Goal: Transaction & Acquisition: Purchase product/service

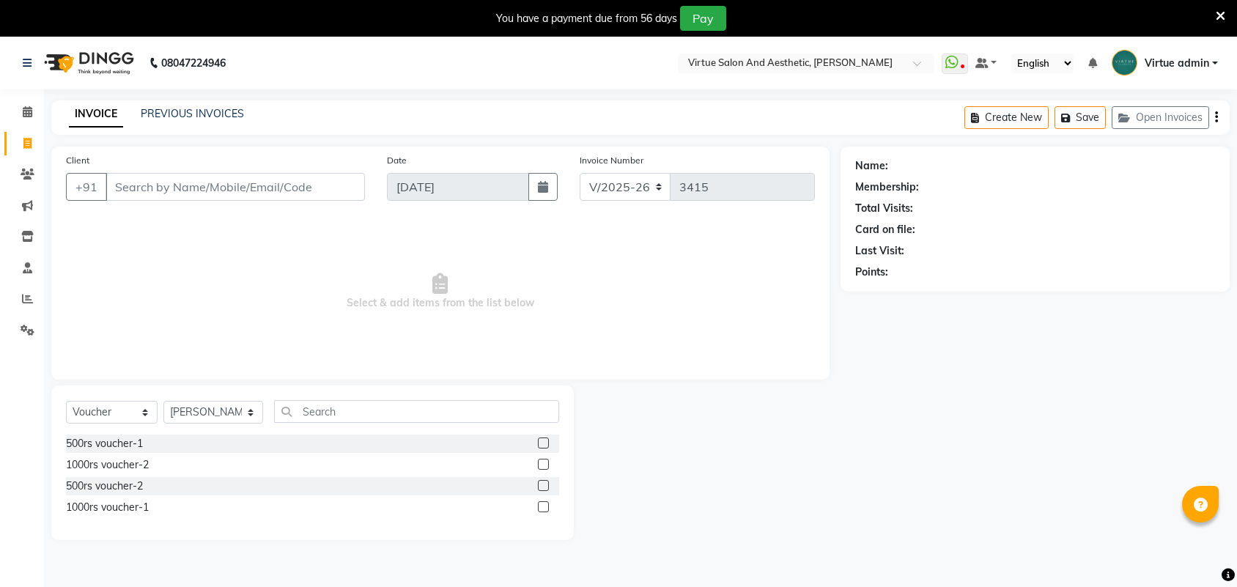
select select "4466"
select select "V"
select select "71189"
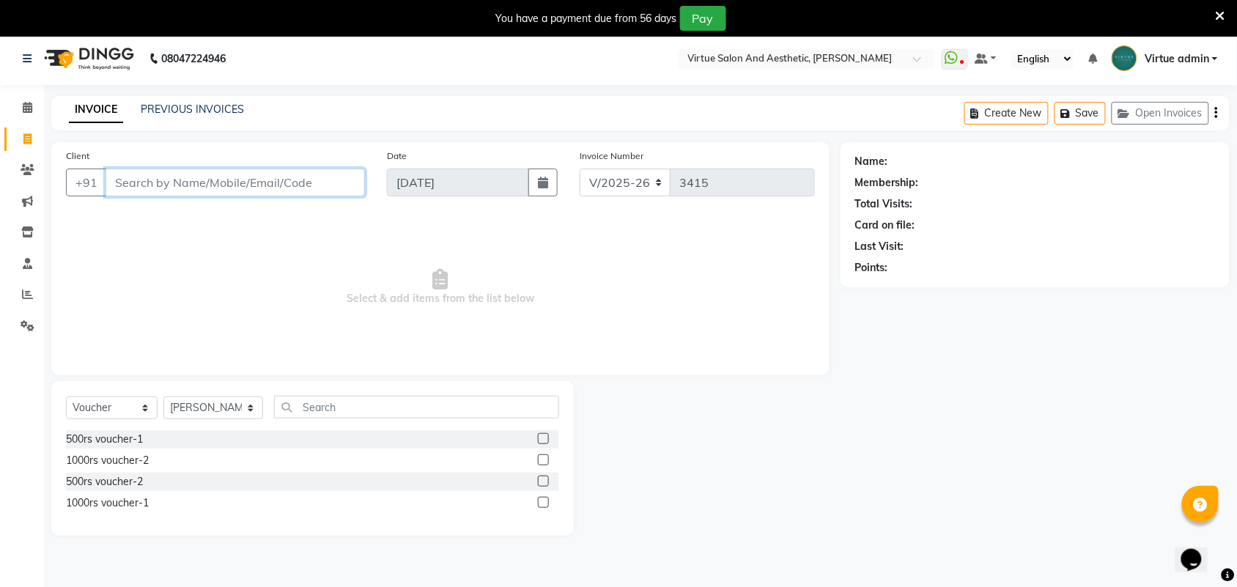
click at [239, 174] on input "Client" at bounding box center [236, 183] width 260 height 28
type input "9087514461"
click at [306, 185] on span "Add Client" at bounding box center [327, 182] width 58 height 15
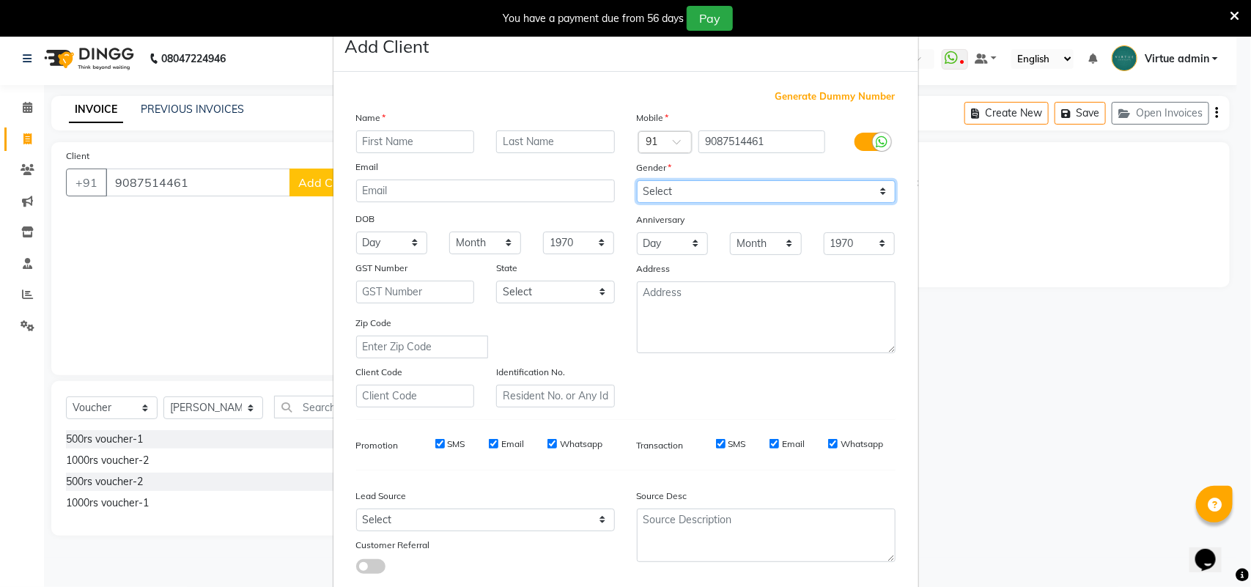
click at [650, 191] on select "Select [DEMOGRAPHIC_DATA] [DEMOGRAPHIC_DATA] Other Prefer Not To Say" at bounding box center [766, 191] width 259 height 23
select select "[DEMOGRAPHIC_DATA]"
click at [637, 180] on select "Select [DEMOGRAPHIC_DATA] [DEMOGRAPHIC_DATA] Other Prefer Not To Say" at bounding box center [766, 191] width 259 height 23
click at [392, 140] on input "text" at bounding box center [415, 141] width 119 height 23
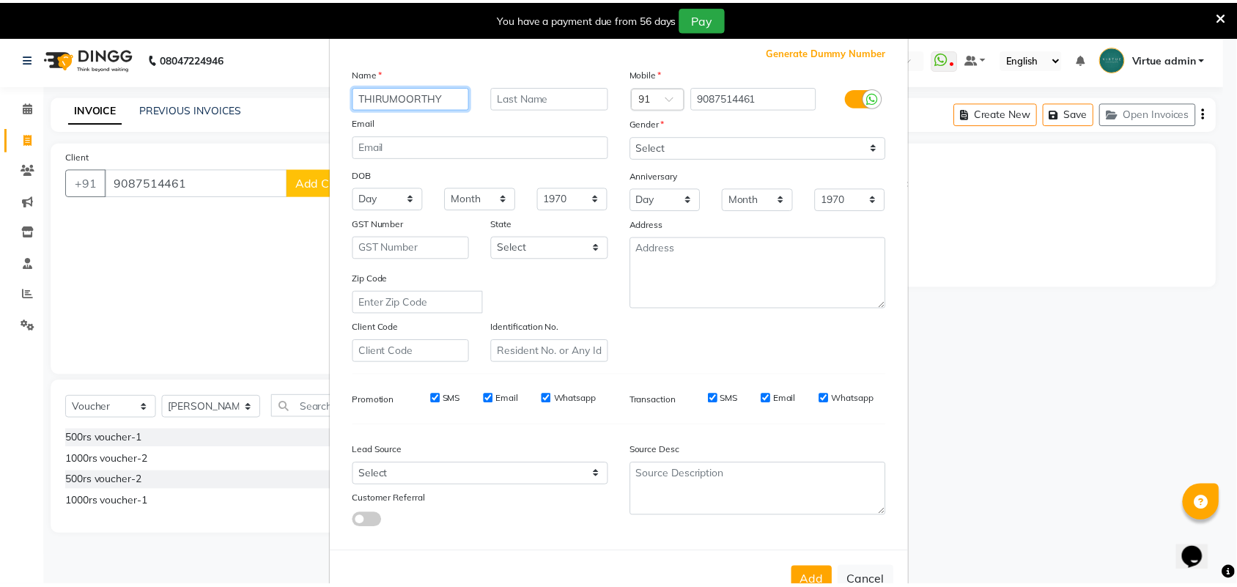
scroll to position [84, 0]
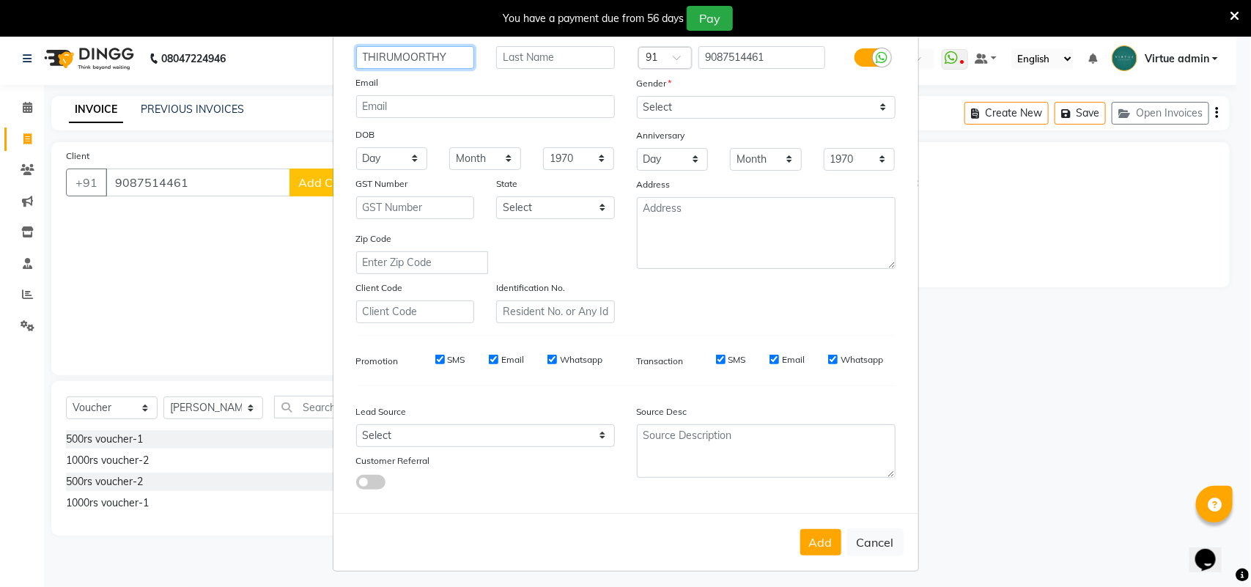
type input "THIRUMOORTHY"
click at [548, 434] on select "Select Walk-in Referral Internet Friend Word of Mouth Advertisement Facebook Ju…" at bounding box center [485, 435] width 259 height 23
select select "30564"
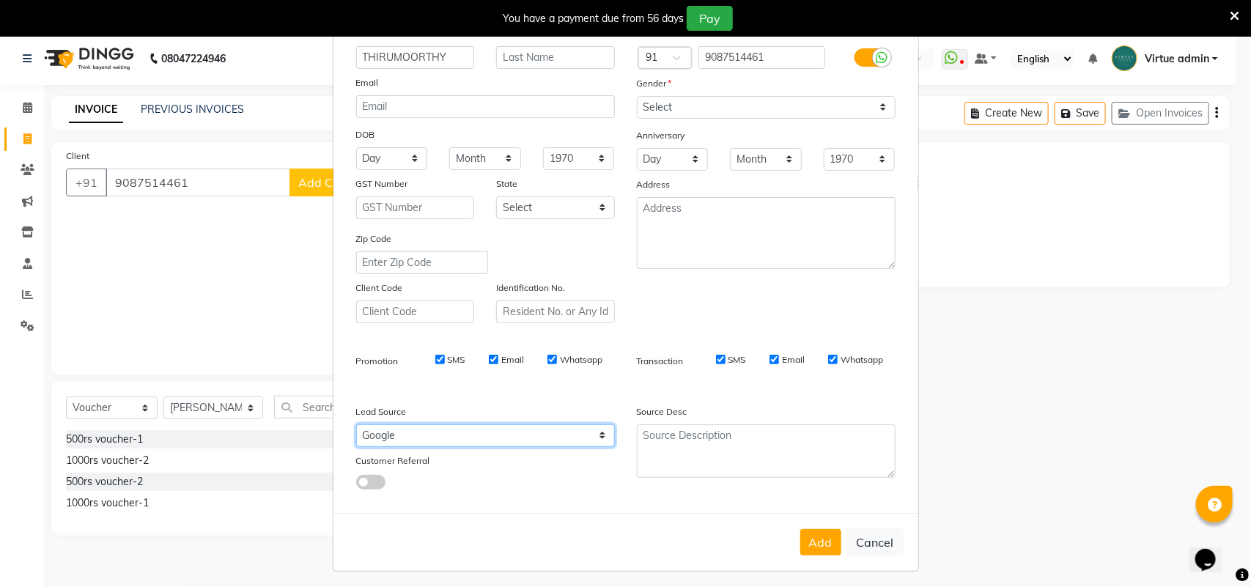
click at [356, 424] on select "Select Walk-in Referral Internet Friend Word of Mouth Advertisement Facebook Ju…" at bounding box center [485, 435] width 259 height 23
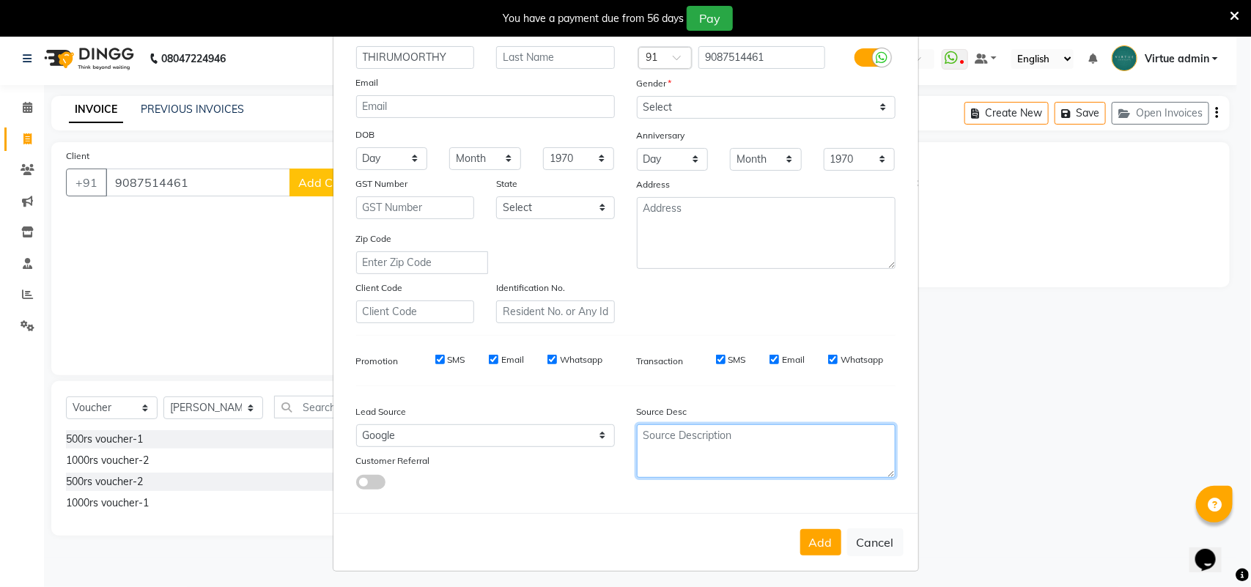
click at [665, 430] on textarea at bounding box center [766, 451] width 259 height 54
type textarea "NEW"
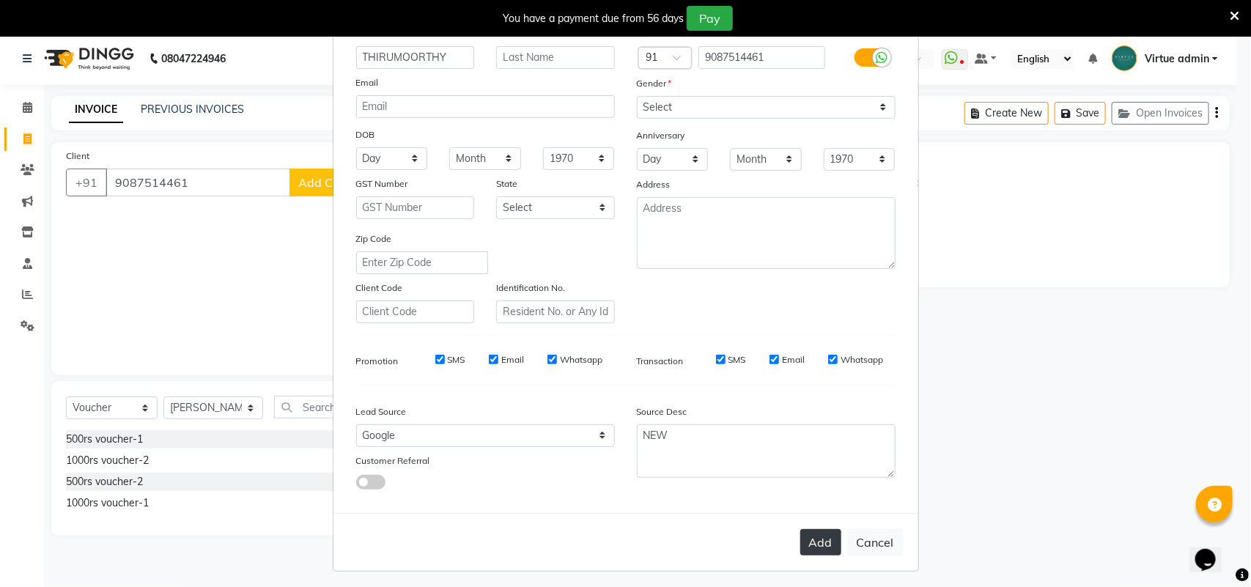
click at [810, 529] on button "Add" at bounding box center [821, 542] width 41 height 26
type input "90******61"
select select
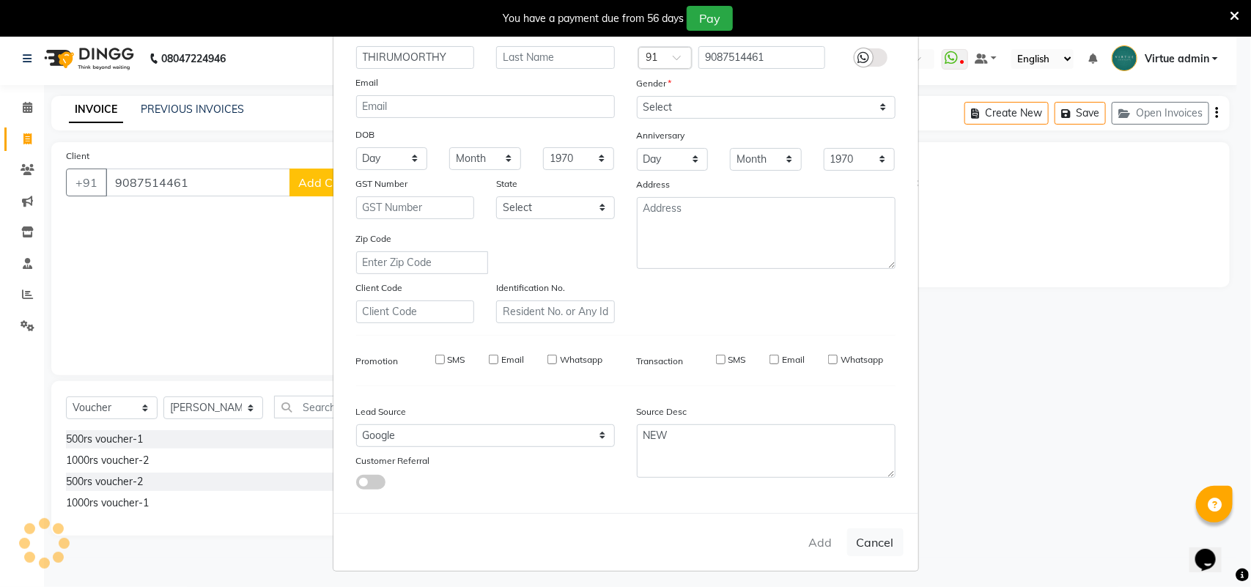
select select
checkbox input "false"
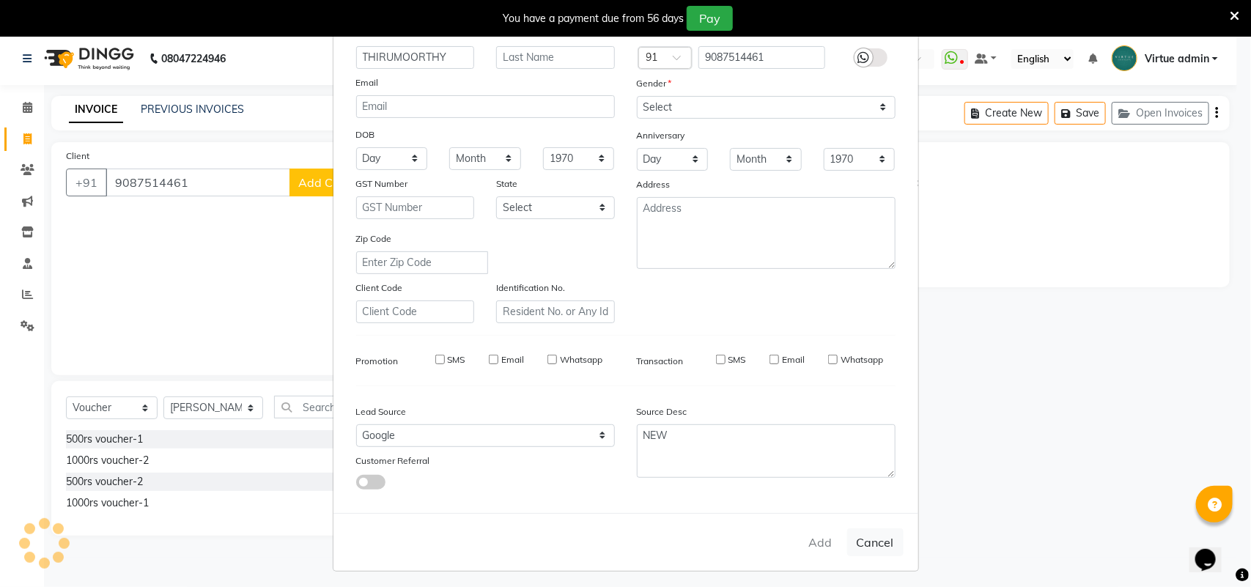
checkbox input "false"
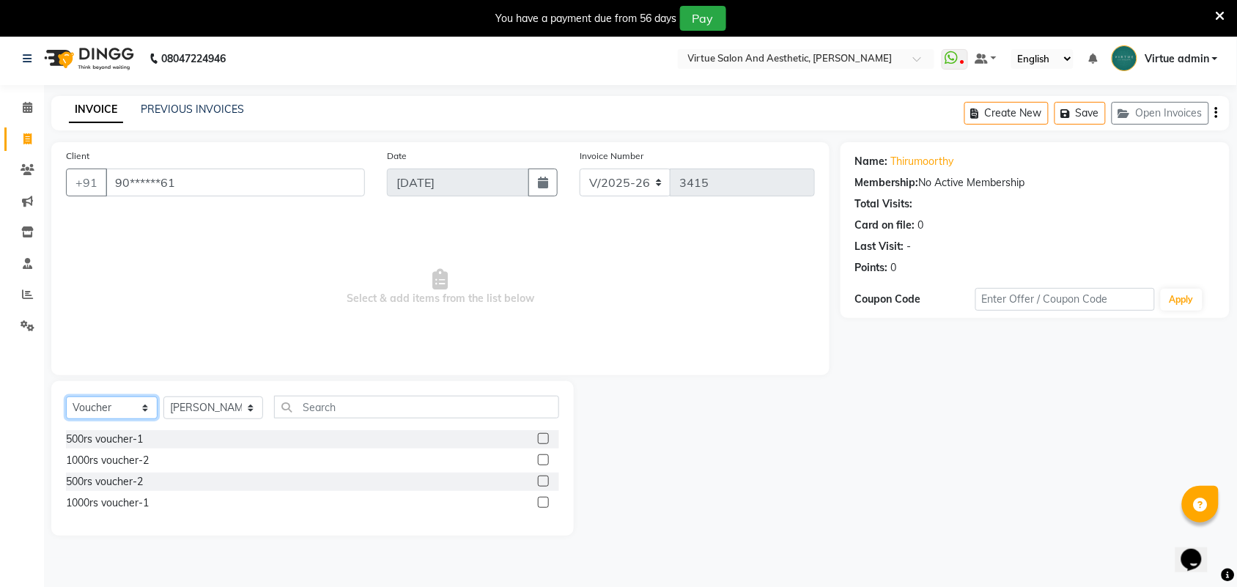
click at [95, 407] on select "Select Service Product Membership Package Voucher Prepaid Gift Card" at bounding box center [112, 408] width 92 height 23
select select "service"
click at [66, 397] on select "Select Service Product Membership Package Voucher Prepaid Gift Card" at bounding box center [112, 408] width 92 height 23
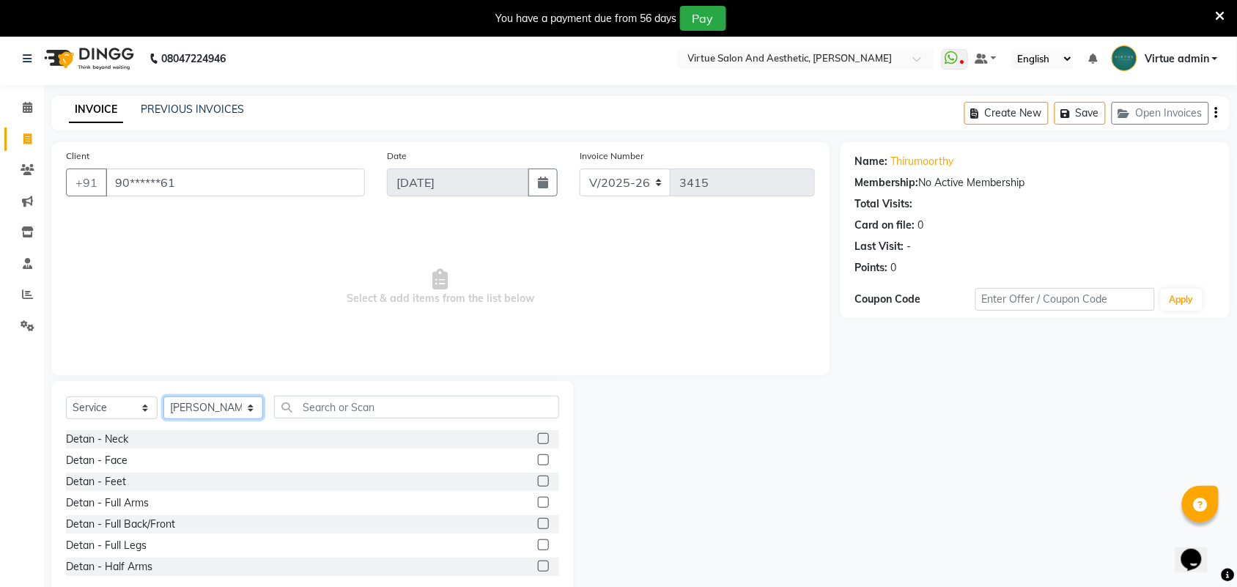
click at [205, 405] on select "Select Stylist Admin [PERSON_NAME] Apsu Auditor Ambattur [PERSON_NAME] Dingg - …" at bounding box center [213, 408] width 100 height 23
select select "87587"
click at [163, 397] on select "Select Stylist Admin [PERSON_NAME] Apsu Auditor Ambattur [PERSON_NAME] Dingg - …" at bounding box center [213, 408] width 100 height 23
click at [309, 412] on input "text" at bounding box center [416, 407] width 285 height 23
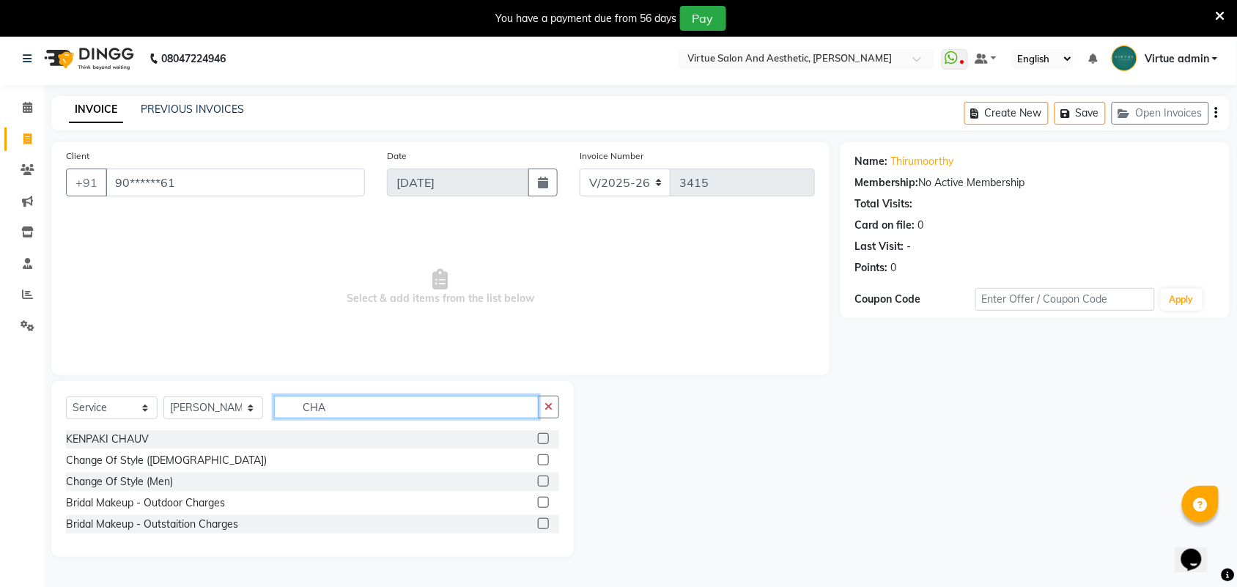
type input "CHA"
click at [543, 479] on label at bounding box center [543, 481] width 11 height 11
click at [543, 479] on input "checkbox" at bounding box center [543, 482] width 10 height 10
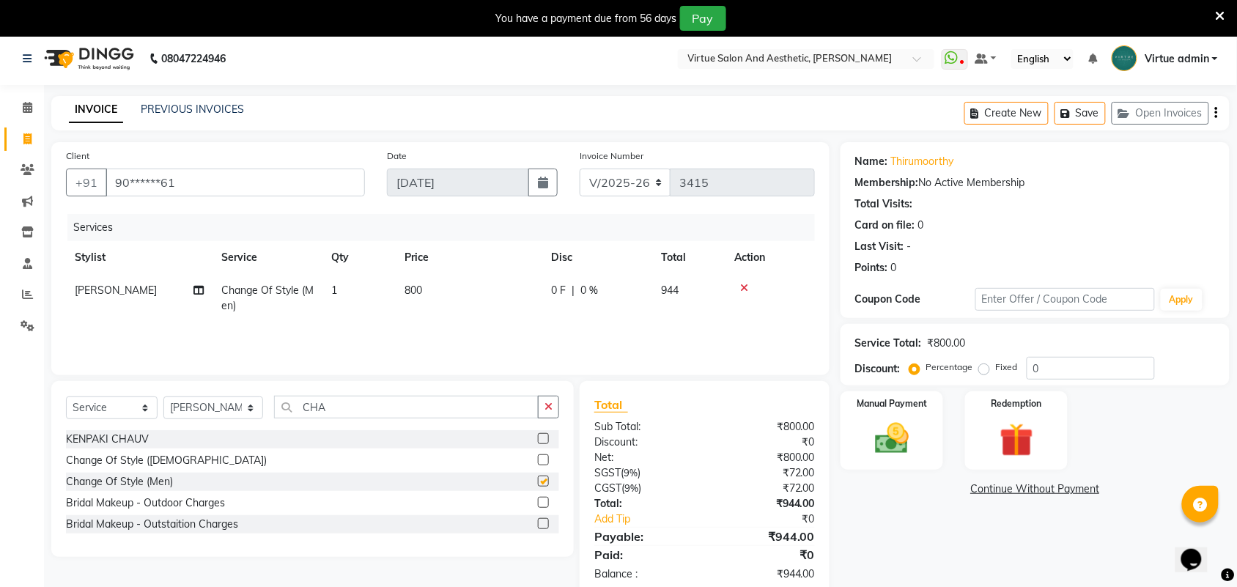
checkbox input "false"
click at [398, 407] on input "CHA" at bounding box center [406, 407] width 265 height 23
type input "C"
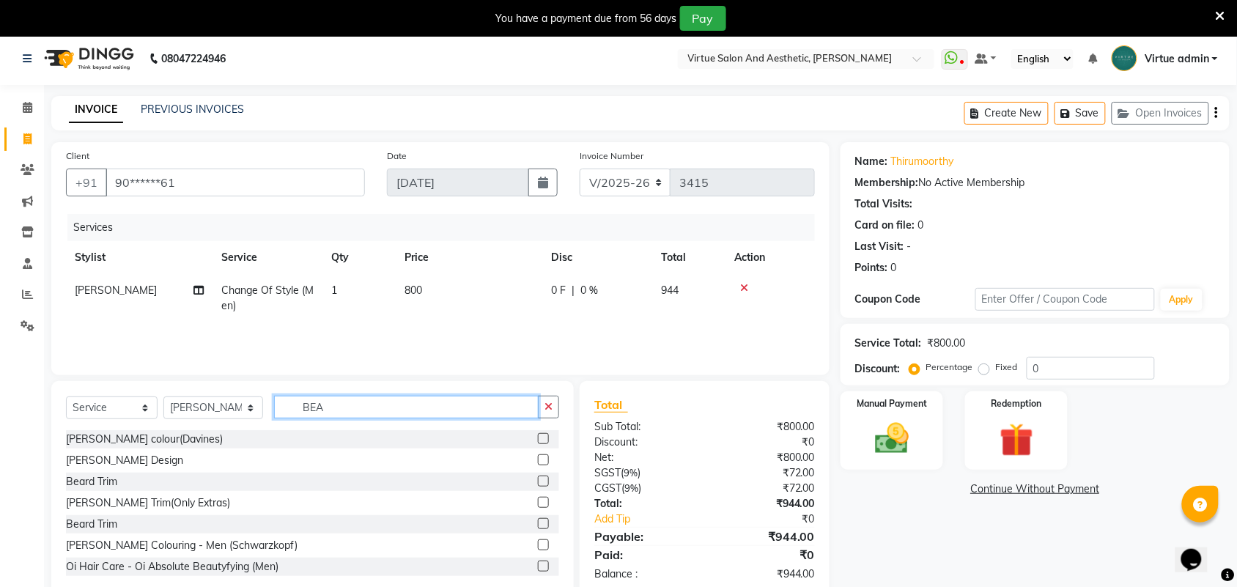
type input "BEA"
click at [538, 460] on label at bounding box center [543, 460] width 11 height 11
click at [538, 460] on input "checkbox" at bounding box center [543, 461] width 10 height 10
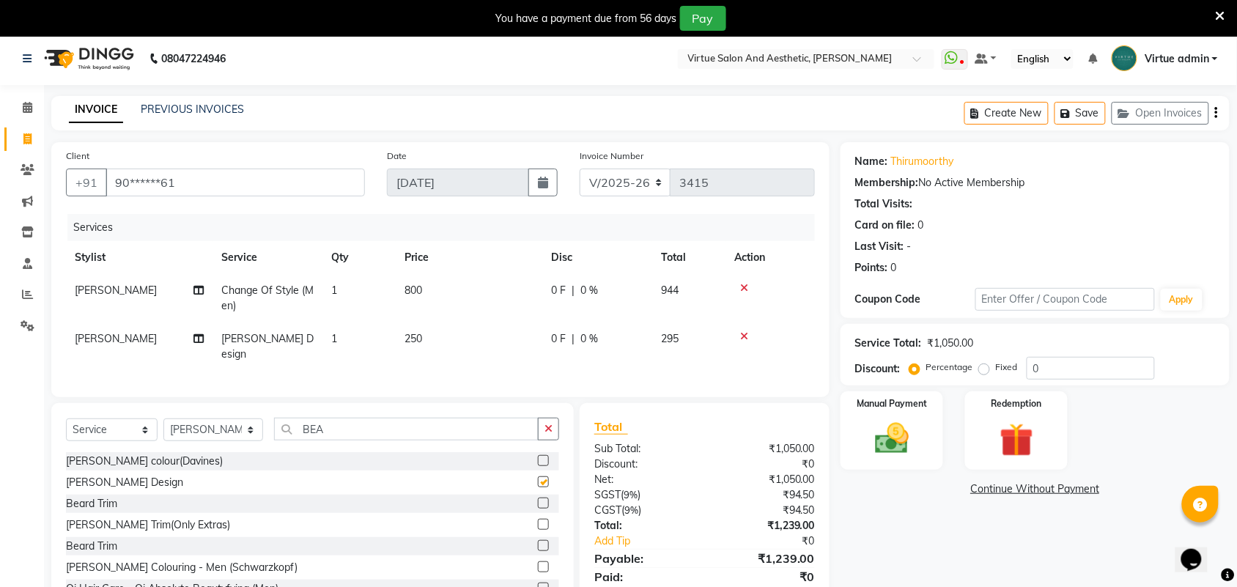
checkbox input "false"
click at [902, 447] on img at bounding box center [892, 439] width 57 height 40
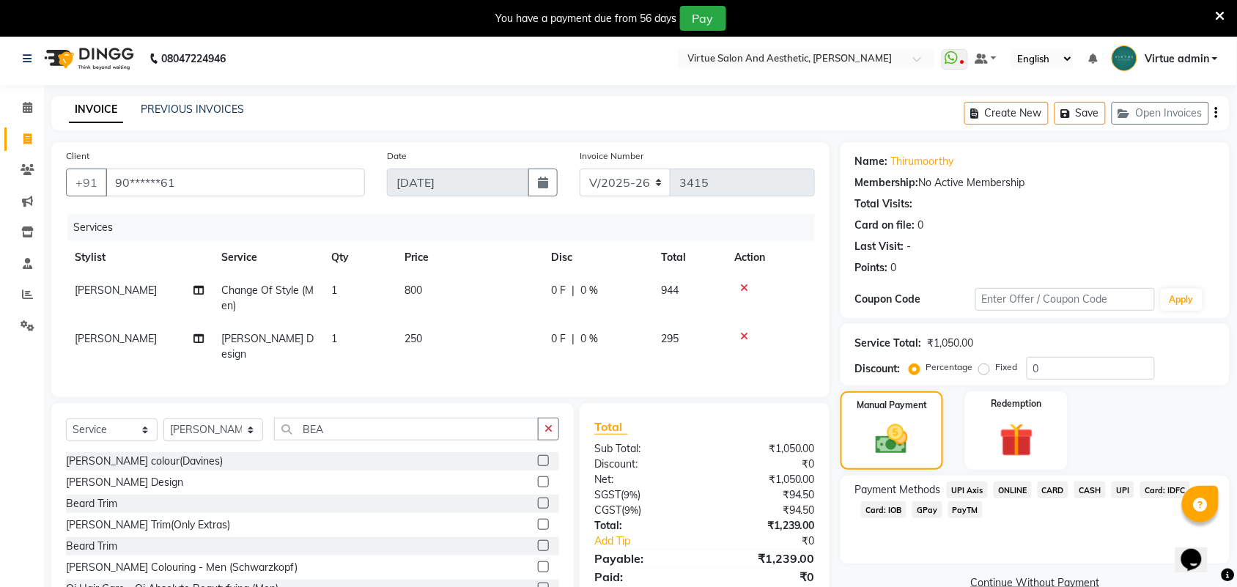
click at [1128, 493] on span "UPI" at bounding box center [1123, 490] width 23 height 17
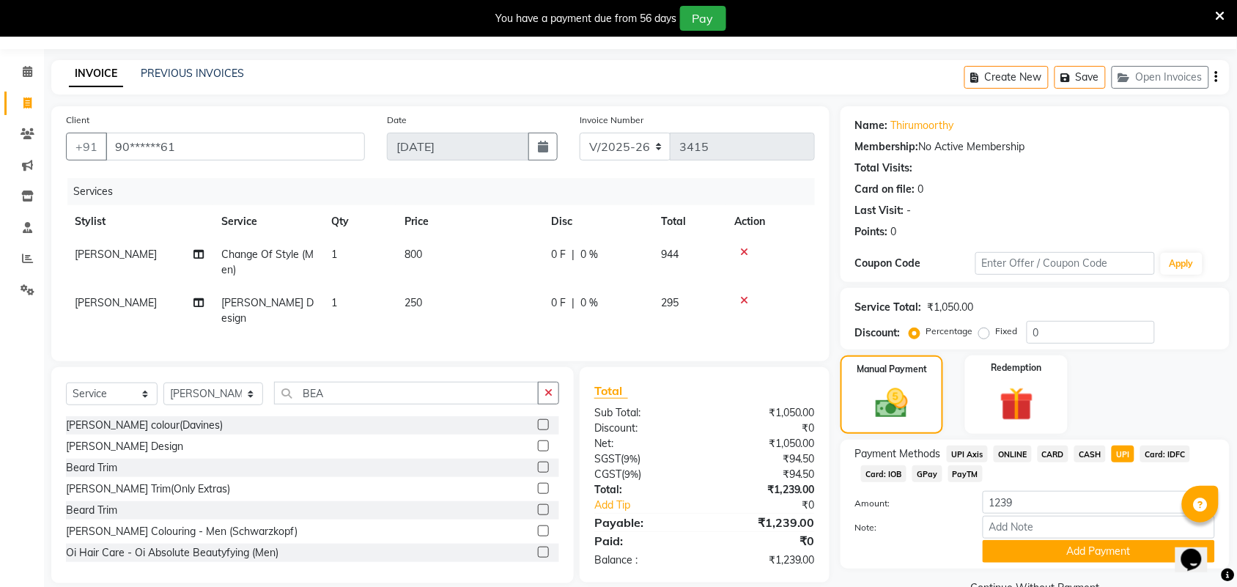
scroll to position [73, 0]
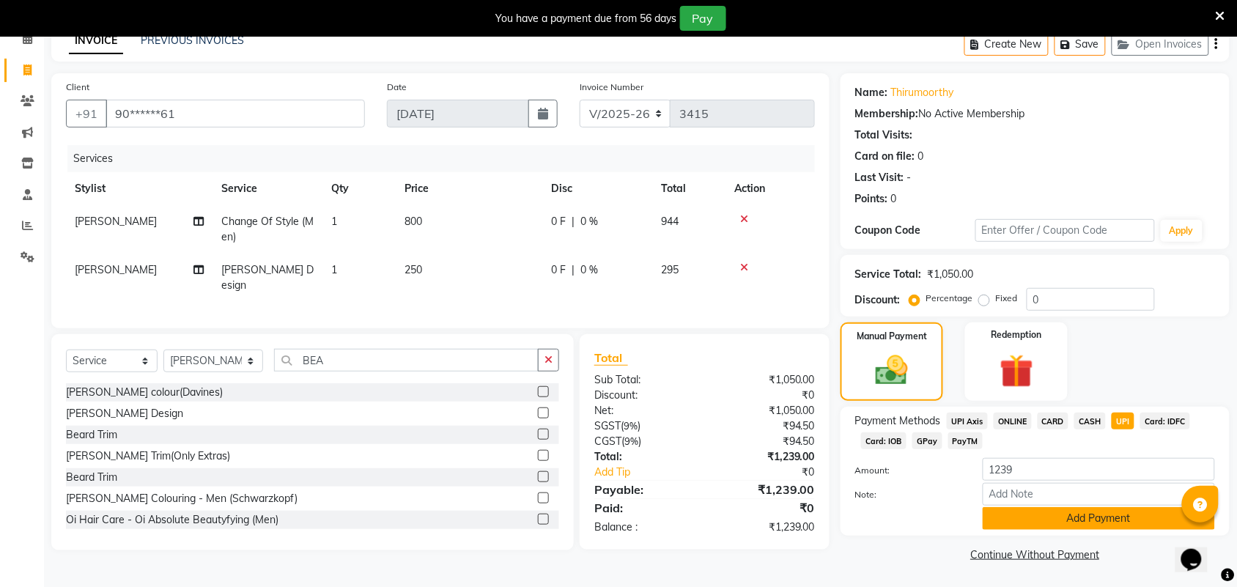
click at [1051, 524] on button "Add Payment" at bounding box center [1099, 518] width 232 height 23
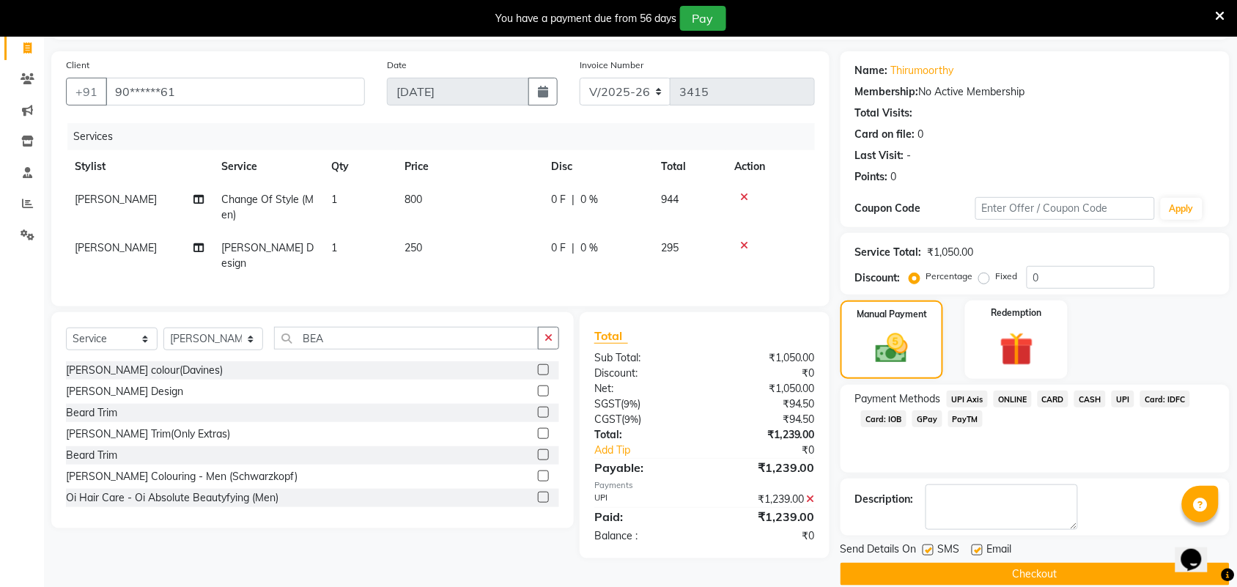
scroll to position [116, 0]
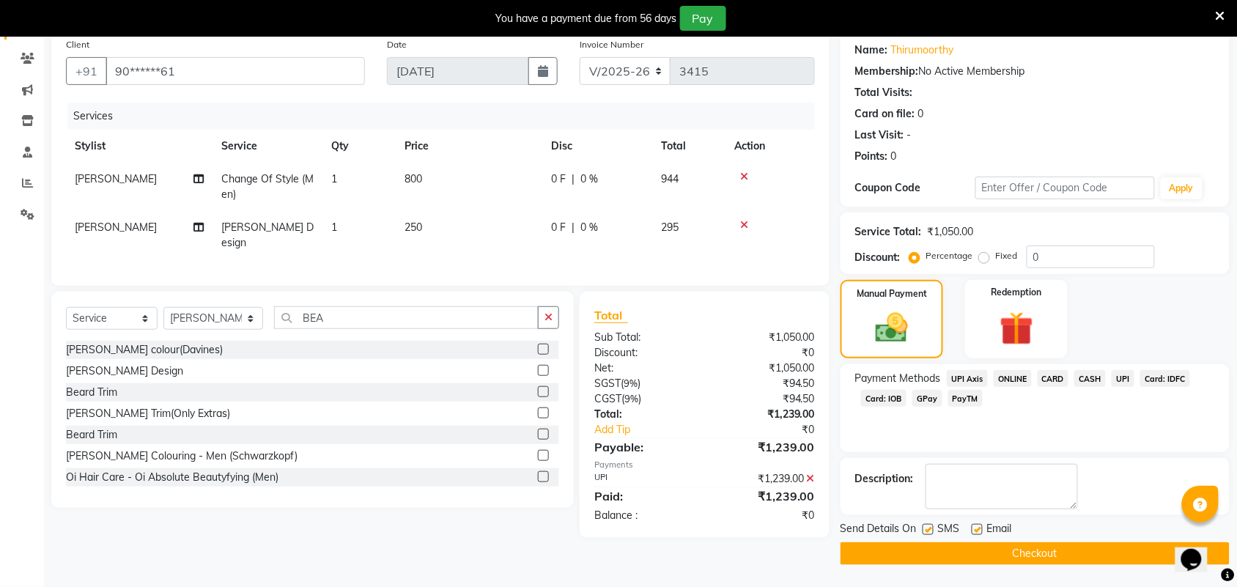
click at [969, 558] on button "Checkout" at bounding box center [1035, 553] width 389 height 23
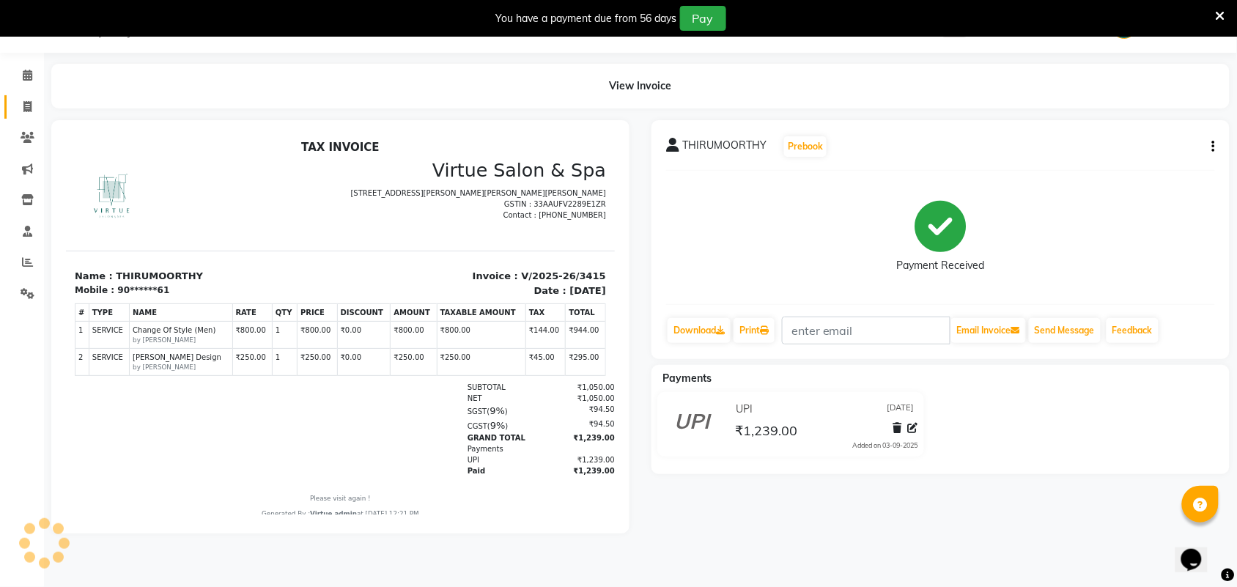
click at [28, 114] on span at bounding box center [28, 107] width 26 height 17
select select "service"
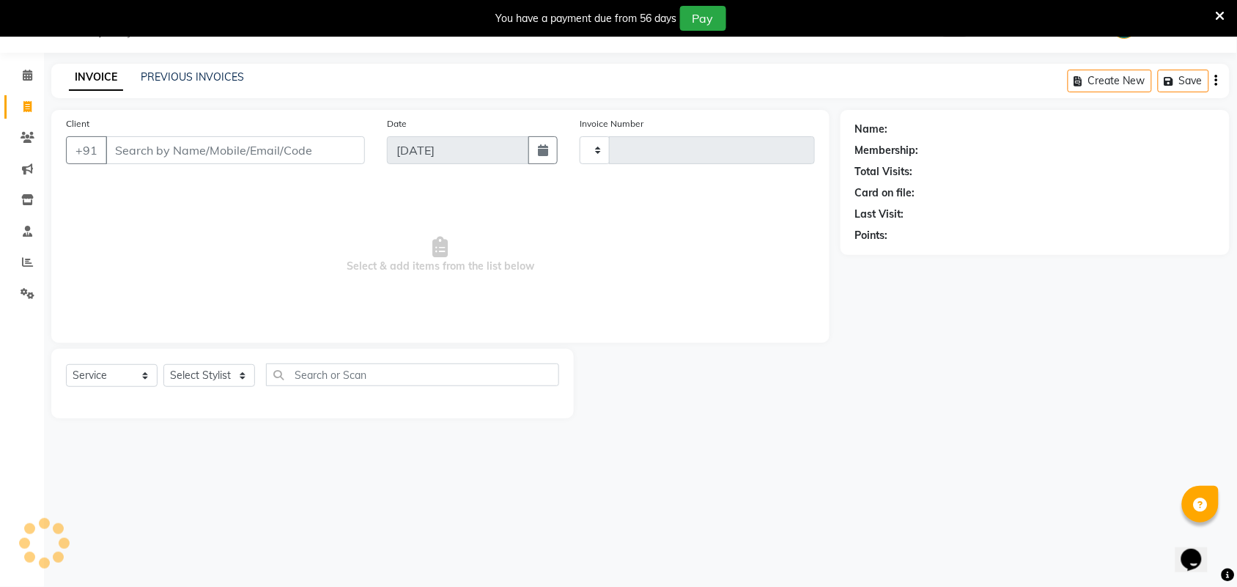
click at [24, 106] on icon at bounding box center [27, 106] width 8 height 11
select select "service"
click at [162, 83] on div "PREVIOUS INVOICES" at bounding box center [192, 77] width 103 height 15
type input "3416"
click at [169, 75] on link "PREVIOUS INVOICES" at bounding box center [192, 76] width 103 height 13
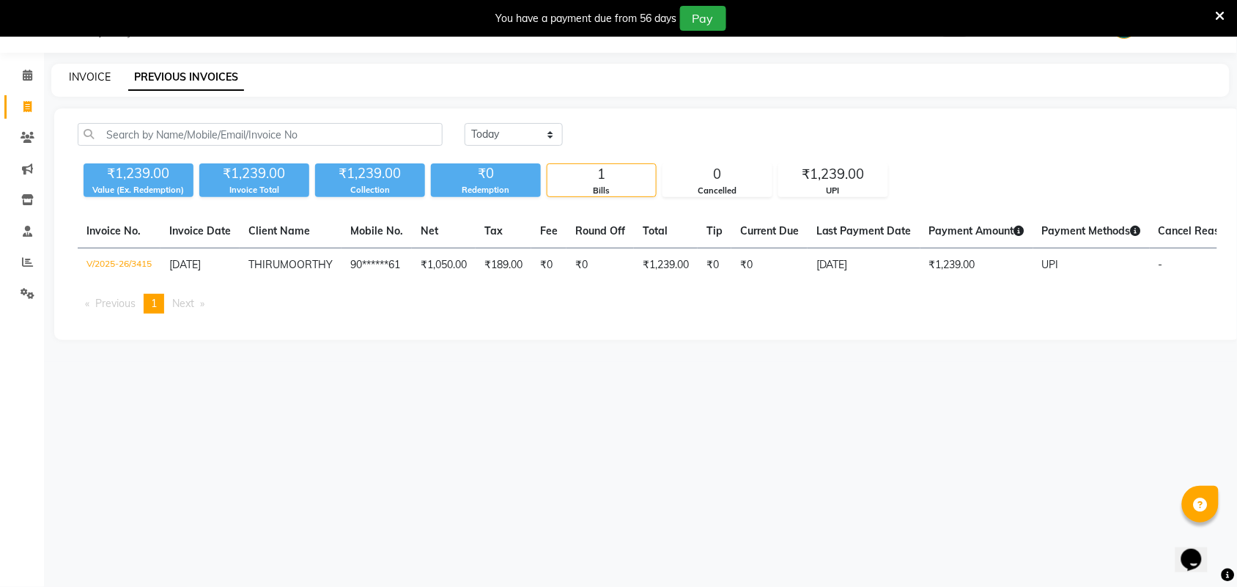
click at [75, 72] on link "INVOICE" at bounding box center [90, 76] width 42 height 13
select select "service"
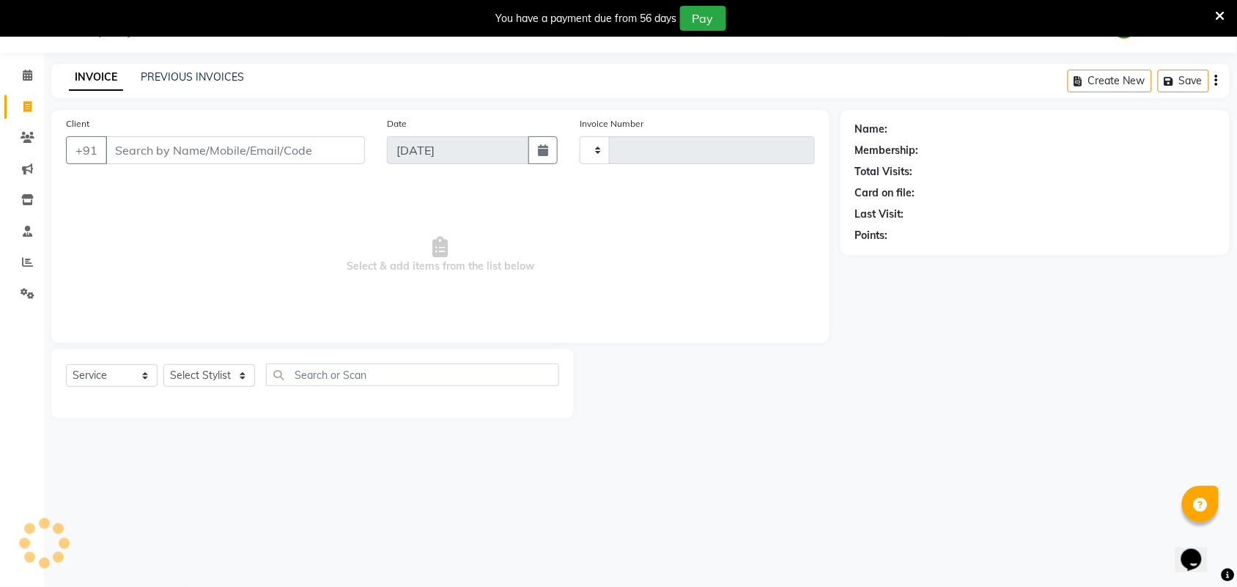
type input "3416"
select select "4466"
click at [139, 147] on input "Client" at bounding box center [236, 150] width 260 height 28
select select "V"
select select "71189"
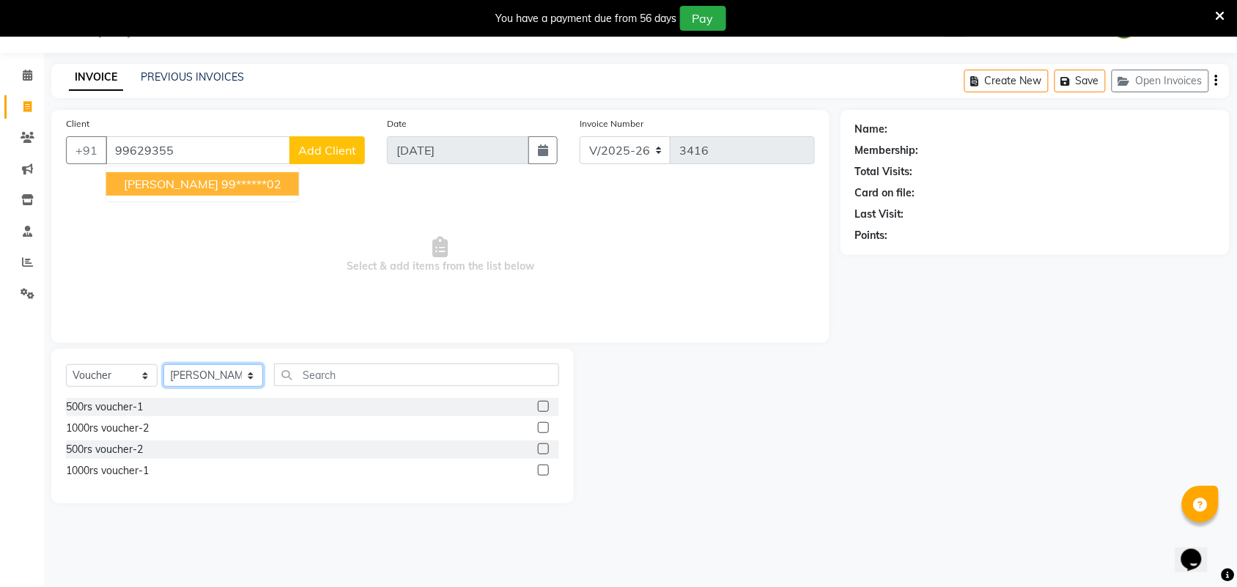
click at [202, 375] on select "Select Stylist Admin [PERSON_NAME] Apsu Auditor Ambattur [PERSON_NAME] Dingg - …" at bounding box center [213, 375] width 100 height 23
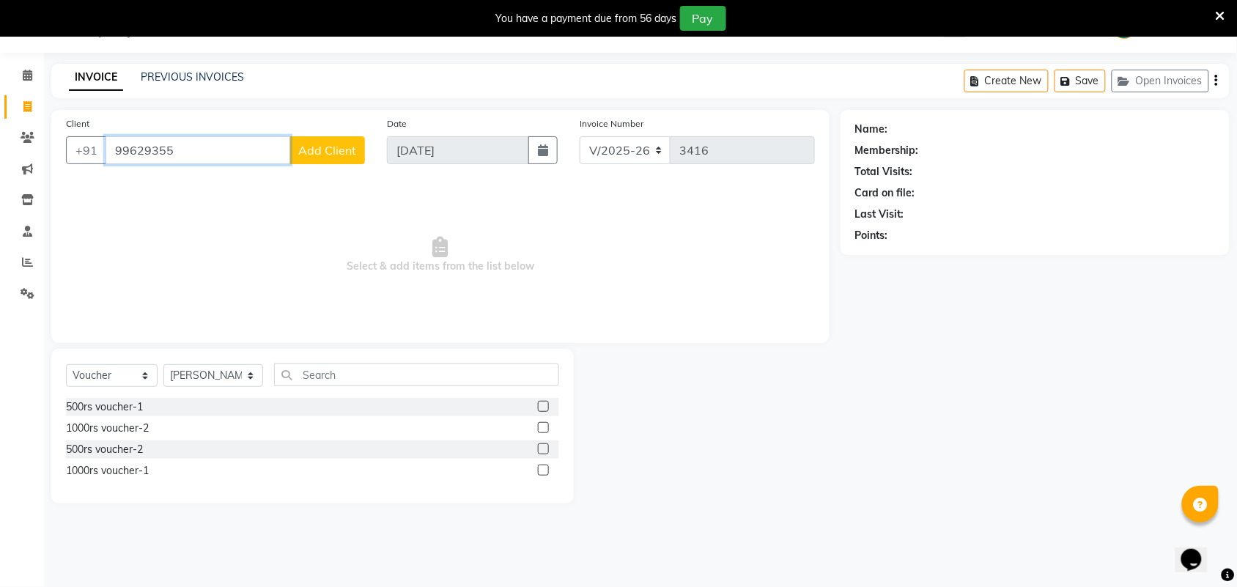
click at [248, 150] on input "99629355" at bounding box center [198, 150] width 185 height 28
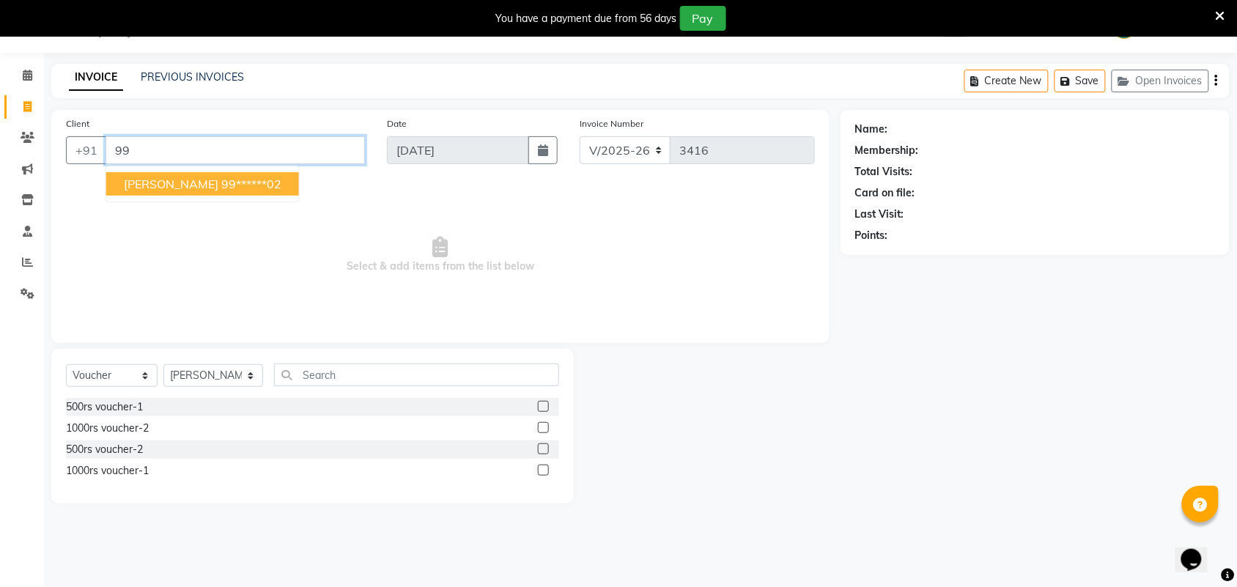
type input "9"
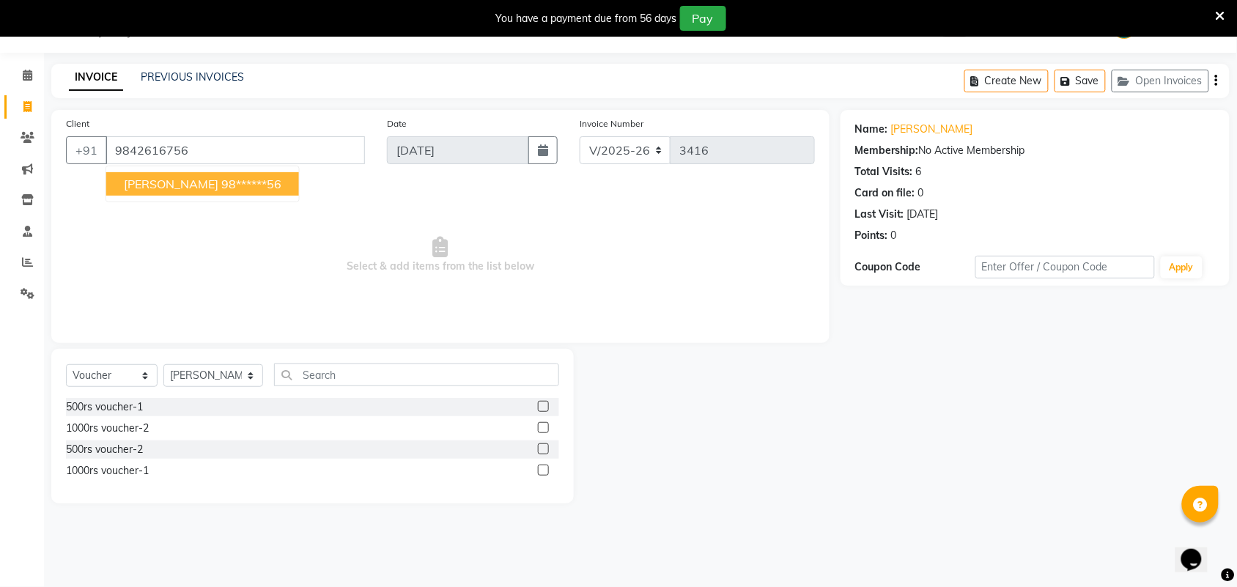
click at [221, 177] on ngb-highlight "98******56" at bounding box center [251, 184] width 60 height 15
type input "98******56"
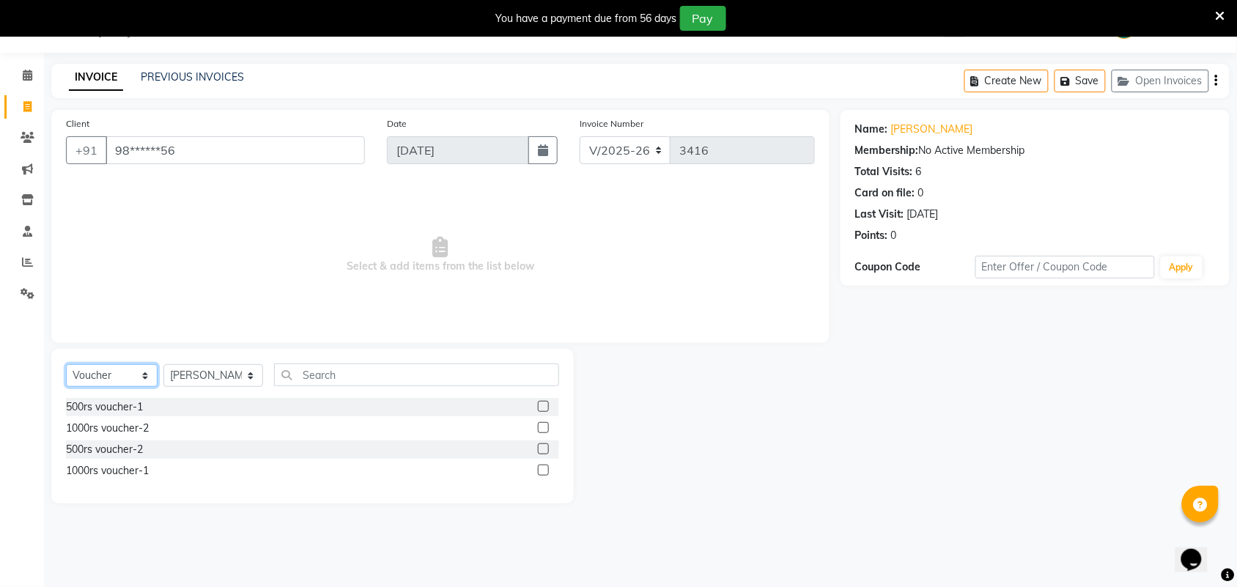
click at [90, 380] on select "Select Service Product Membership Package Voucher Prepaid Gift Card" at bounding box center [112, 375] width 92 height 23
select select "service"
click at [66, 364] on select "Select Service Product Membership Package Voucher Prepaid Gift Card" at bounding box center [112, 375] width 92 height 23
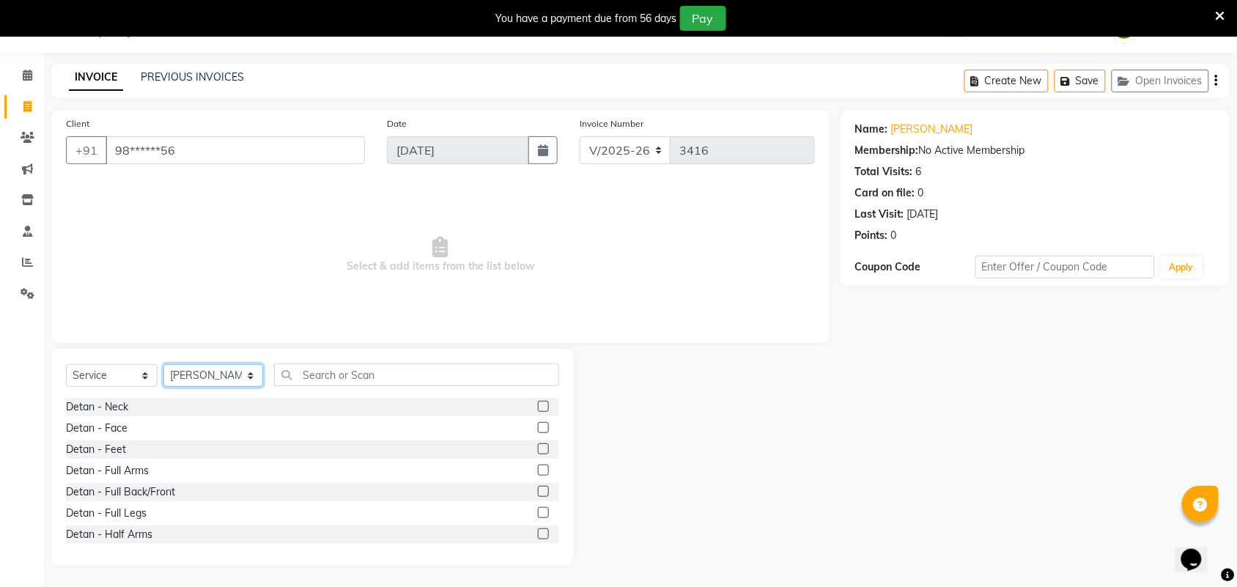
click at [199, 374] on select "Select Stylist Admin [PERSON_NAME] Apsu Auditor Ambattur [PERSON_NAME] Dingg - …" at bounding box center [213, 375] width 100 height 23
select select "73417"
click at [163, 364] on select "Select Stylist Admin [PERSON_NAME] Apsu Auditor Ambattur [PERSON_NAME] Dingg - …" at bounding box center [213, 375] width 100 height 23
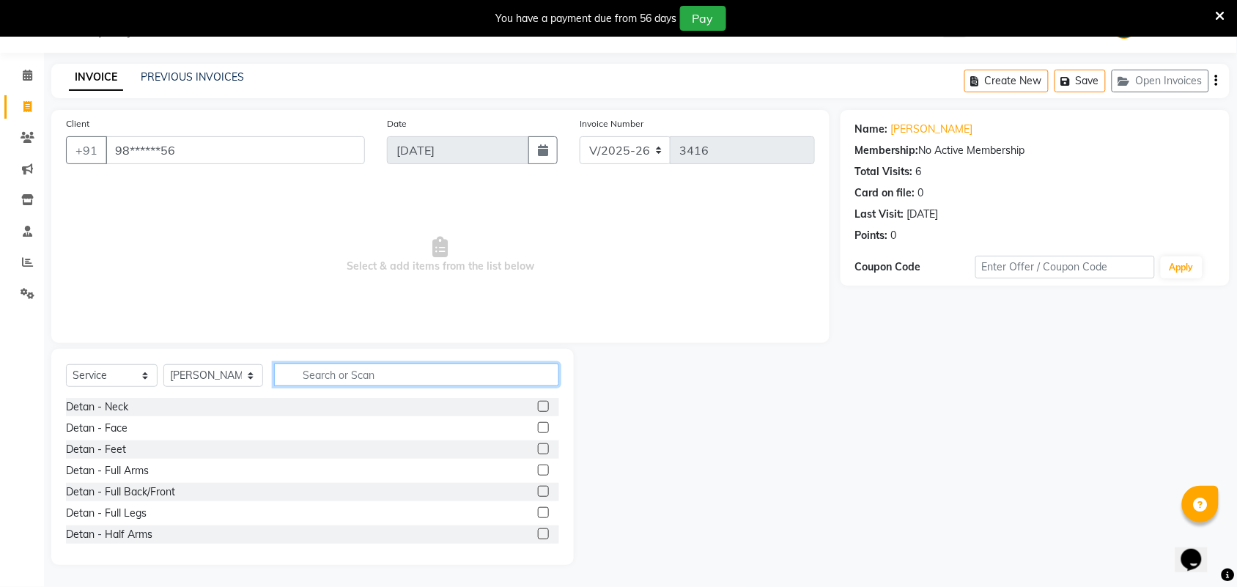
click at [328, 374] on input "text" at bounding box center [416, 375] width 285 height 23
click at [319, 367] on input "text" at bounding box center [416, 375] width 285 height 23
click at [319, 375] on input "text" at bounding box center [416, 375] width 285 height 23
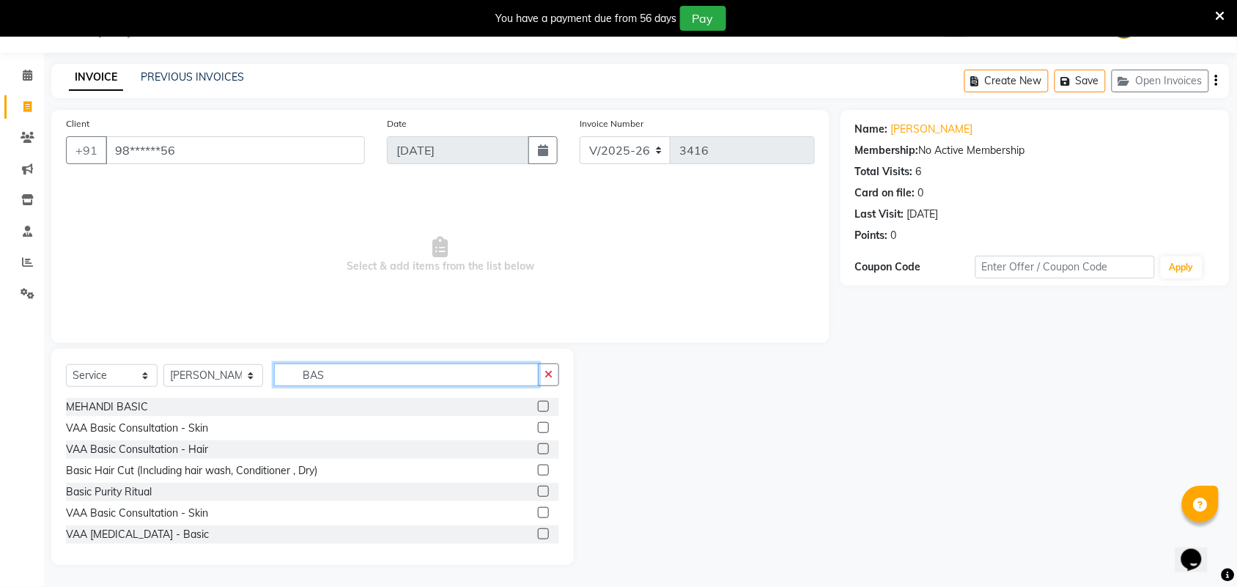
type input "BAS"
click at [538, 466] on label at bounding box center [543, 470] width 11 height 11
click at [538, 466] on input "checkbox" at bounding box center [543, 471] width 10 height 10
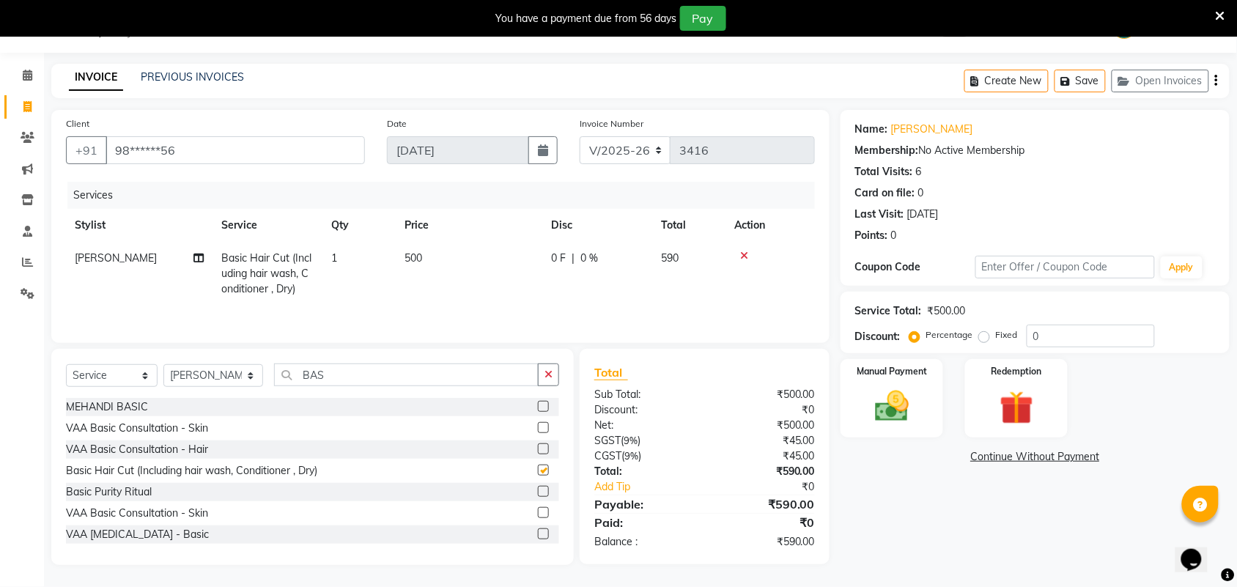
checkbox input "false"
click at [900, 411] on img at bounding box center [892, 406] width 57 height 40
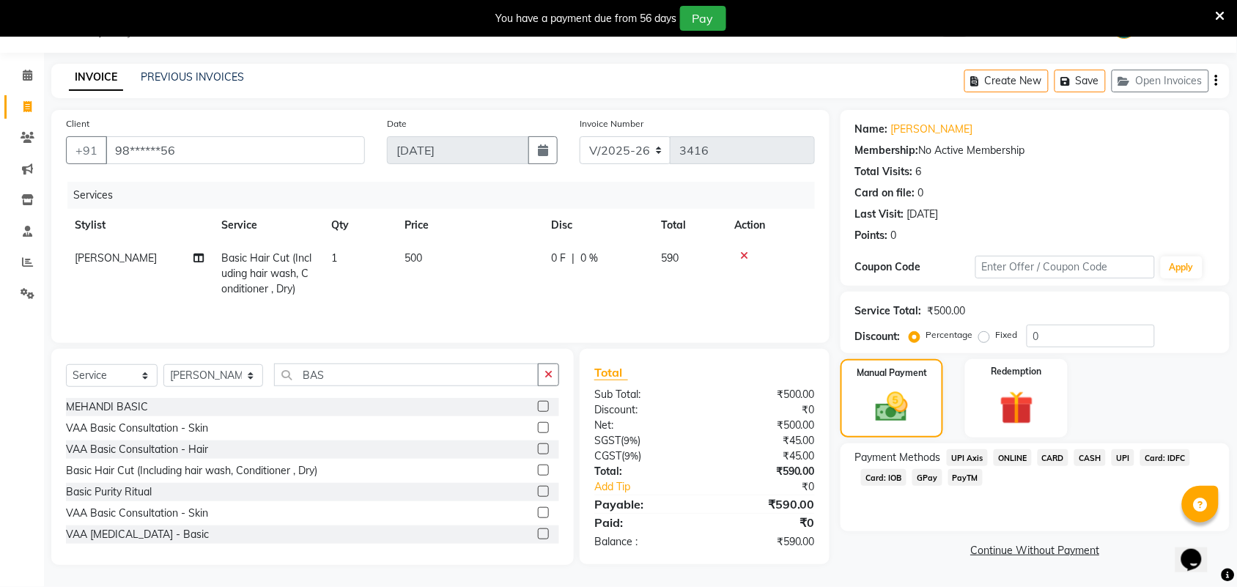
click at [1096, 452] on span "CASH" at bounding box center [1091, 457] width 32 height 17
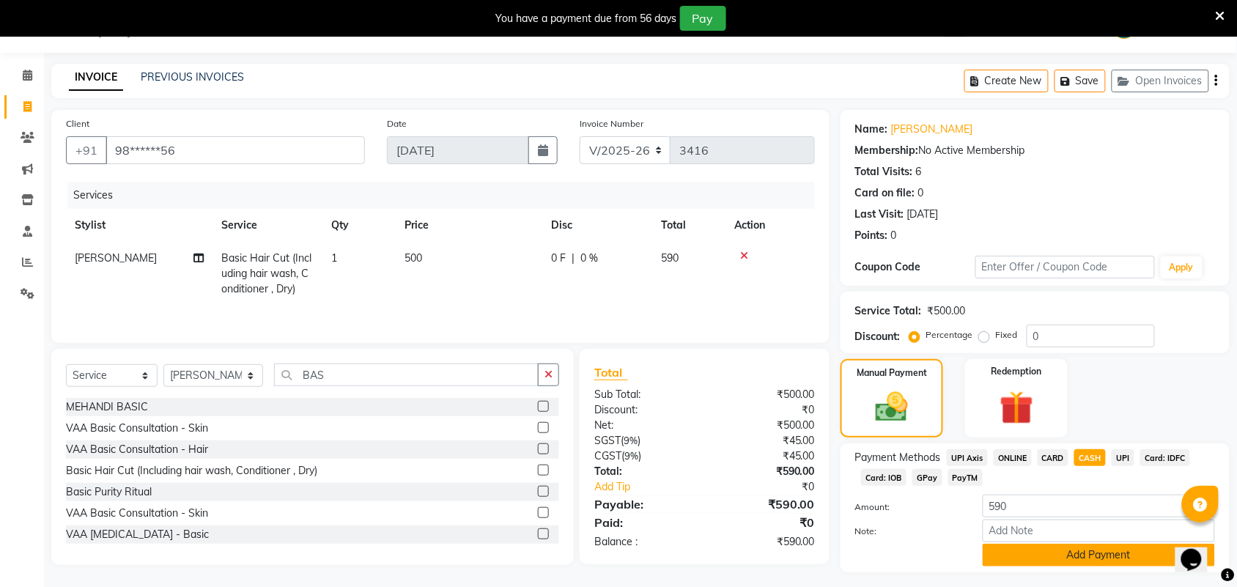
click at [1043, 556] on button "Add Payment" at bounding box center [1099, 555] width 232 height 23
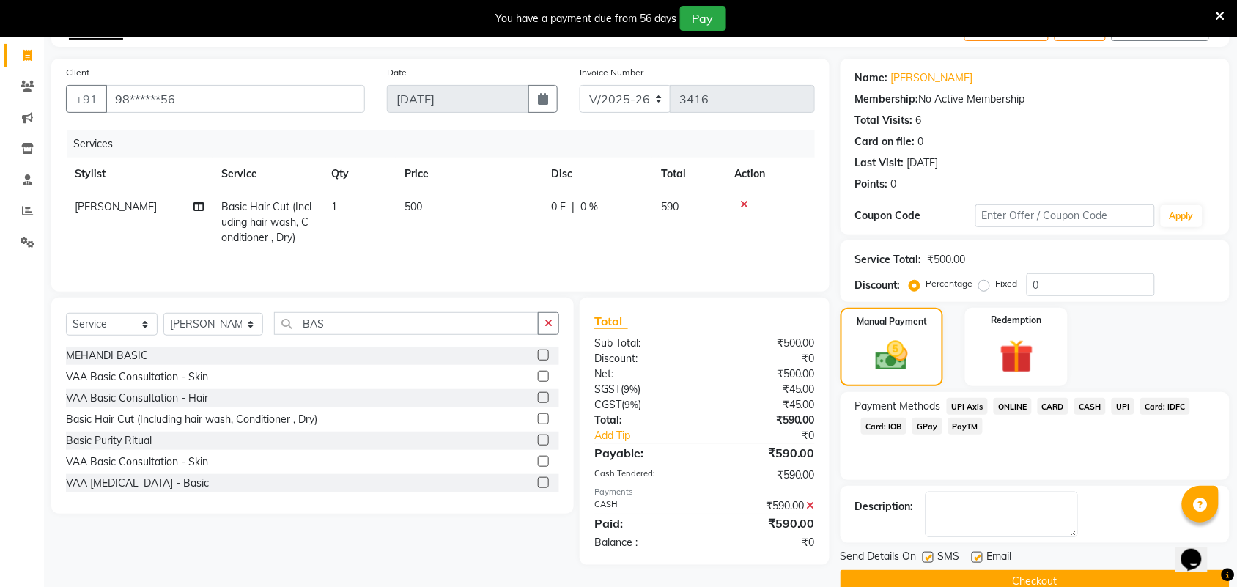
scroll to position [116, 0]
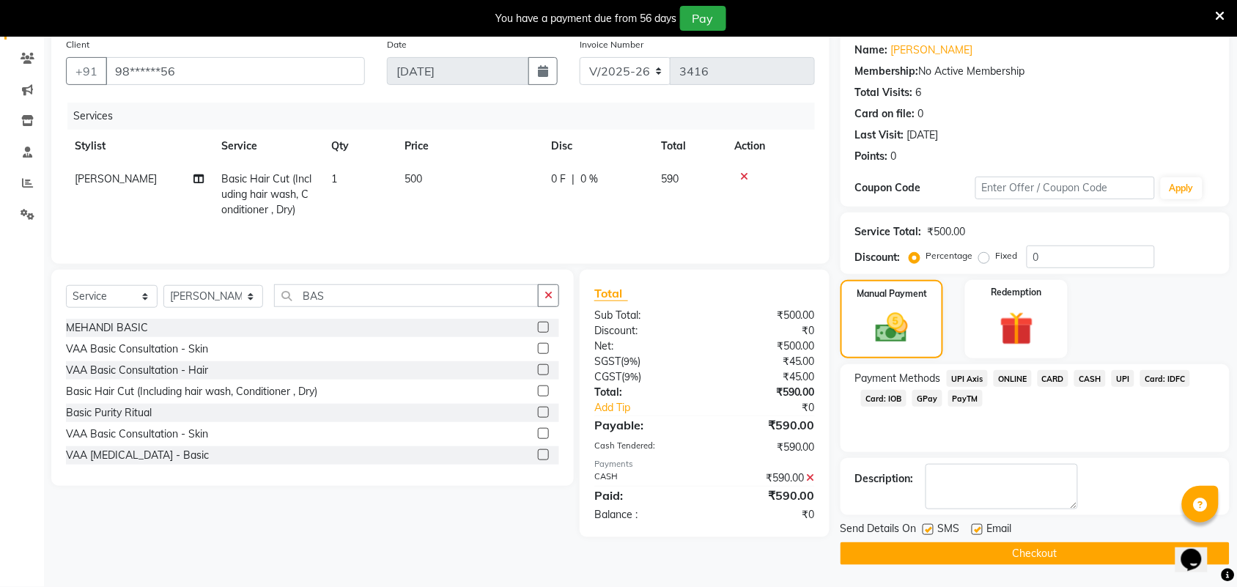
click at [951, 561] on button "Checkout" at bounding box center [1035, 553] width 389 height 23
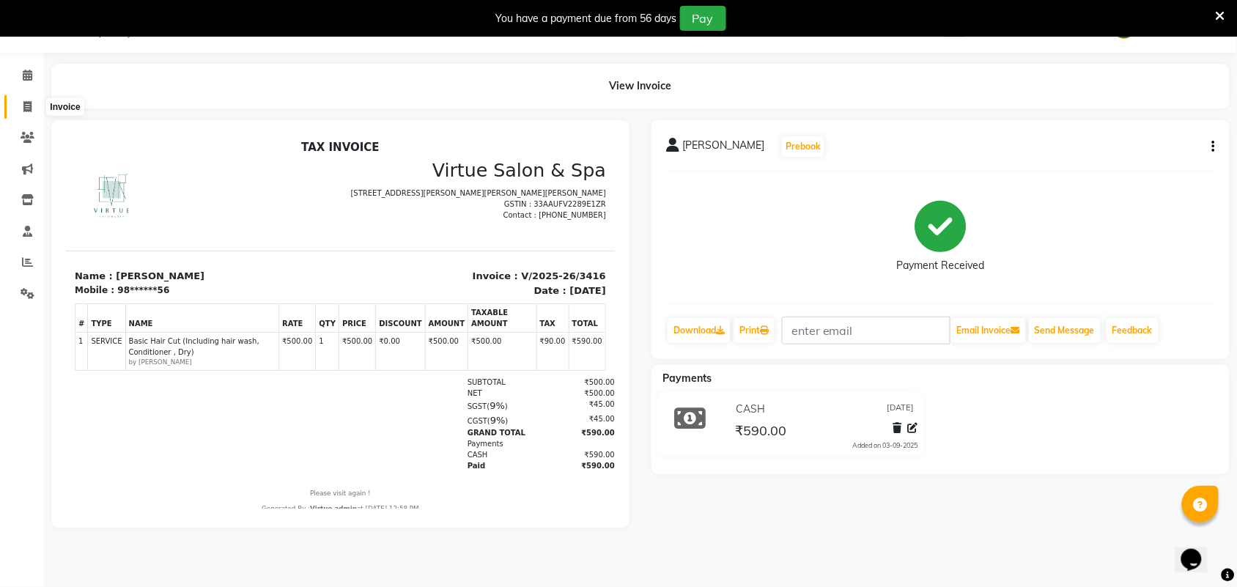
click at [26, 111] on icon at bounding box center [27, 106] width 8 height 11
select select "service"
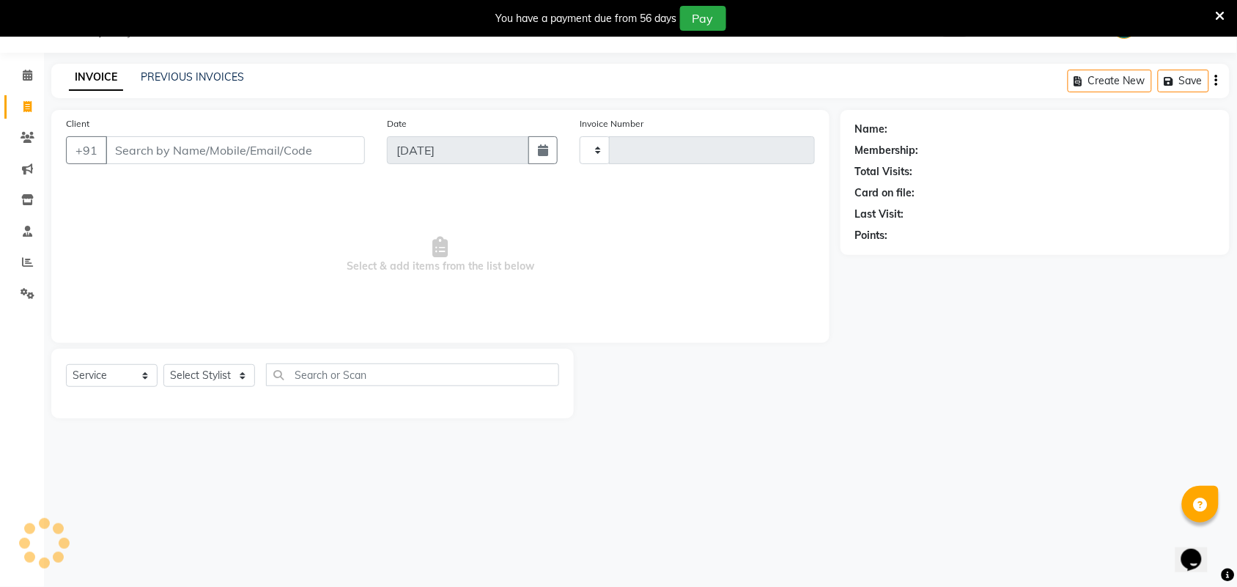
type input "3417"
select select "4466"
click at [192, 150] on input "Client" at bounding box center [236, 150] width 260 height 28
type input "8"
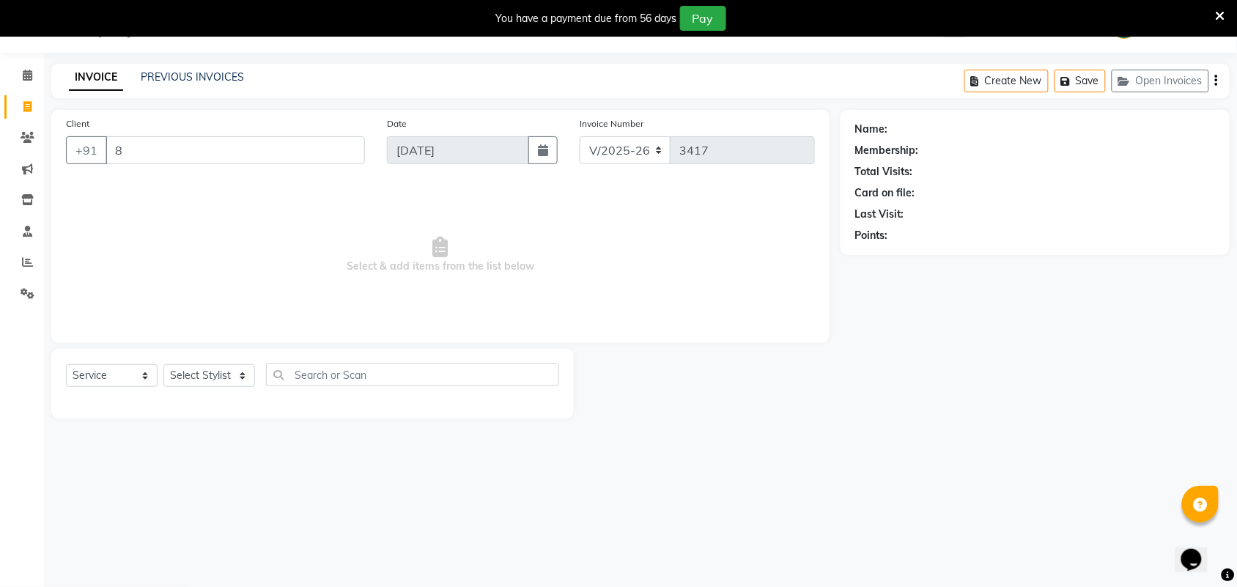
select select "V"
select select "71189"
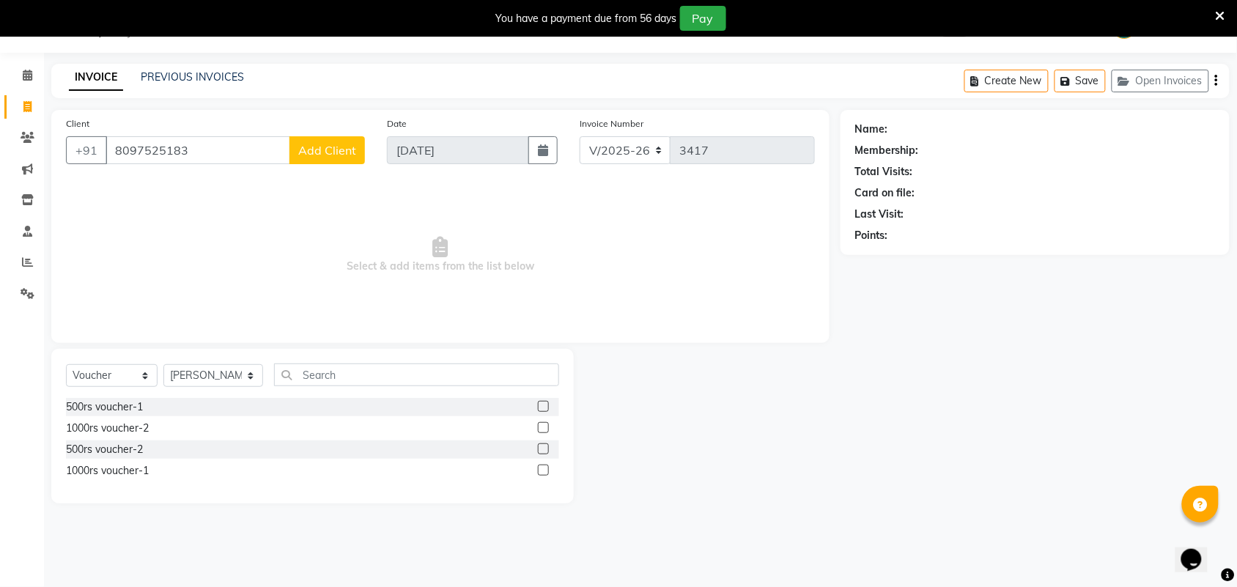
type input "8097525183"
click at [250, 154] on input "8097525183" at bounding box center [198, 150] width 185 height 28
click at [342, 150] on span "Add Client" at bounding box center [327, 150] width 58 height 15
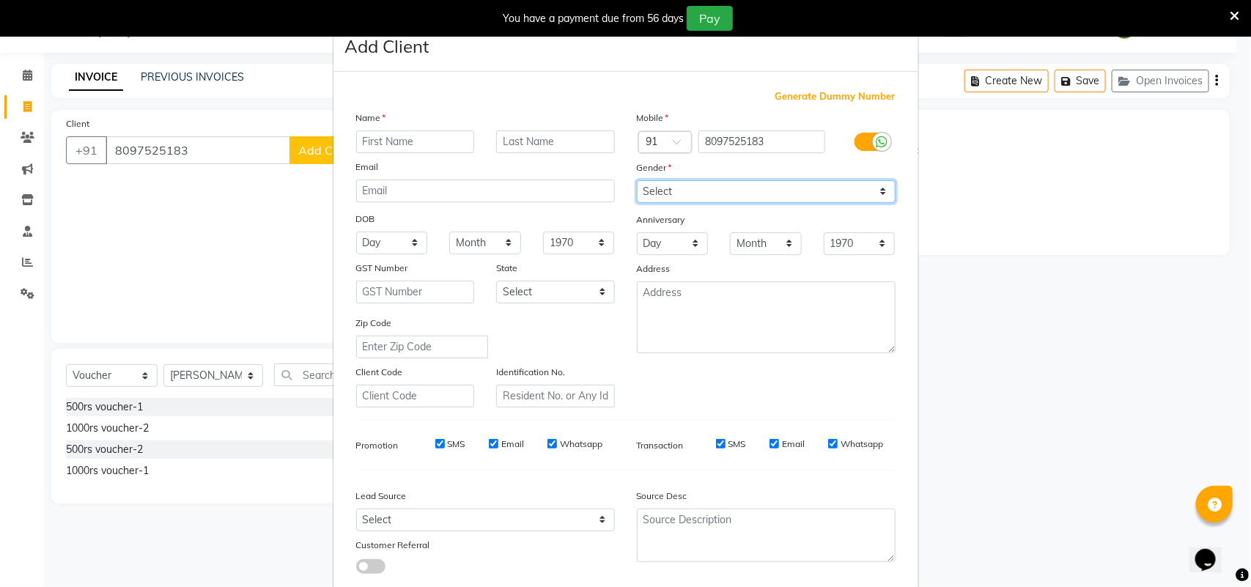
drag, startPoint x: 719, startPoint y: 189, endPoint x: 722, endPoint y: 198, distance: 9.3
click at [719, 189] on select "Select [DEMOGRAPHIC_DATA] [DEMOGRAPHIC_DATA] Other Prefer Not To Say" at bounding box center [766, 191] width 259 height 23
select select "[DEMOGRAPHIC_DATA]"
click at [637, 180] on select "Select [DEMOGRAPHIC_DATA] [DEMOGRAPHIC_DATA] Other Prefer Not To Say" at bounding box center [766, 191] width 259 height 23
click at [400, 141] on input "text" at bounding box center [415, 141] width 119 height 23
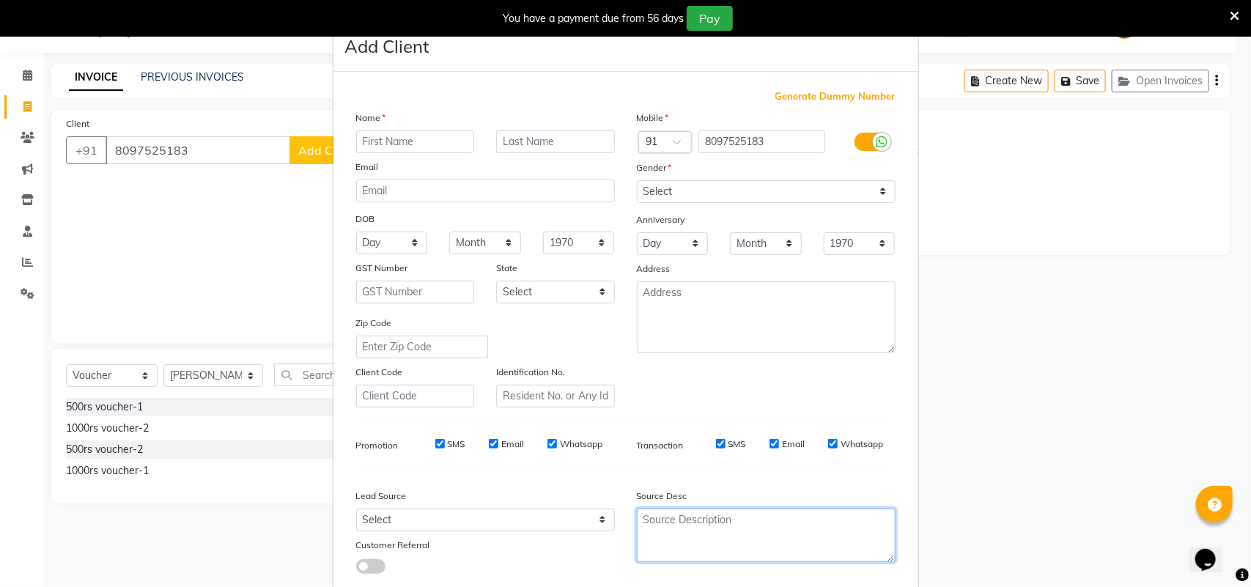
click at [751, 541] on textarea at bounding box center [766, 536] width 259 height 54
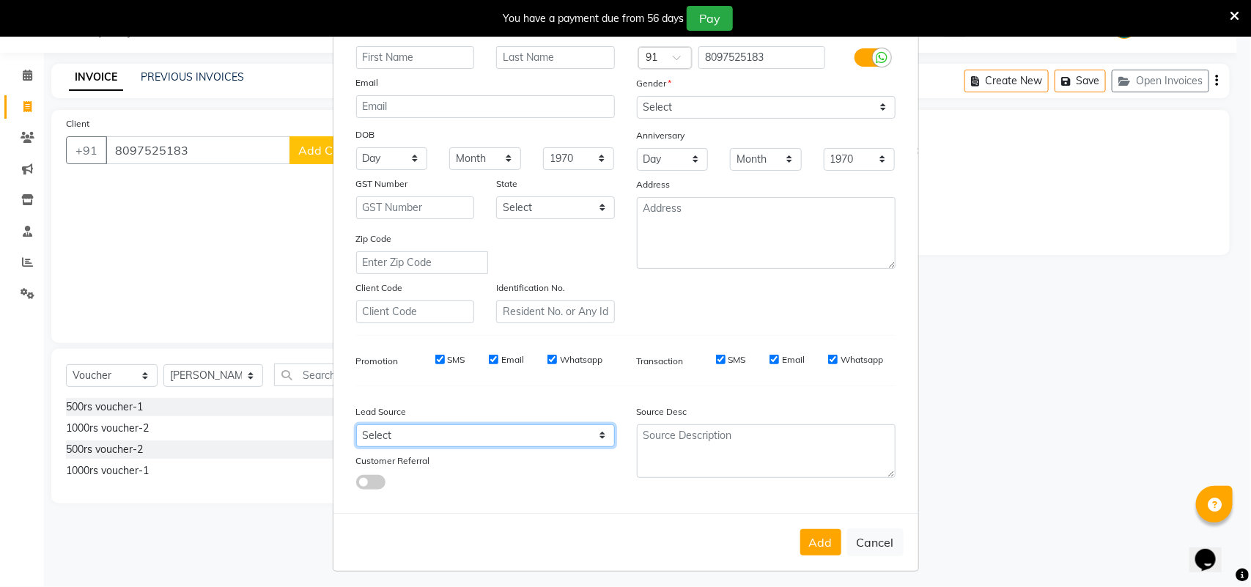
click at [460, 433] on select "Select Walk-in Referral Internet Friend Word of Mouth Advertisement Facebook Ju…" at bounding box center [485, 435] width 259 height 23
select select "30556"
click at [356, 424] on select "Select Walk-in Referral Internet Friend Word of Mouth Advertisement Facebook Ju…" at bounding box center [485, 435] width 259 height 23
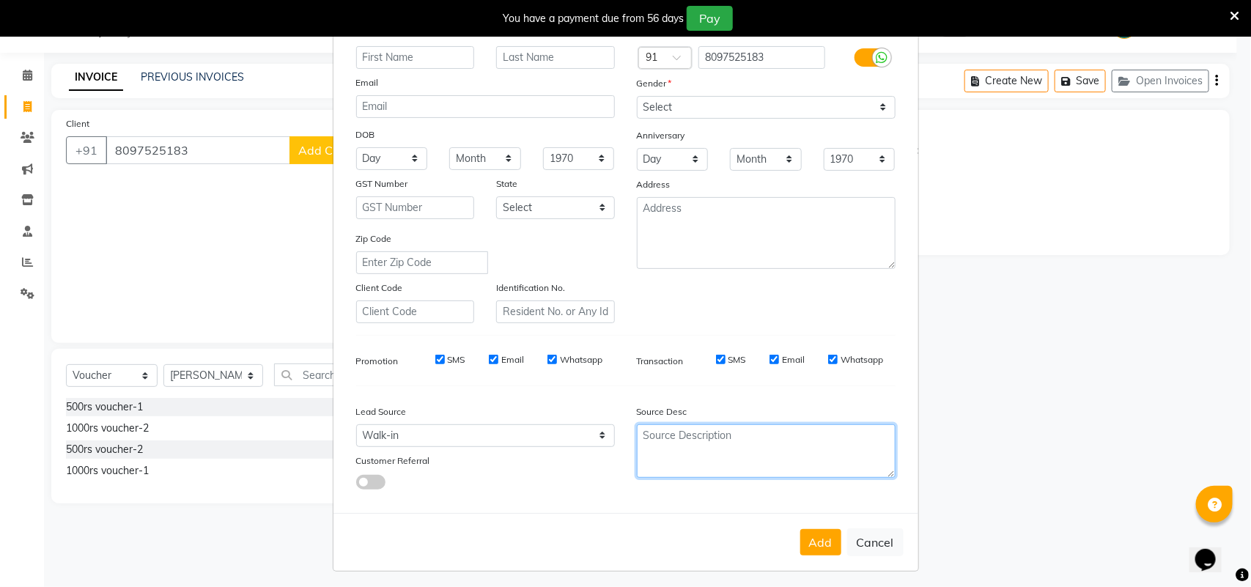
click at [720, 424] on textarea at bounding box center [766, 451] width 259 height 54
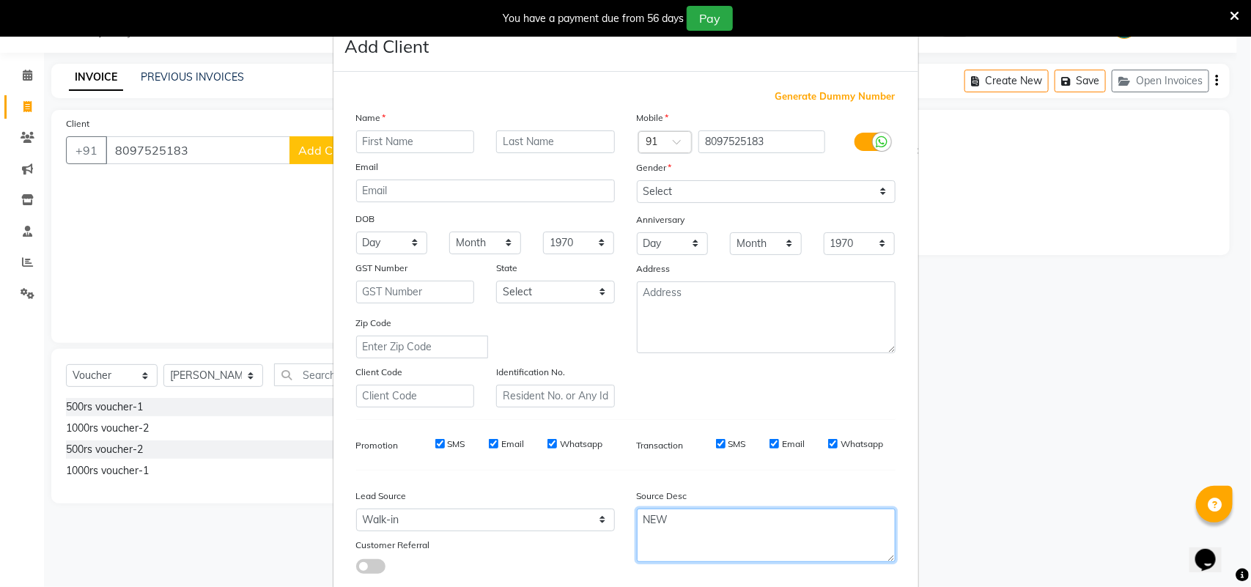
type textarea "NEW"
click at [403, 154] on div "Name Email DOB Day 01 02 03 04 05 06 07 08 09 10 11 12 13 14 15 16 17 18 19 20 …" at bounding box center [485, 259] width 281 height 298
click at [418, 147] on input "text" at bounding box center [415, 141] width 119 height 23
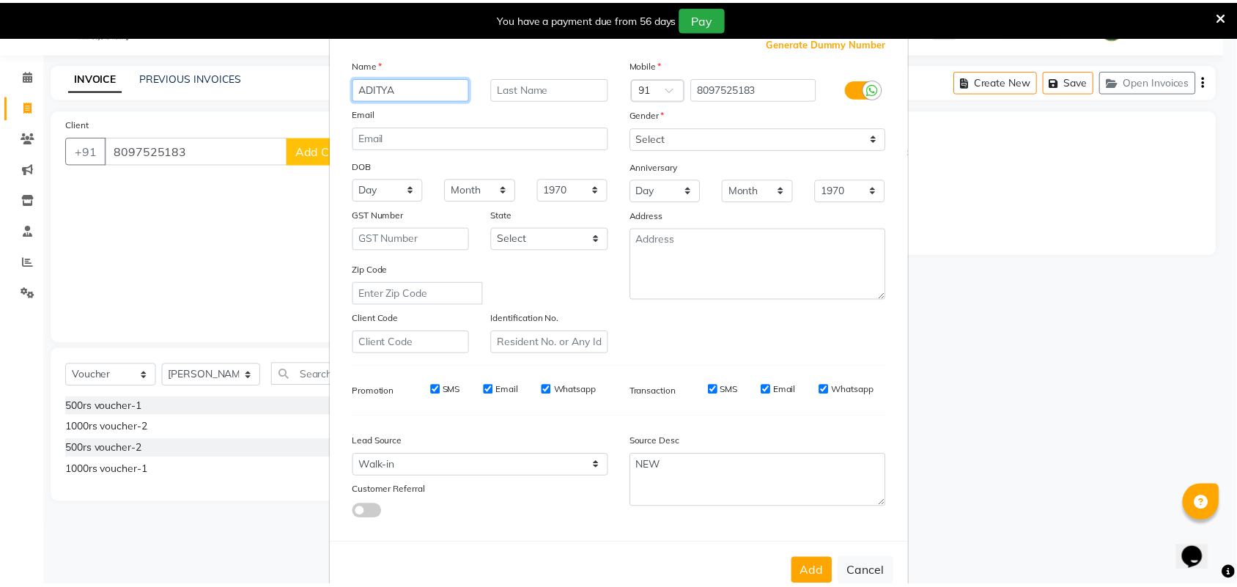
scroll to position [84, 0]
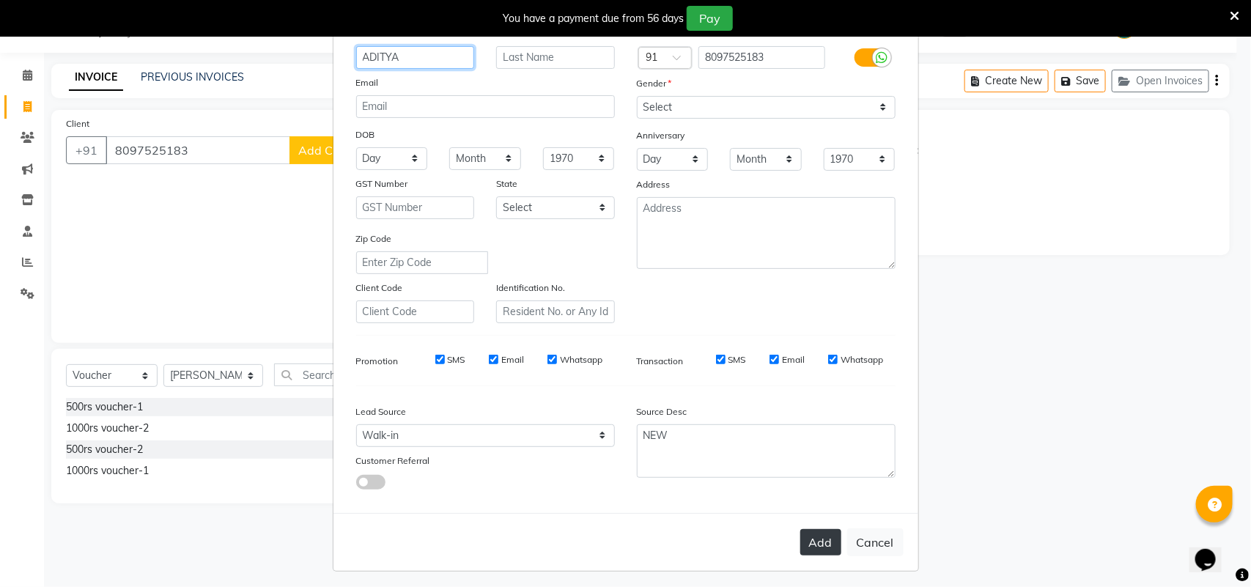
type input "ADITYA"
click at [815, 537] on button "Add" at bounding box center [821, 542] width 41 height 26
click at [815, 537] on div "Add Cancel" at bounding box center [626, 542] width 585 height 58
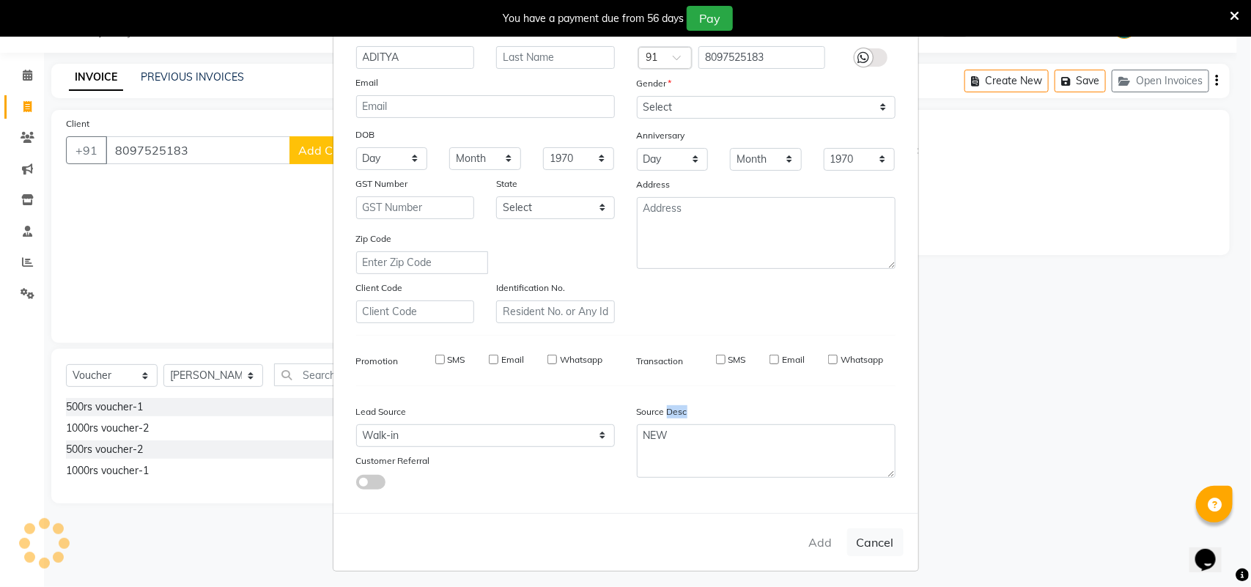
type input "80******83"
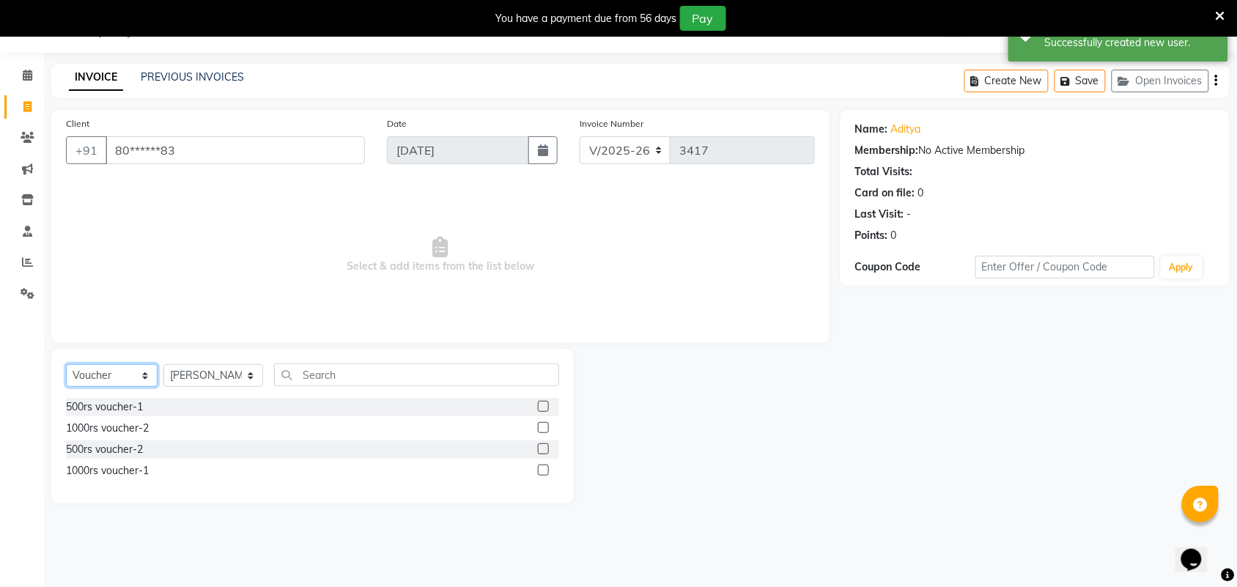
click at [100, 382] on select "Select Service Product Membership Package Voucher Prepaid Gift Card" at bounding box center [112, 375] width 92 height 23
select select "service"
click at [66, 364] on select "Select Service Product Membership Package Voucher Prepaid Gift Card" at bounding box center [112, 375] width 92 height 23
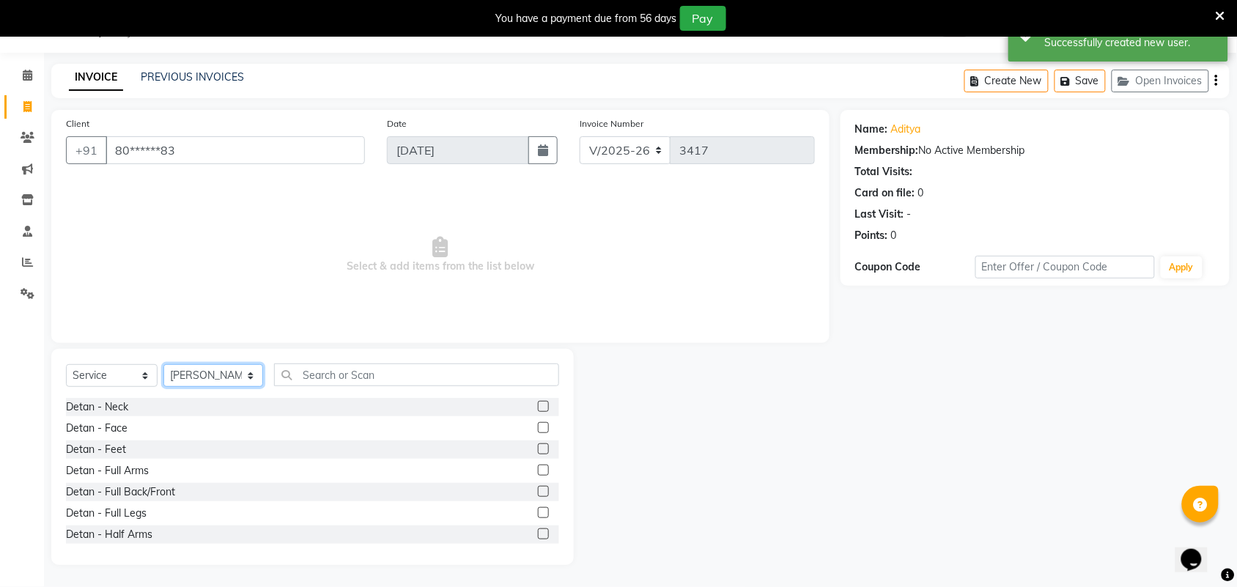
click at [207, 378] on select "Select Stylist Admin [PERSON_NAME] Apsu Auditor Ambattur [PERSON_NAME] Dingg - …" at bounding box center [213, 375] width 100 height 23
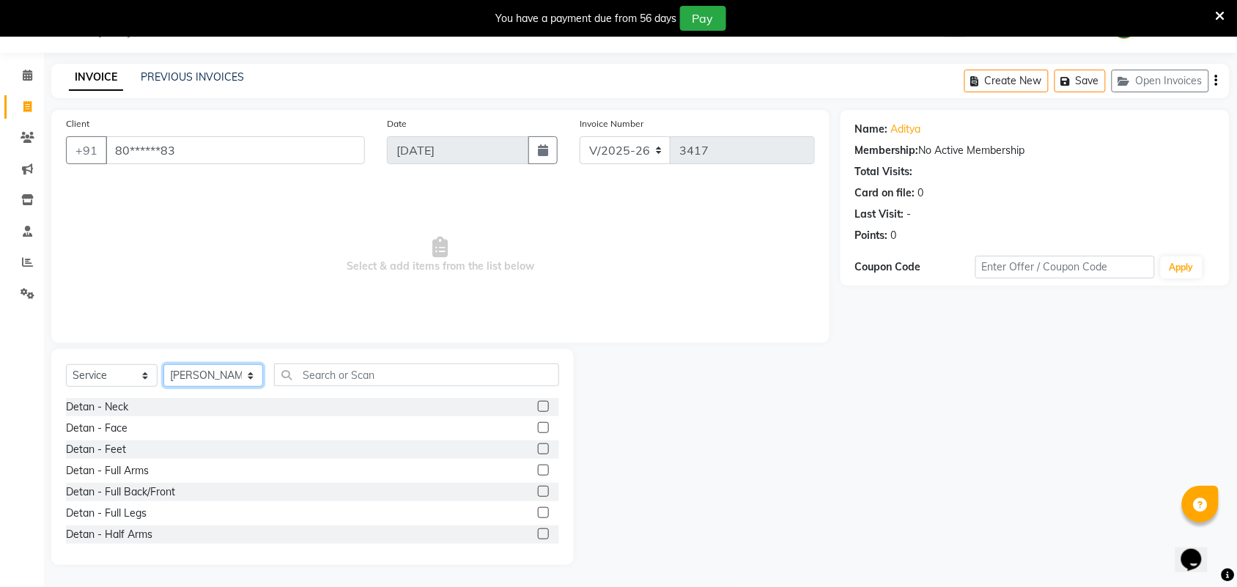
select select "49628"
click at [163, 364] on select "Select Stylist Admin [PERSON_NAME] Apsu Auditor Ambattur [PERSON_NAME] Dingg - …" at bounding box center [213, 375] width 100 height 23
click at [346, 357] on div "Select Service Product Membership Package Voucher Prepaid Gift Card Select Styl…" at bounding box center [312, 457] width 523 height 216
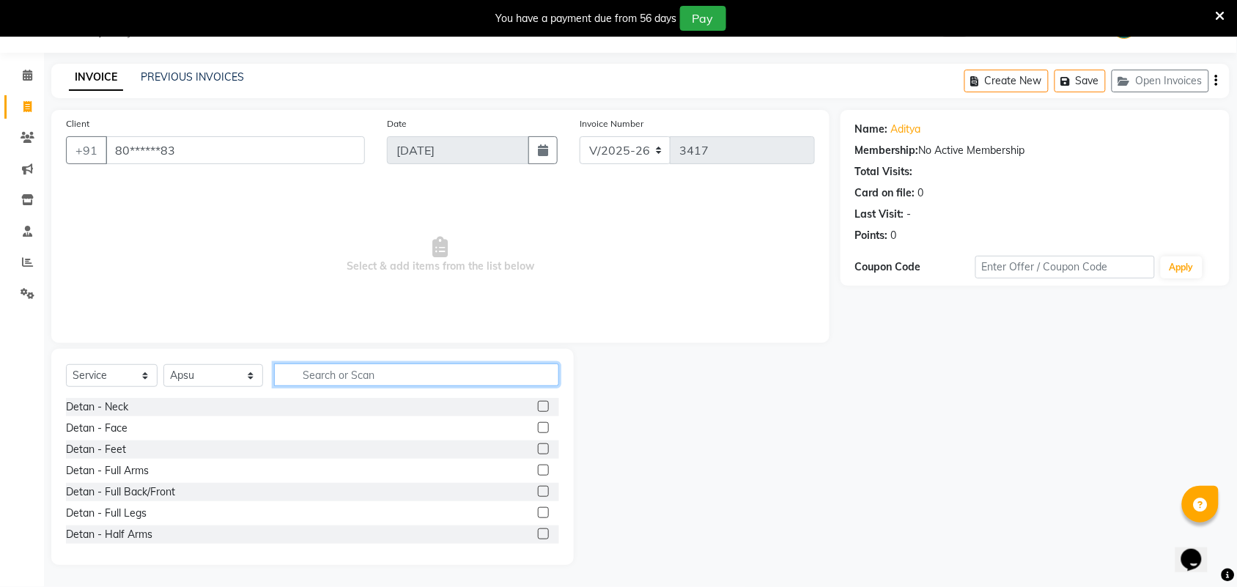
click at [330, 383] on input "text" at bounding box center [416, 375] width 285 height 23
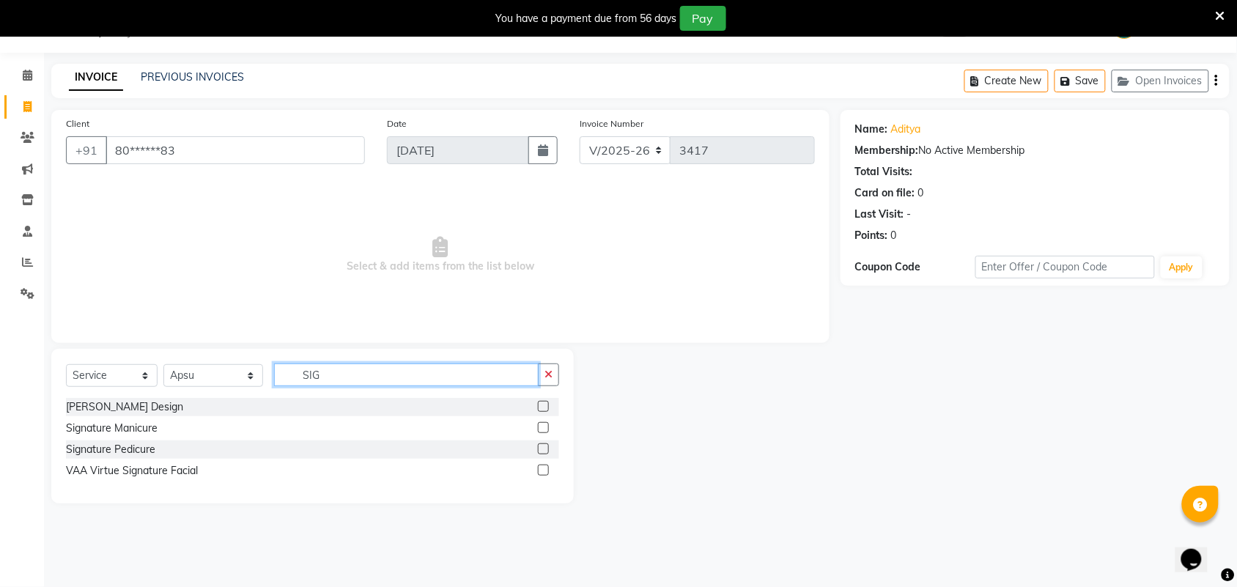
type input "SIG"
click at [540, 449] on label at bounding box center [543, 449] width 11 height 11
click at [540, 449] on input "checkbox" at bounding box center [543, 450] width 10 height 10
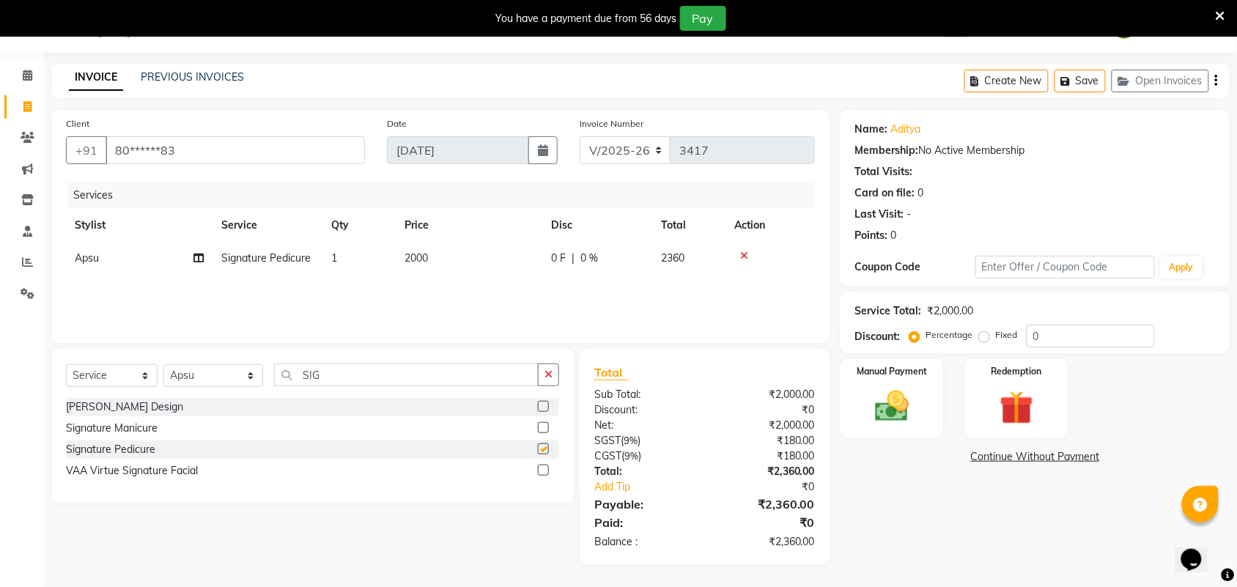
checkbox input "false"
click at [368, 378] on input "SIG" at bounding box center [406, 375] width 265 height 23
type input "S"
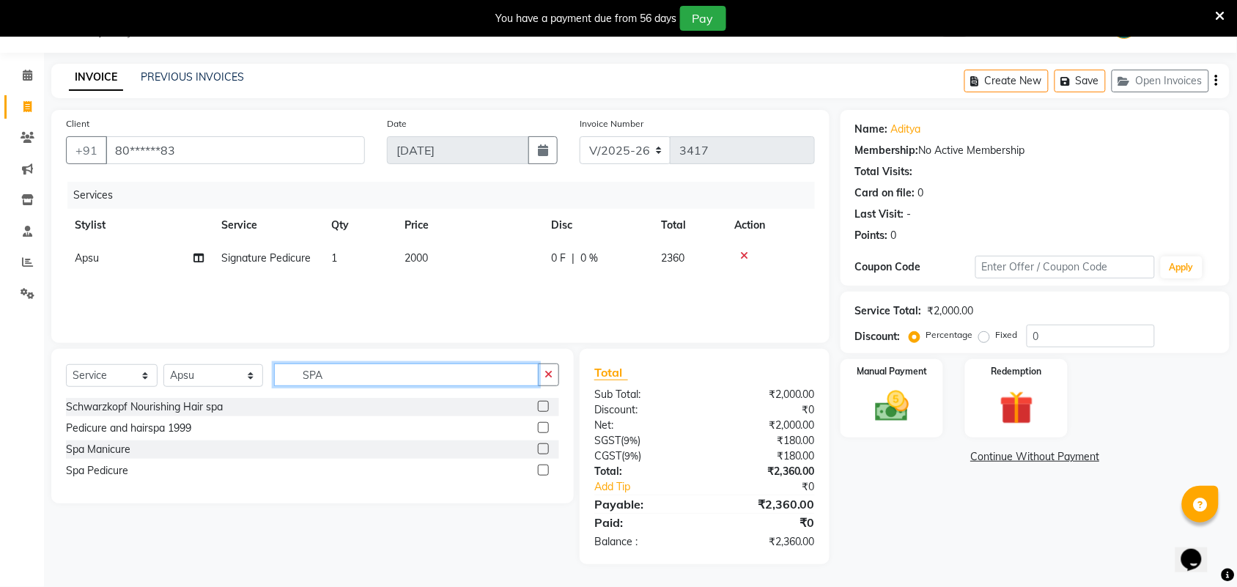
type input "SPA"
click at [203, 381] on select "Select Stylist Admin [PERSON_NAME] Apsu Auditor Ambattur [PERSON_NAME] Dingg - …" at bounding box center [213, 375] width 100 height 23
select select "59089"
click at [163, 364] on select "Select Stylist Admin [PERSON_NAME] Apsu Auditor Ambattur [PERSON_NAME] Dingg - …" at bounding box center [213, 375] width 100 height 23
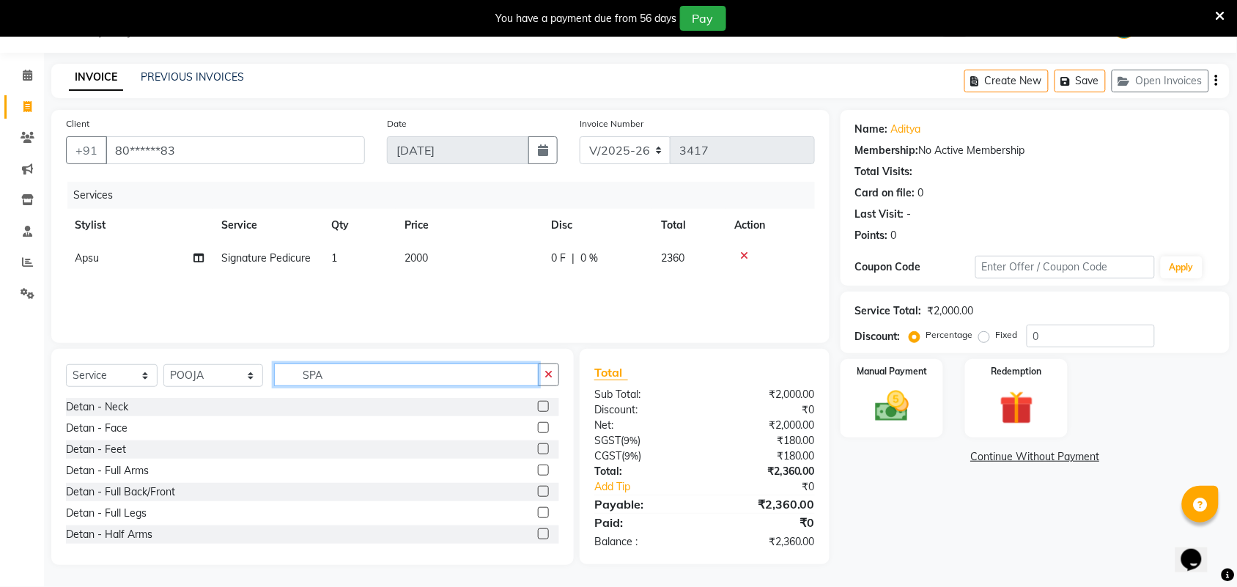
click at [370, 369] on input "SPA" at bounding box center [406, 375] width 265 height 23
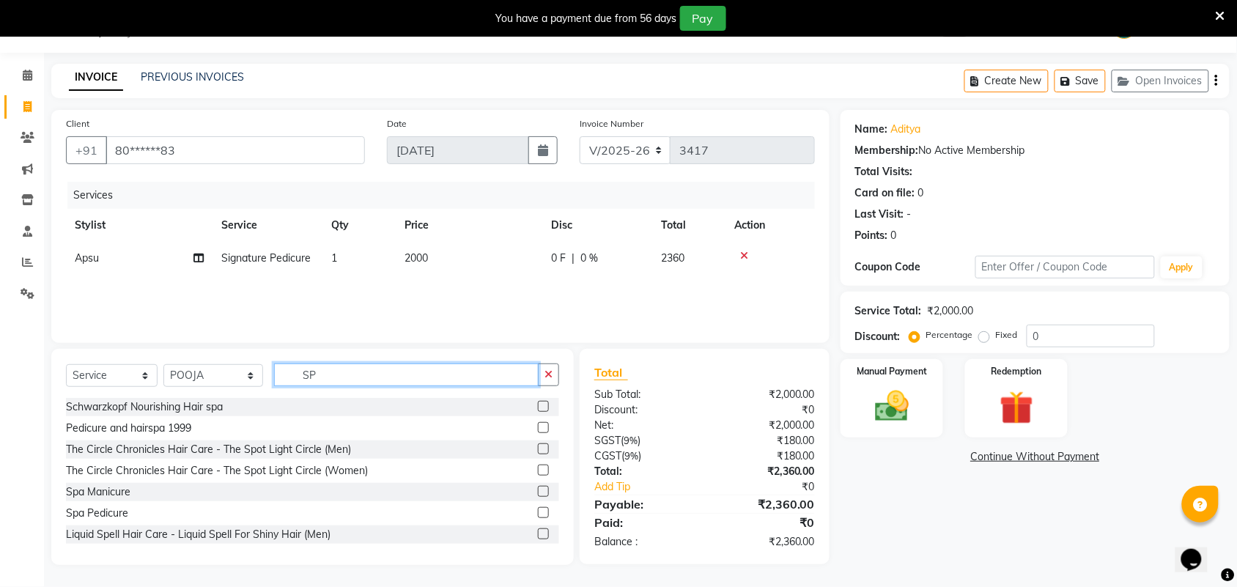
type input "SPA"
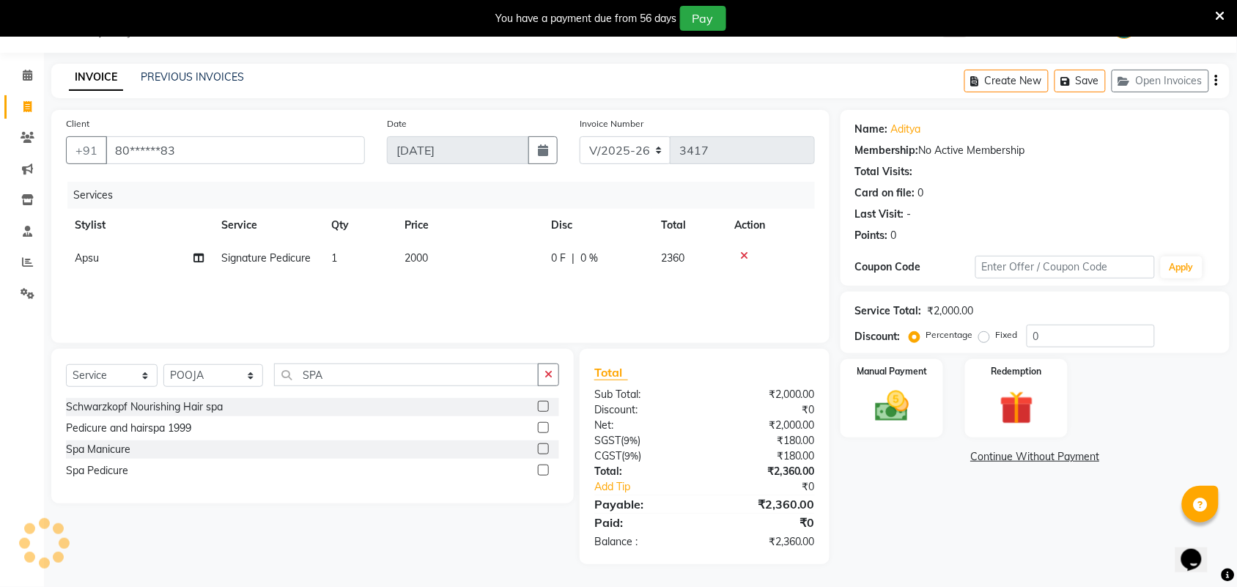
click at [546, 471] on label at bounding box center [543, 470] width 11 height 11
click at [546, 471] on input "checkbox" at bounding box center [543, 471] width 10 height 10
checkbox input "false"
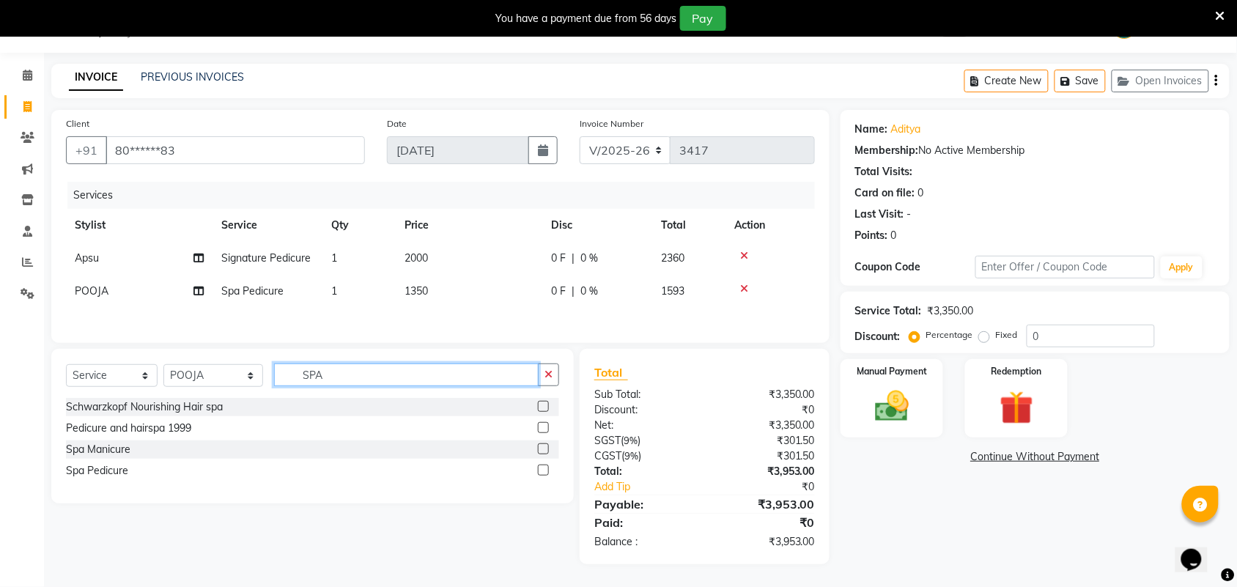
click at [386, 383] on input "SPA" at bounding box center [406, 375] width 265 height 23
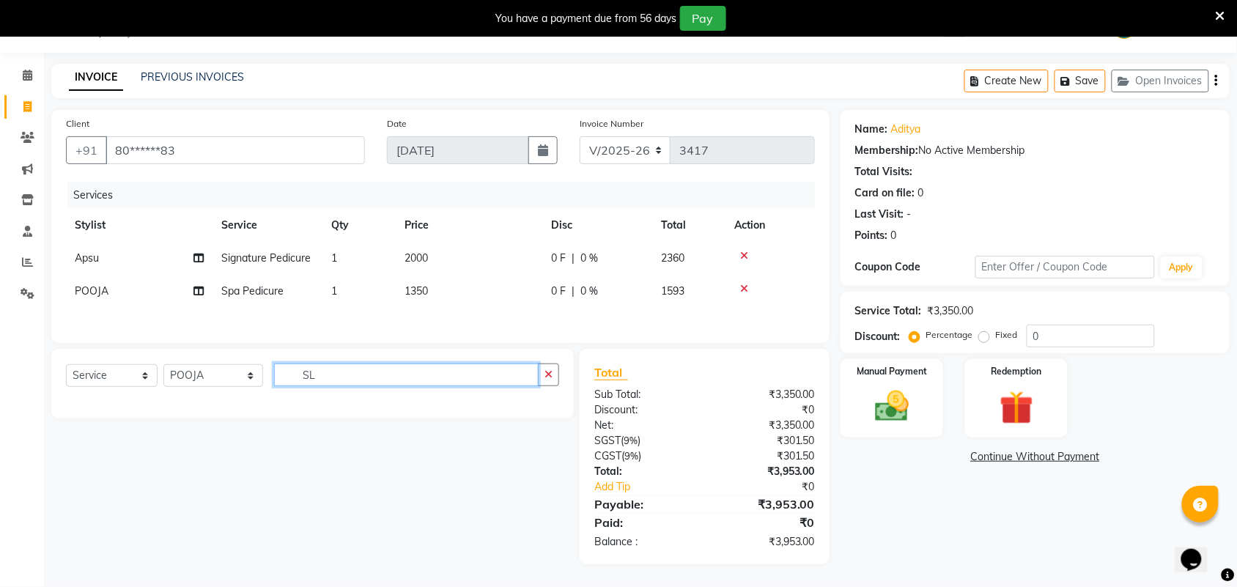
type input "S"
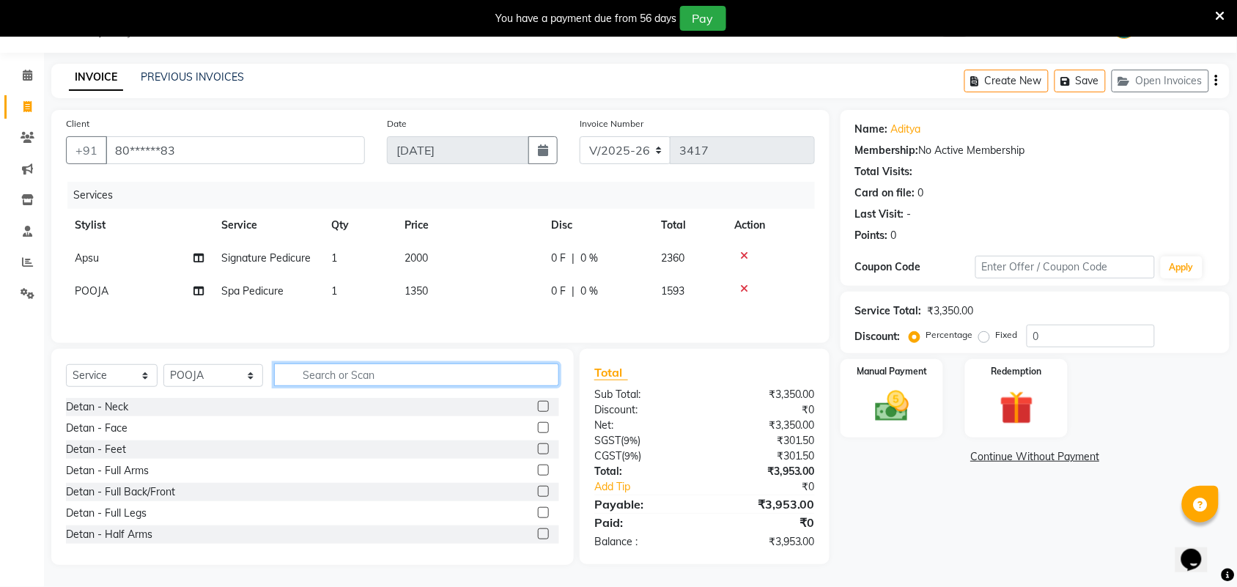
click at [350, 381] on input "text" at bounding box center [416, 375] width 285 height 23
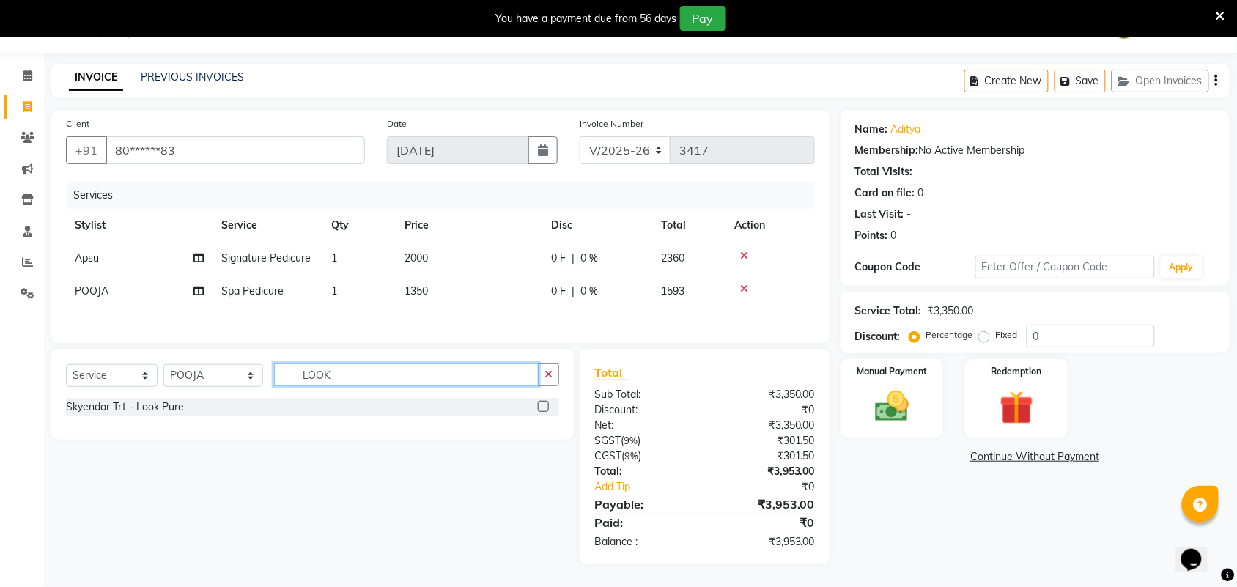
type input "LOOK"
click at [544, 408] on label at bounding box center [543, 406] width 11 height 11
click at [544, 408] on input "checkbox" at bounding box center [543, 407] width 10 height 10
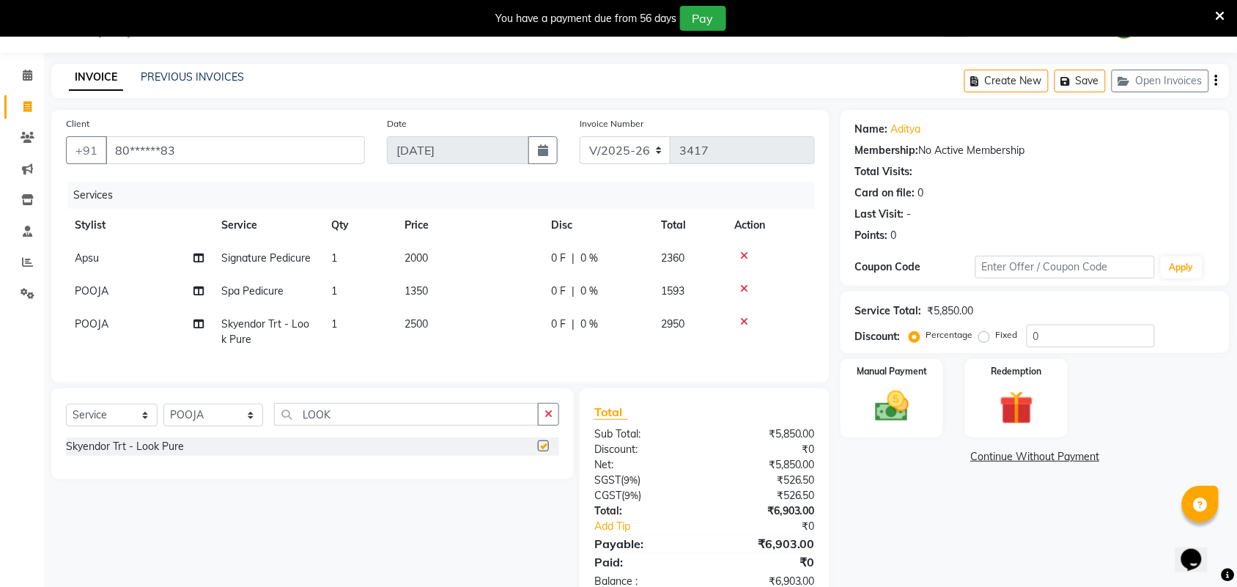
checkbox input "false"
click at [191, 427] on select "Select Stylist Admin [PERSON_NAME] Apsu Auditor Ambattur [PERSON_NAME] Dingg - …" at bounding box center [213, 415] width 100 height 23
select select "49628"
click at [163, 417] on select "Select Stylist Admin [PERSON_NAME] Apsu Auditor Ambattur [PERSON_NAME] Dingg - …" at bounding box center [213, 415] width 100 height 23
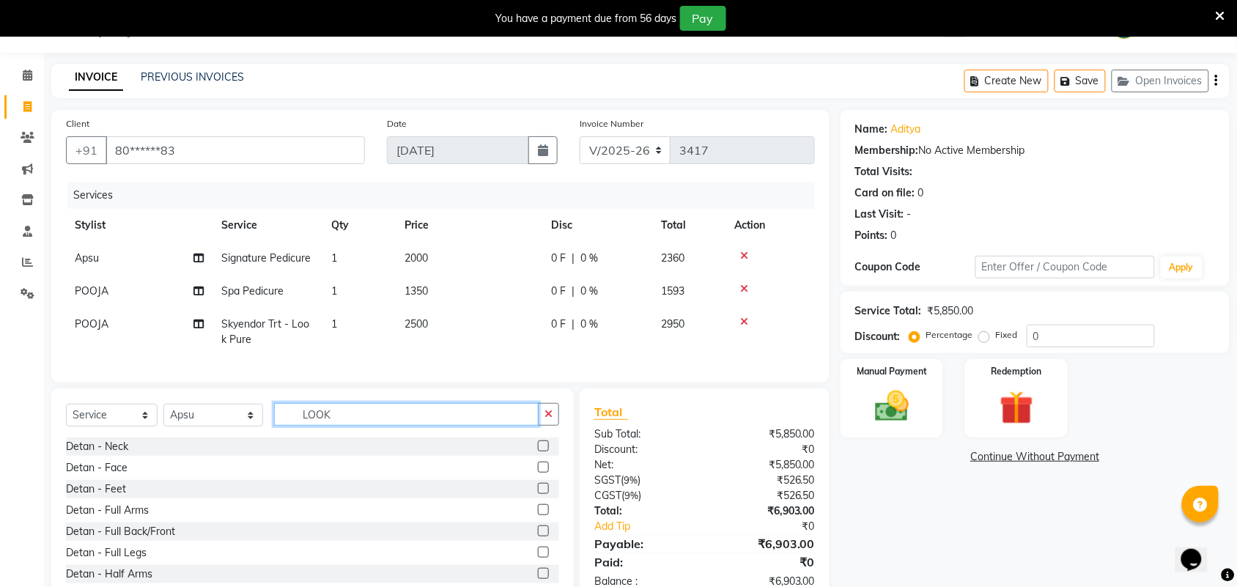
click at [375, 424] on input "LOOK" at bounding box center [406, 414] width 265 height 23
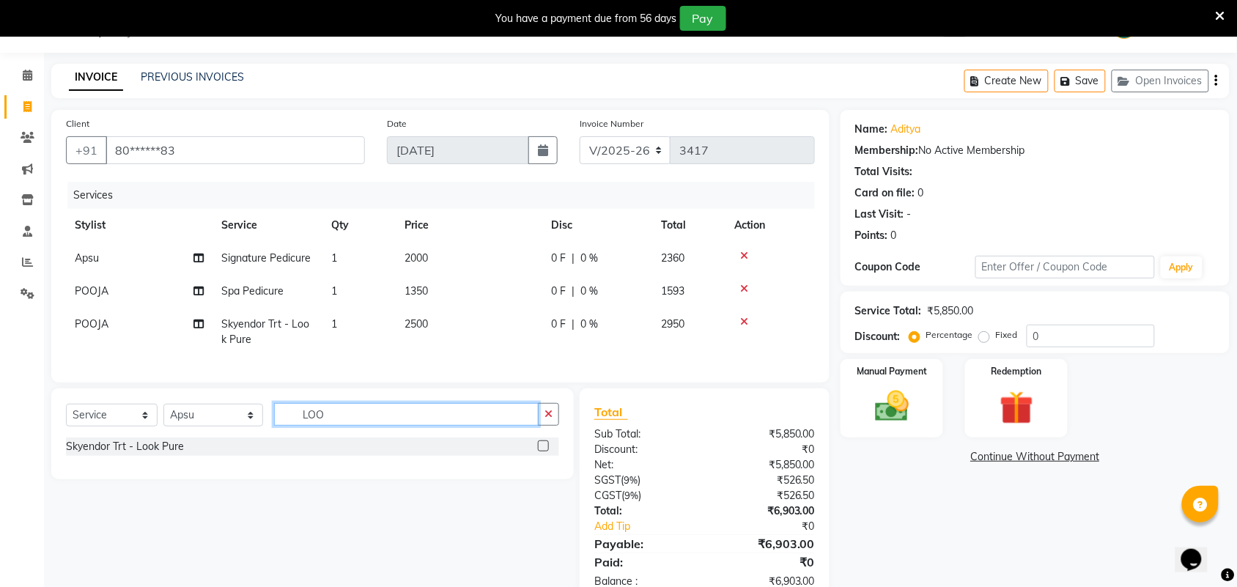
type input "LOO"
click at [545, 452] on label at bounding box center [543, 446] width 11 height 11
click at [545, 452] on input "checkbox" at bounding box center [543, 447] width 10 height 10
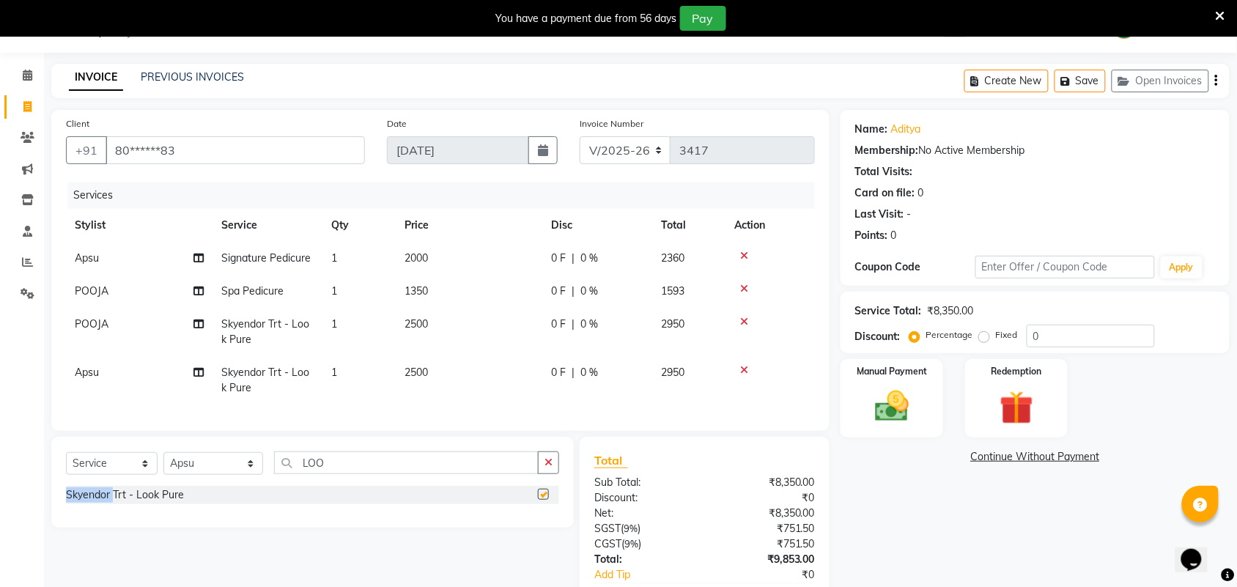
click at [545, 458] on div "Select Service Product Membership Package Voucher Prepaid Gift Card Select Styl…" at bounding box center [312, 482] width 523 height 91
checkbox input "false"
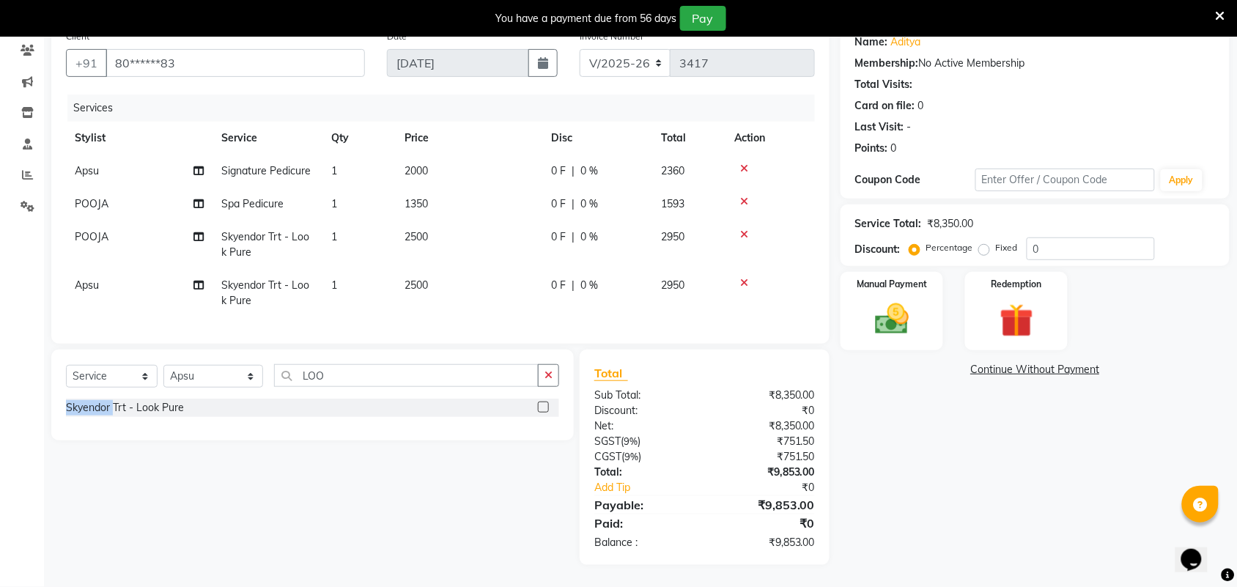
scroll to position [137, 0]
click at [361, 389] on div "Select Service Product Membership Package Voucher Prepaid Gift Card Select Styl…" at bounding box center [312, 381] width 493 height 34
click at [361, 375] on input "LOO" at bounding box center [406, 375] width 265 height 23
type input "L"
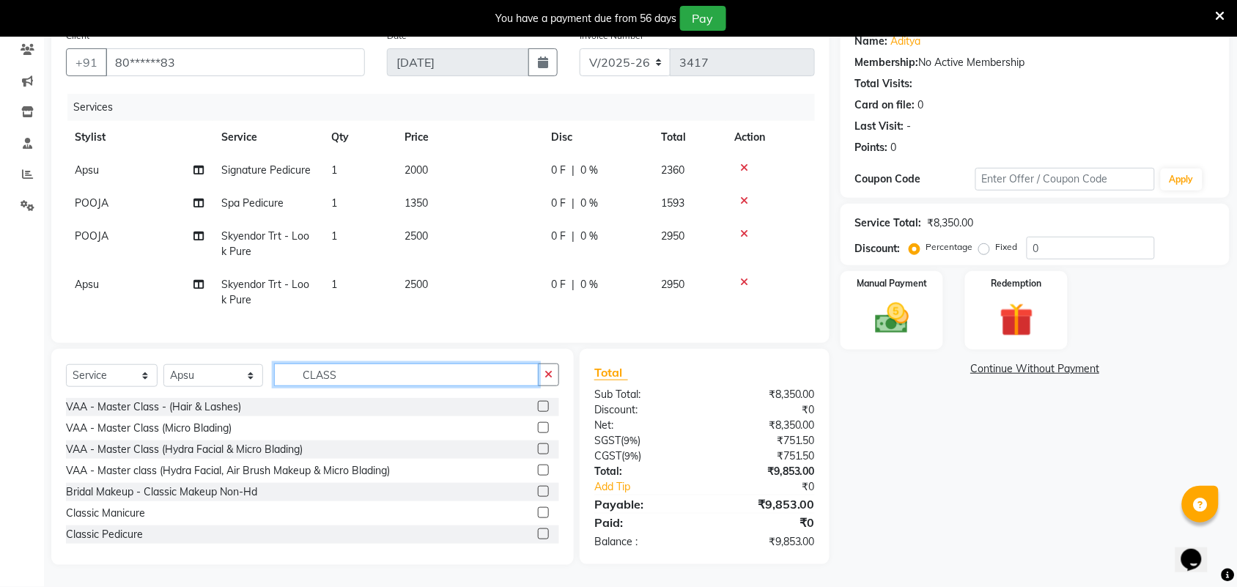
type input "CLASS"
click at [538, 512] on label at bounding box center [543, 512] width 11 height 11
click at [538, 512] on input "checkbox" at bounding box center [543, 514] width 10 height 10
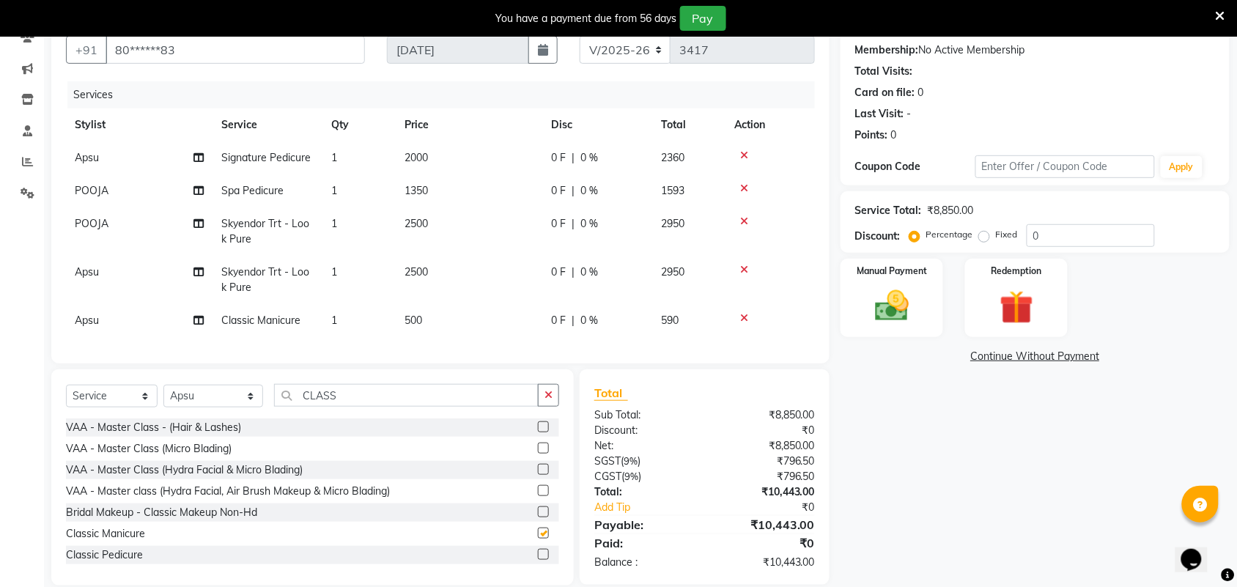
checkbox input "false"
click at [200, 408] on select "Select Stylist Admin [PERSON_NAME] Apsu Auditor Ambattur [PERSON_NAME] Dingg - …" at bounding box center [213, 396] width 100 height 23
select select "59089"
click at [163, 398] on select "Select Stylist Admin [PERSON_NAME] Apsu Auditor Ambattur [PERSON_NAME] Dingg - …" at bounding box center [213, 396] width 100 height 23
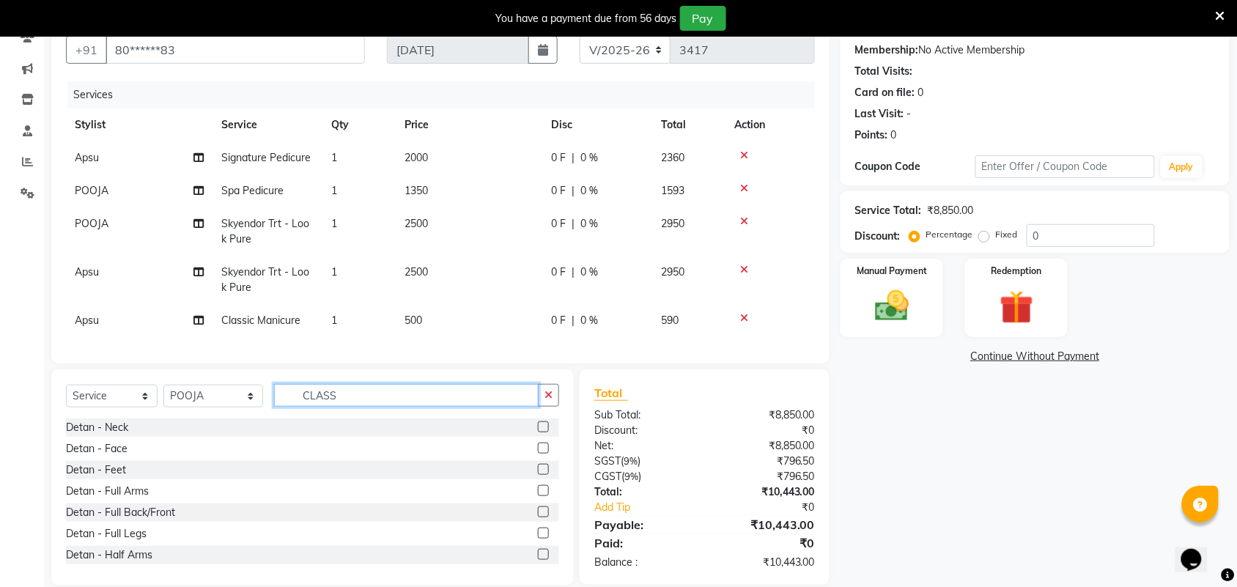
click at [358, 400] on input "CLASS" at bounding box center [406, 395] width 265 height 23
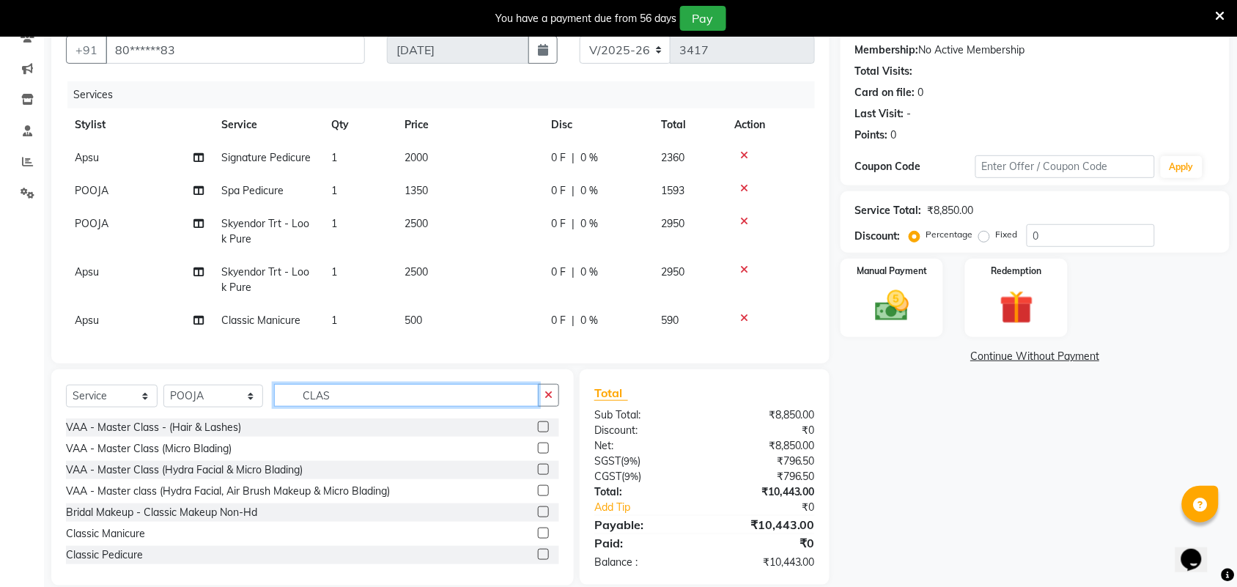
type input "CLASS"
click at [538, 539] on label at bounding box center [543, 533] width 11 height 11
click at [538, 539] on input "checkbox" at bounding box center [543, 534] width 10 height 10
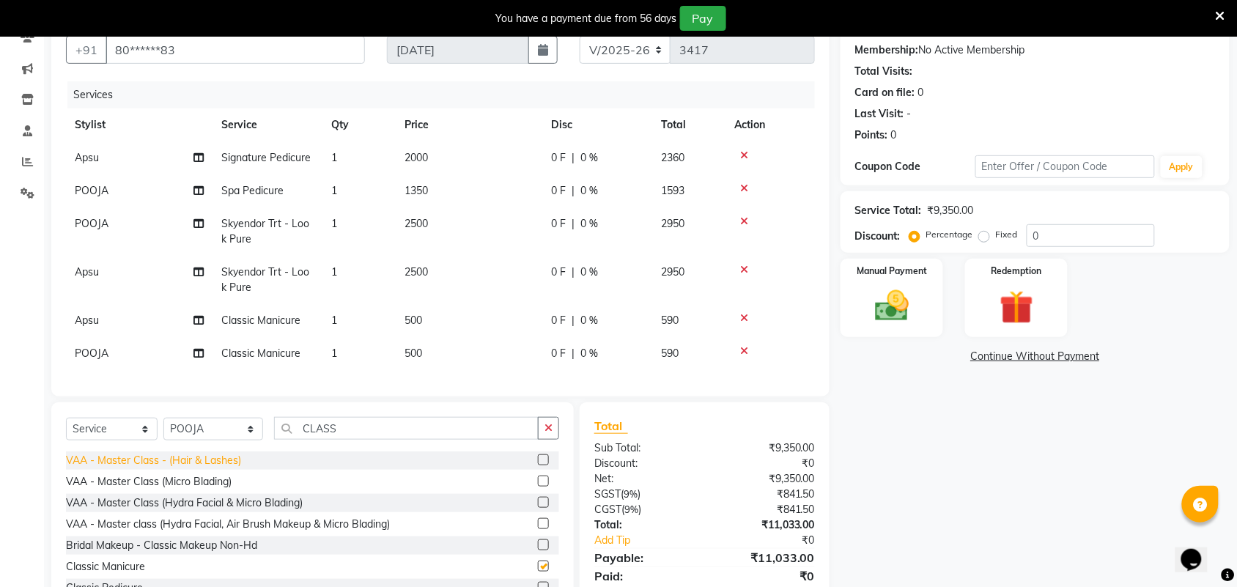
checkbox input "false"
click at [207, 430] on div "Select Service Product Membership Package Voucher Prepaid Gift Card Select Styl…" at bounding box center [312, 434] width 493 height 34
click at [196, 441] on select "Select Stylist Admin [PERSON_NAME] Apsu Auditor Ambattur [PERSON_NAME] Dingg - …" at bounding box center [213, 429] width 100 height 23
select select "47999"
click at [163, 431] on select "Select Stylist Admin [PERSON_NAME] Apsu Auditor Ambattur [PERSON_NAME] Dingg - …" at bounding box center [213, 429] width 100 height 23
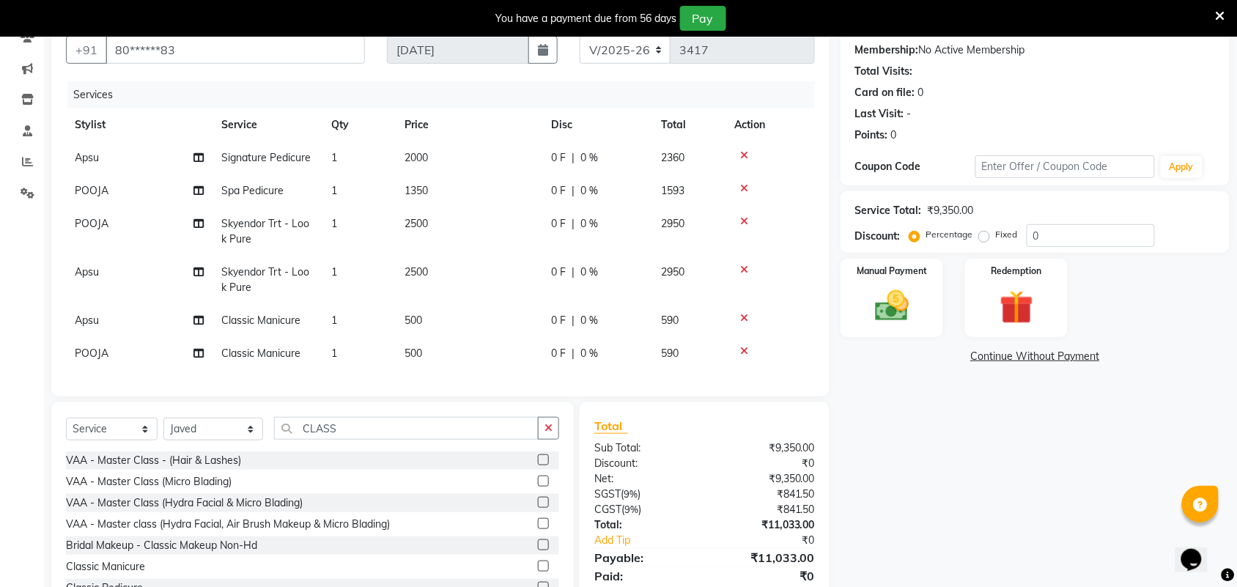
click at [224, 279] on td "Skyendor Trt - Look Pure" at bounding box center [268, 280] width 110 height 48
select select "49628"
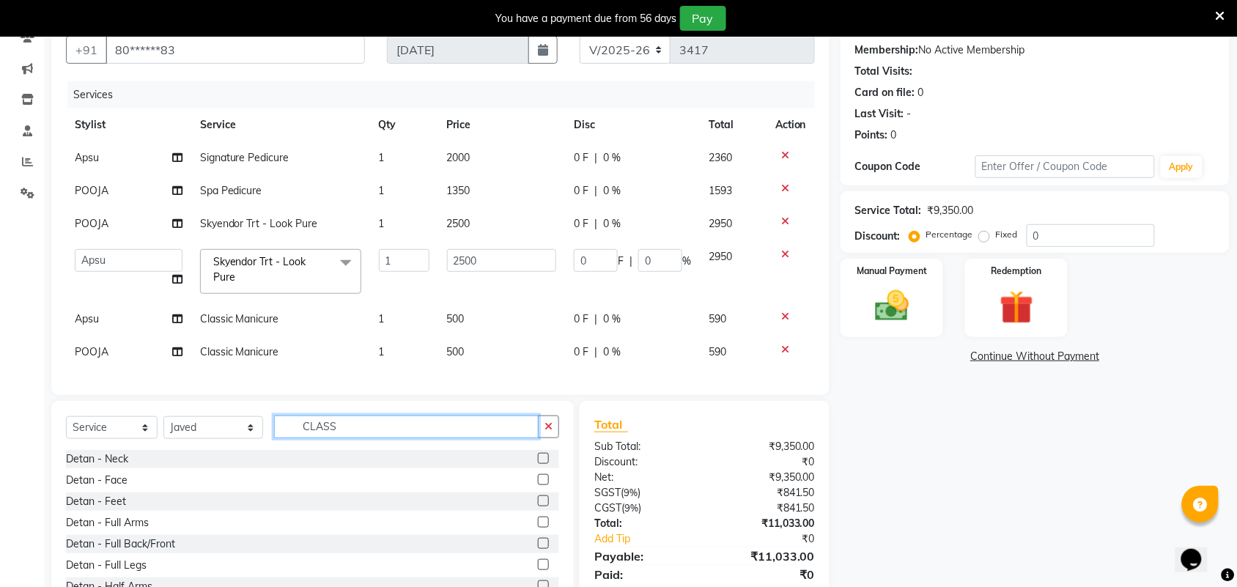
click at [403, 438] on input "CLASS" at bounding box center [406, 427] width 265 height 23
type input "C"
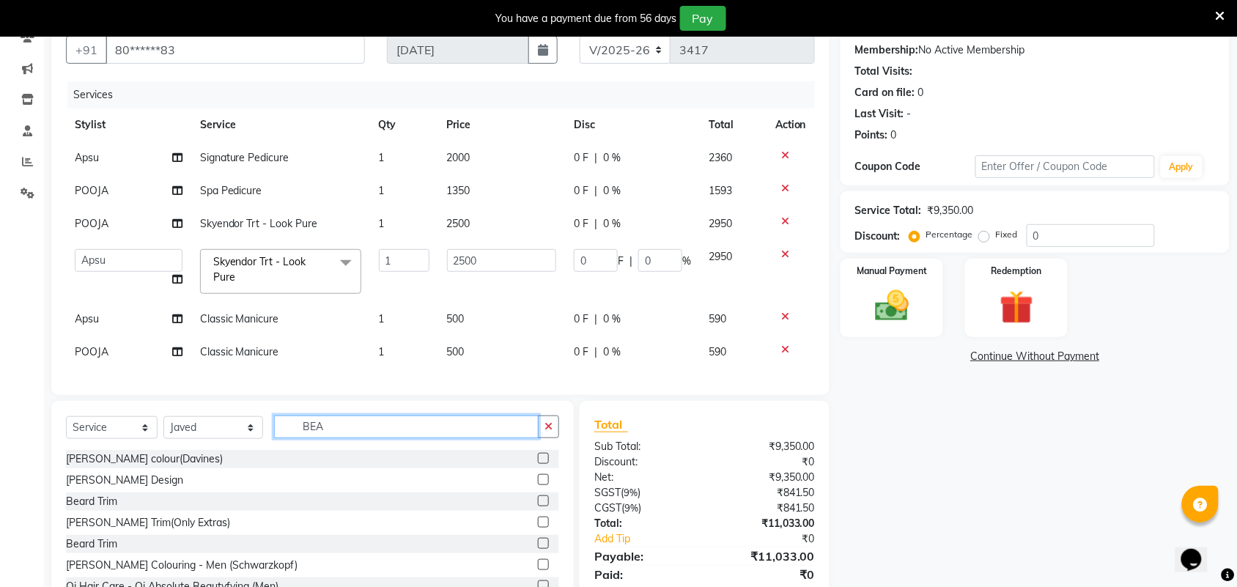
type input "BEA"
click at [538, 485] on label at bounding box center [543, 479] width 11 height 11
click at [538, 485] on input "checkbox" at bounding box center [543, 481] width 10 height 10
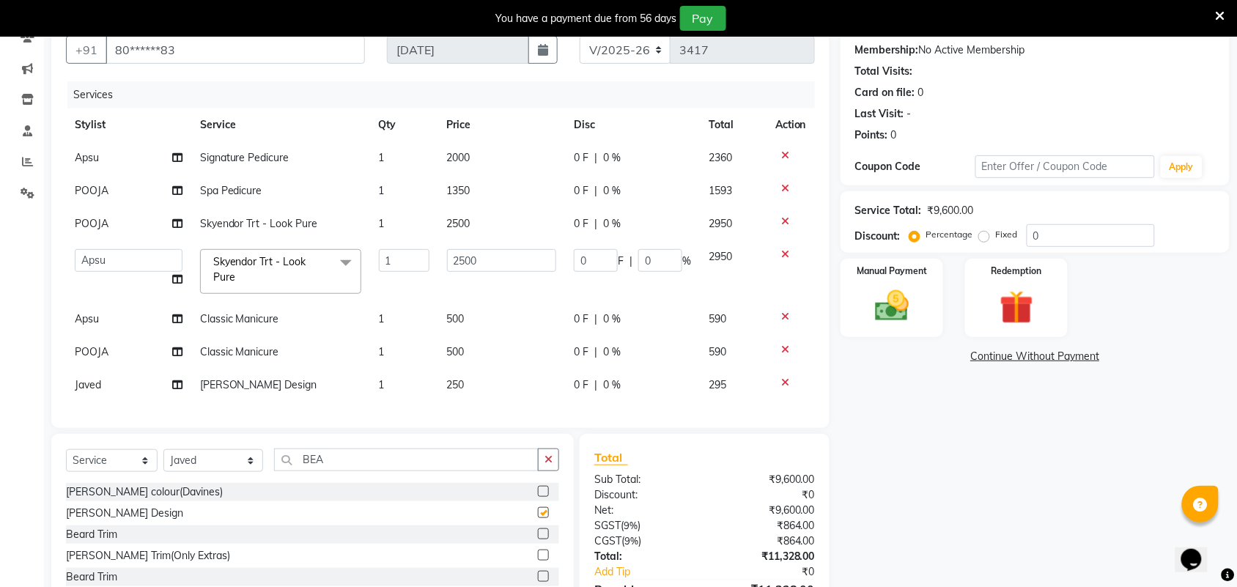
checkbox input "false"
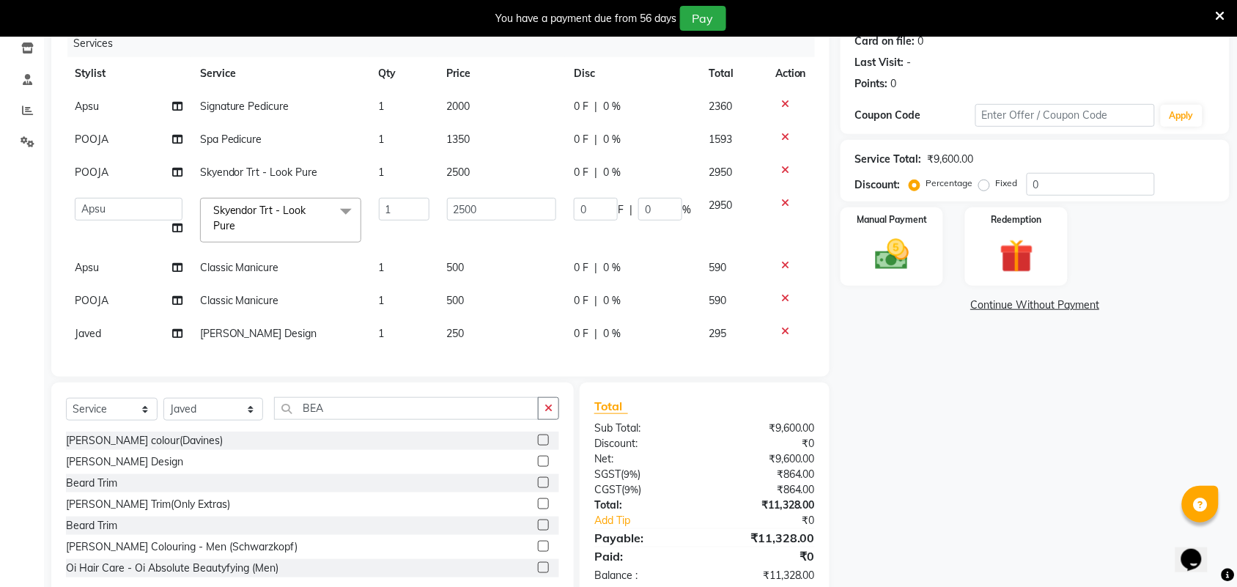
scroll to position [235, 0]
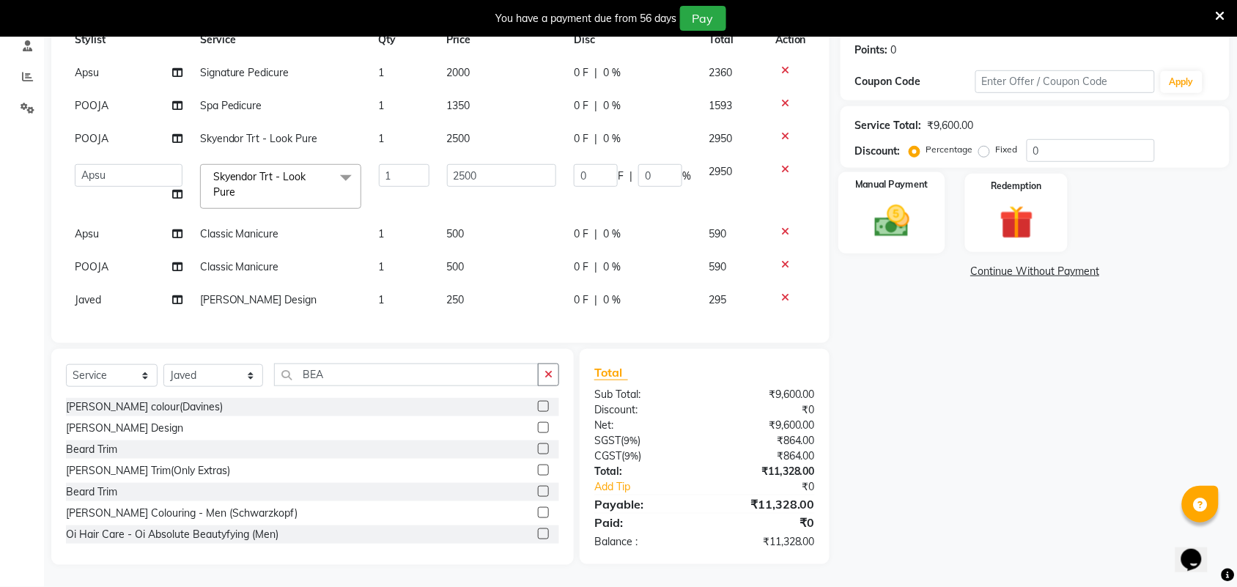
click at [902, 202] on img at bounding box center [892, 221] width 57 height 40
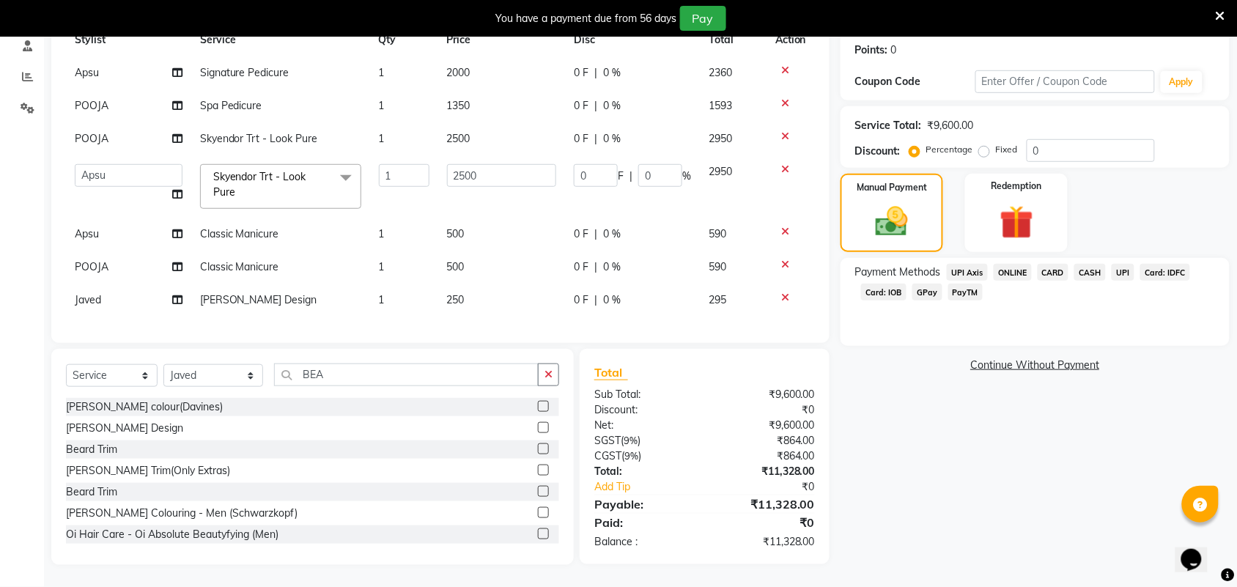
click at [1087, 264] on span "CASH" at bounding box center [1091, 272] width 32 height 17
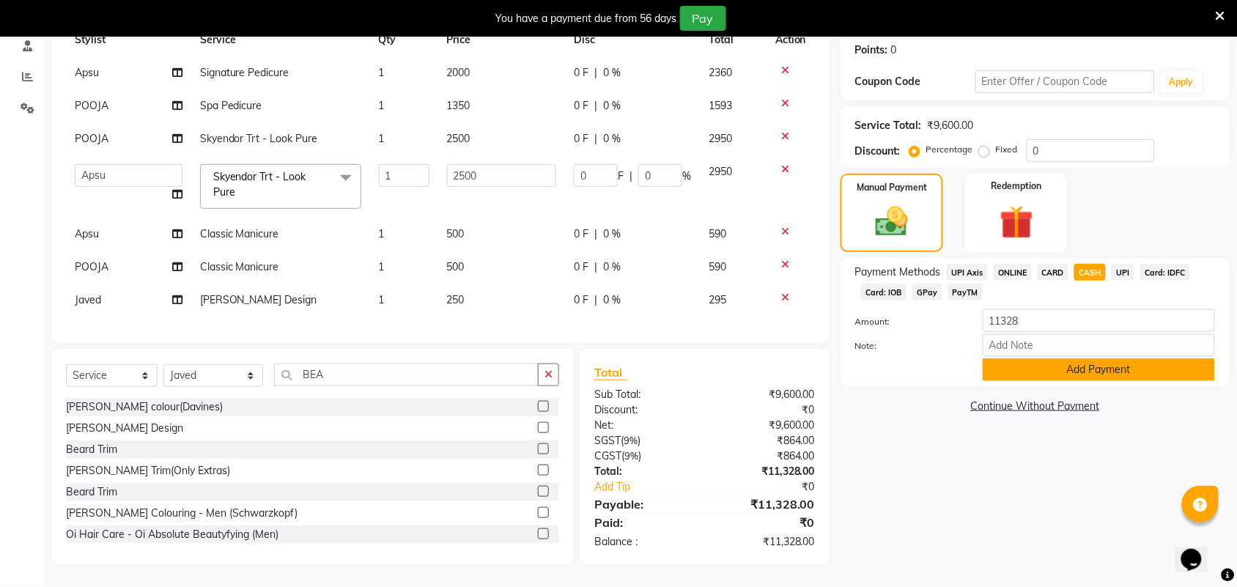
click at [1039, 361] on button "Add Payment" at bounding box center [1099, 369] width 232 height 23
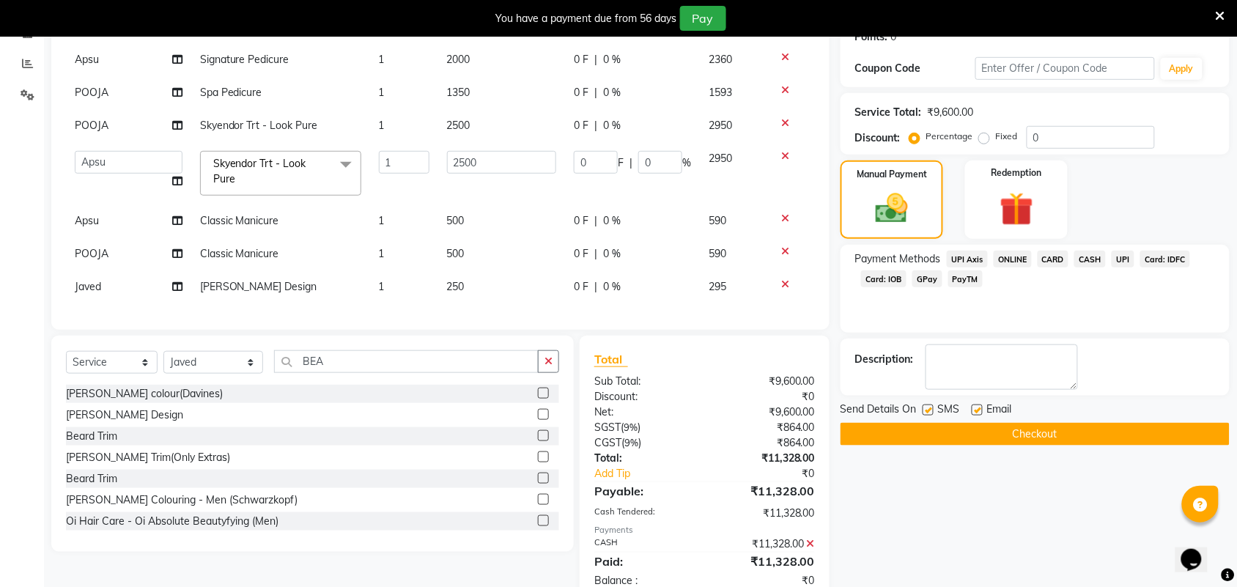
click at [976, 436] on button "Checkout" at bounding box center [1035, 434] width 389 height 23
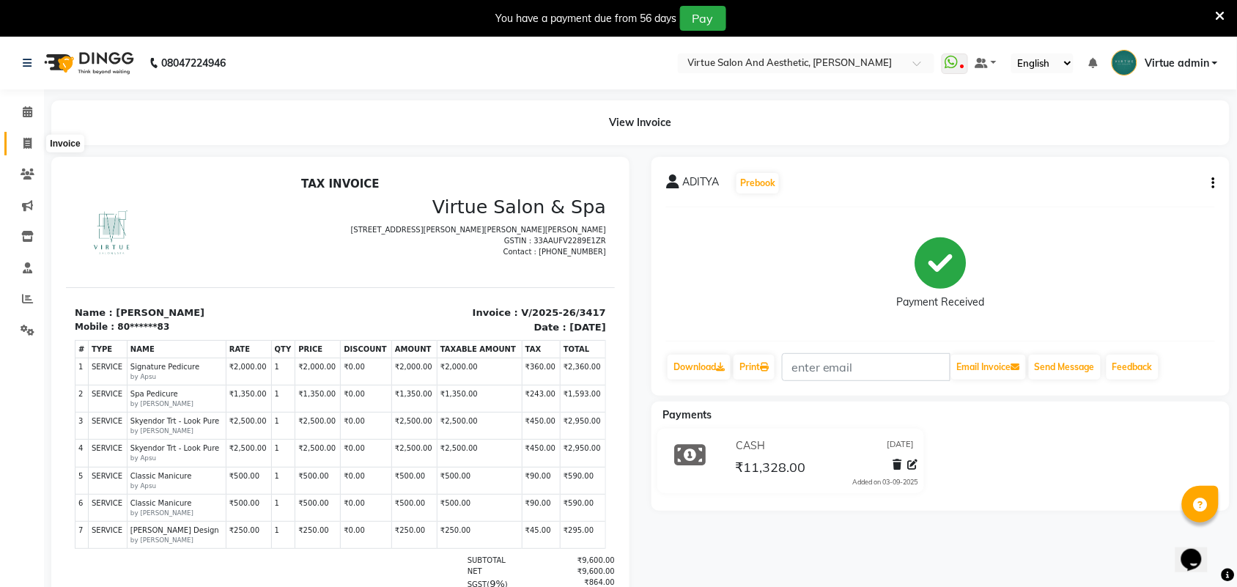
click at [23, 143] on icon at bounding box center [27, 143] width 8 height 11
select select "4466"
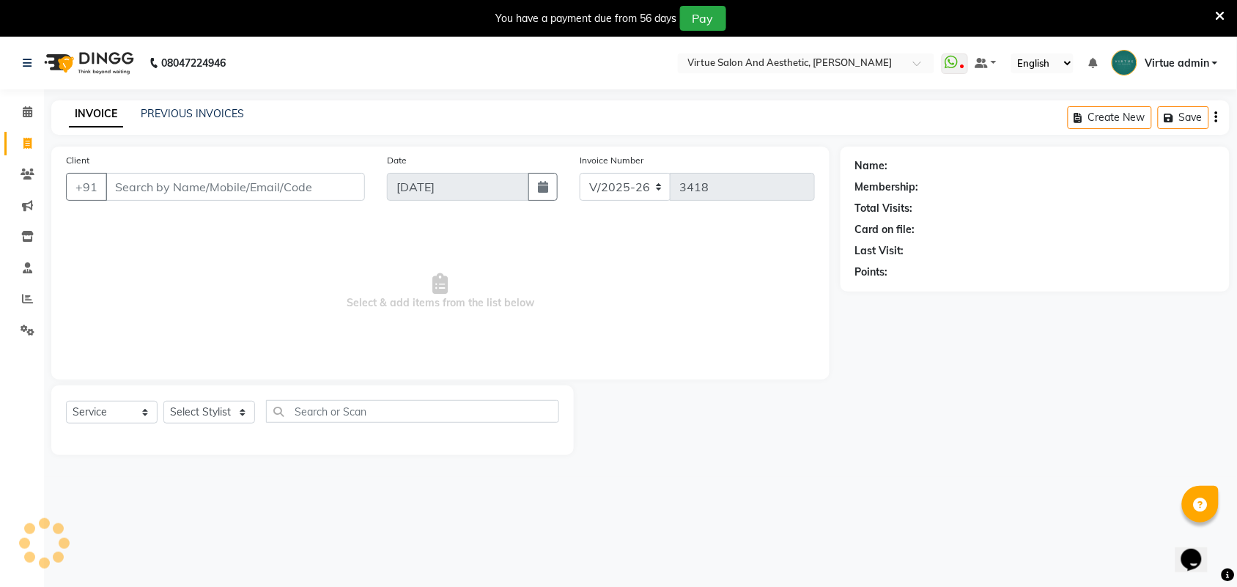
scroll to position [37, 0]
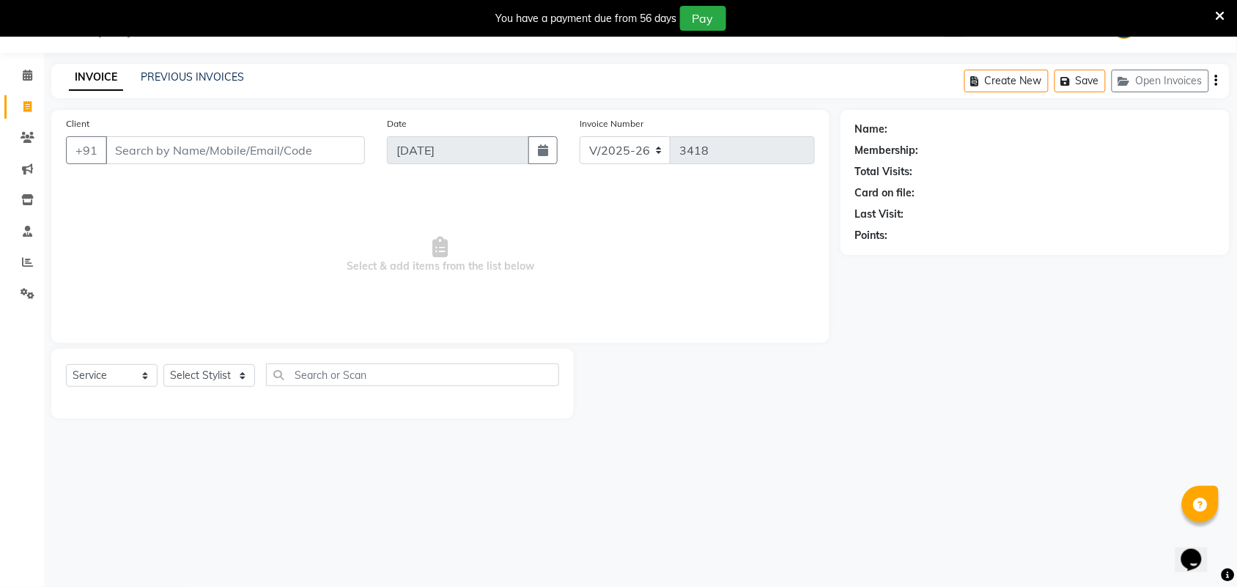
select select "V"
select select "71189"
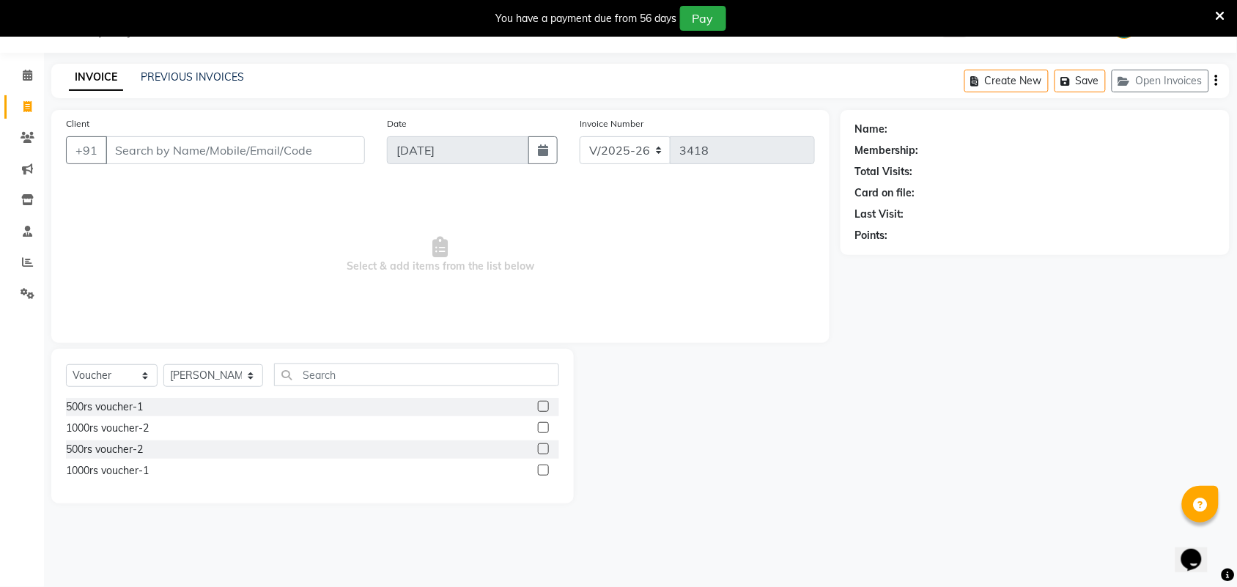
click at [203, 151] on input "Client" at bounding box center [236, 150] width 260 height 28
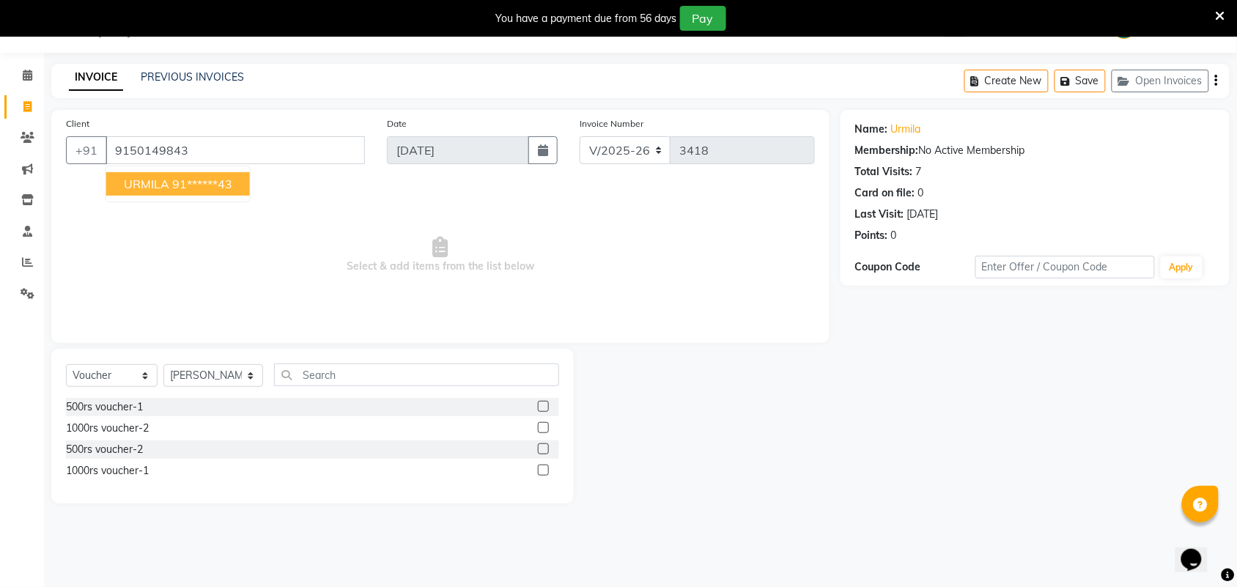
click at [206, 180] on ngb-highlight "91******43" at bounding box center [202, 184] width 60 height 15
type input "91******43"
click at [127, 374] on select "Select Service Product Membership Package Voucher Prepaid Gift Card" at bounding box center [112, 375] width 92 height 23
select select "service"
click at [66, 364] on select "Select Service Product Membership Package Voucher Prepaid Gift Card" at bounding box center [112, 375] width 92 height 23
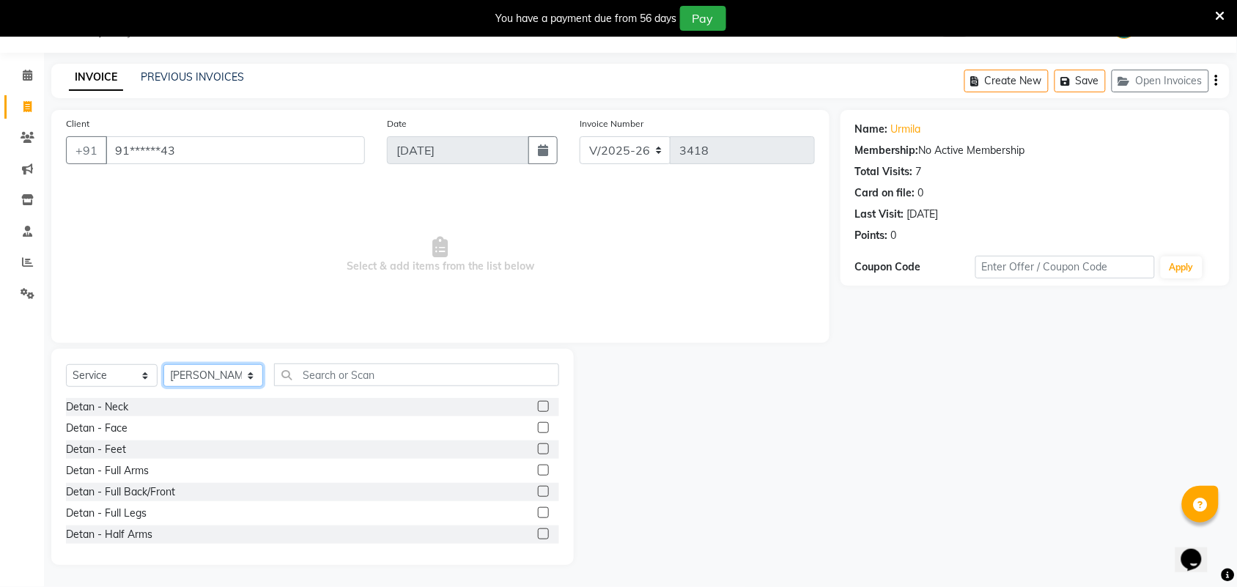
click at [196, 376] on select "Select Stylist Admin [PERSON_NAME] Apsu Auditor Ambattur [PERSON_NAME] Dingg - …" at bounding box center [213, 375] width 100 height 23
select select "59088"
click at [163, 364] on select "Select Stylist Admin [PERSON_NAME] Apsu Auditor Ambattur [PERSON_NAME] Dingg - …" at bounding box center [213, 375] width 100 height 23
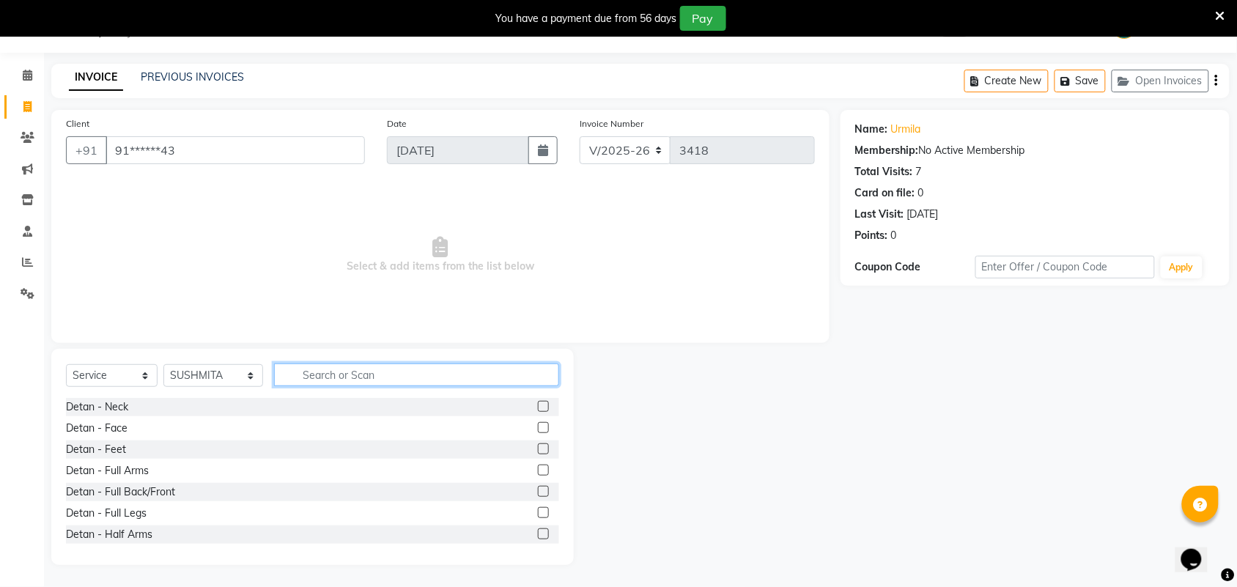
click at [364, 369] on input "text" at bounding box center [416, 375] width 285 height 23
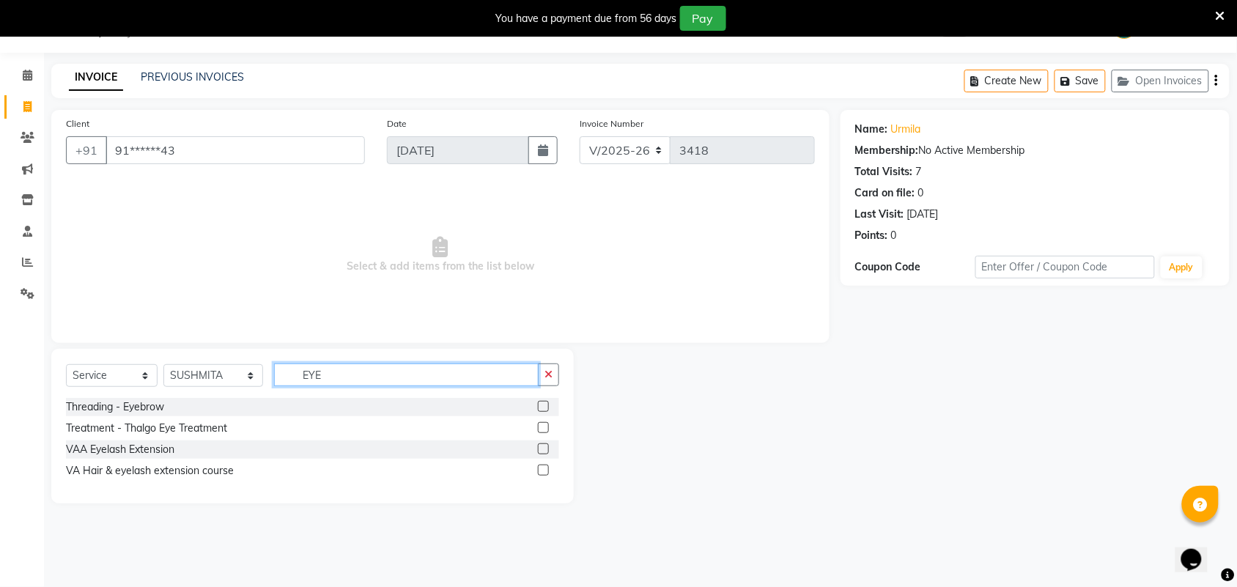
type input "EYE"
click at [541, 405] on label at bounding box center [543, 406] width 11 height 11
click at [541, 405] on input "checkbox" at bounding box center [543, 407] width 10 height 10
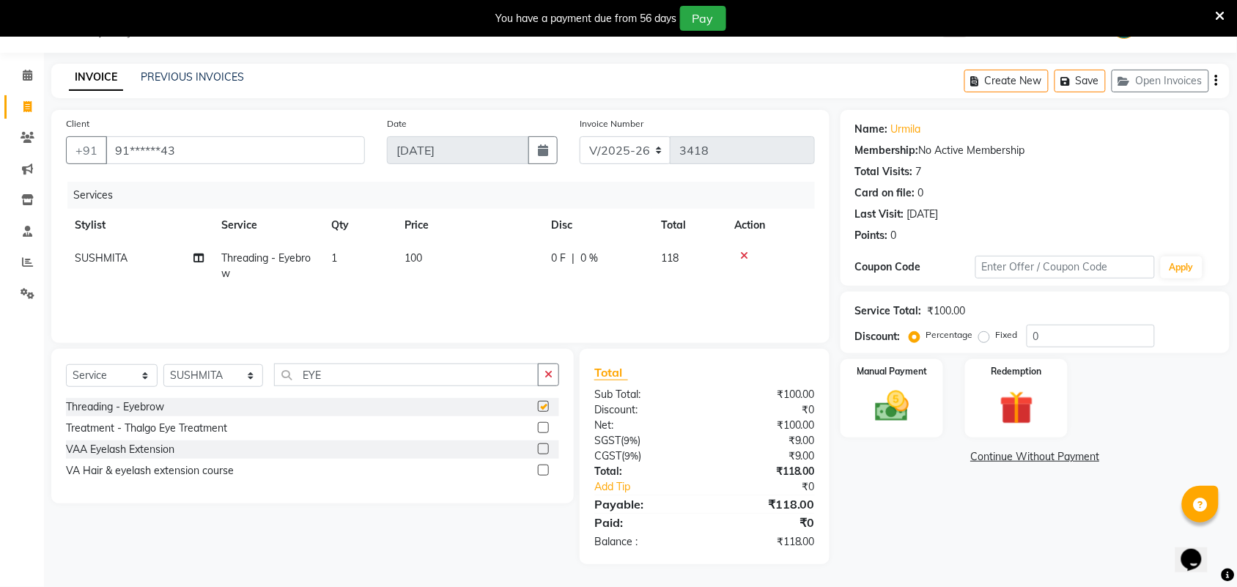
checkbox input "false"
click at [897, 404] on img at bounding box center [892, 406] width 57 height 40
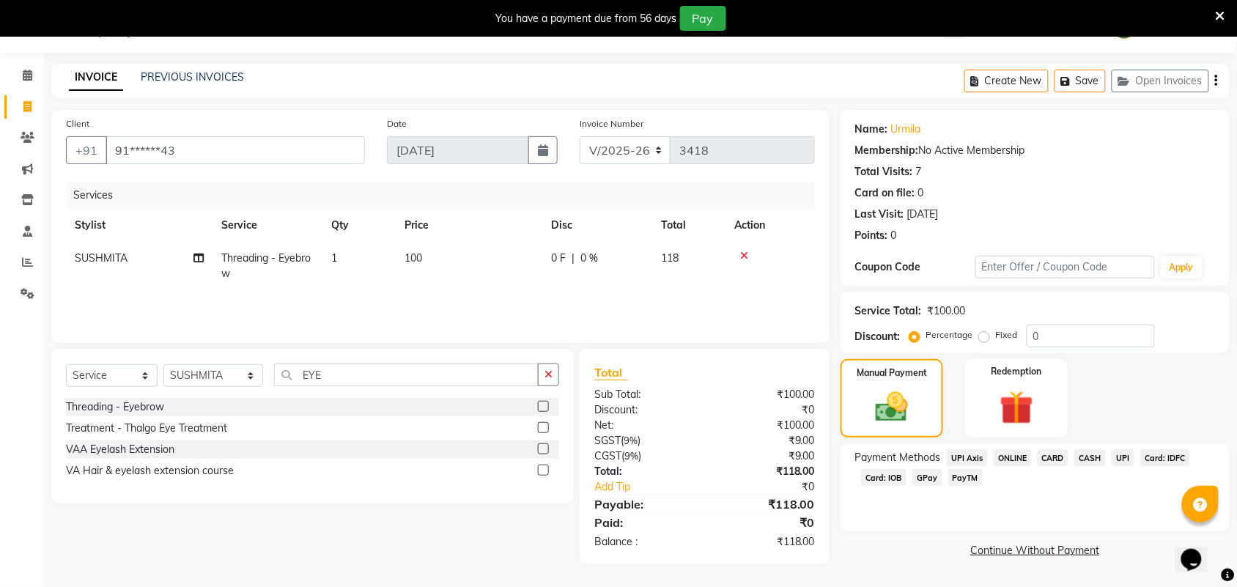
click at [1120, 455] on span "UPI" at bounding box center [1123, 457] width 23 height 17
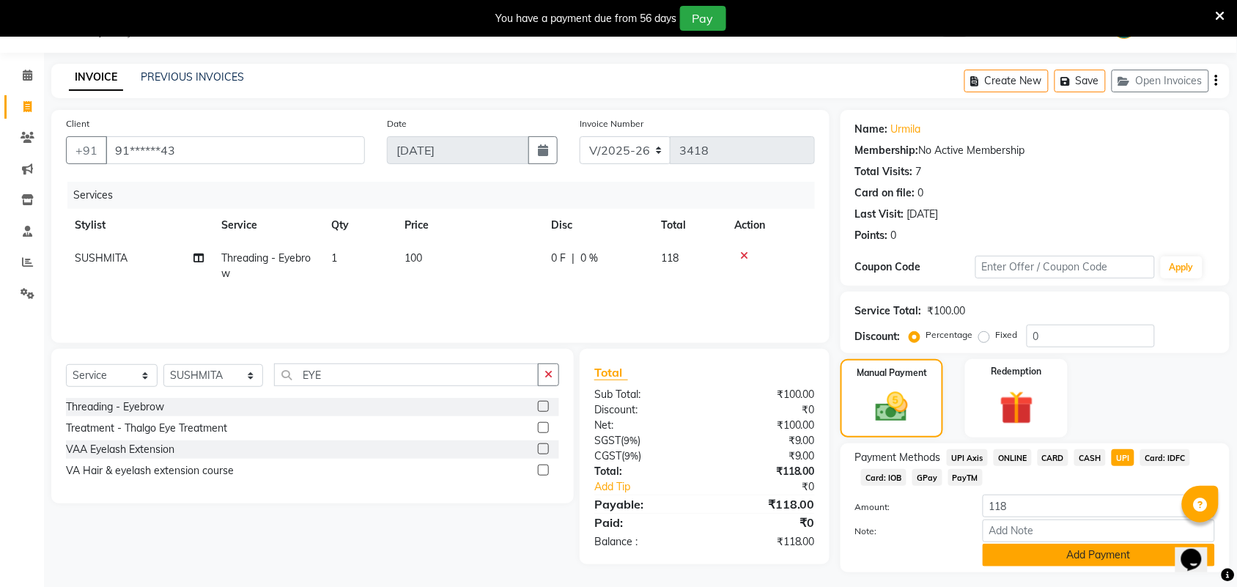
click at [1046, 559] on button "Add Payment" at bounding box center [1099, 555] width 232 height 23
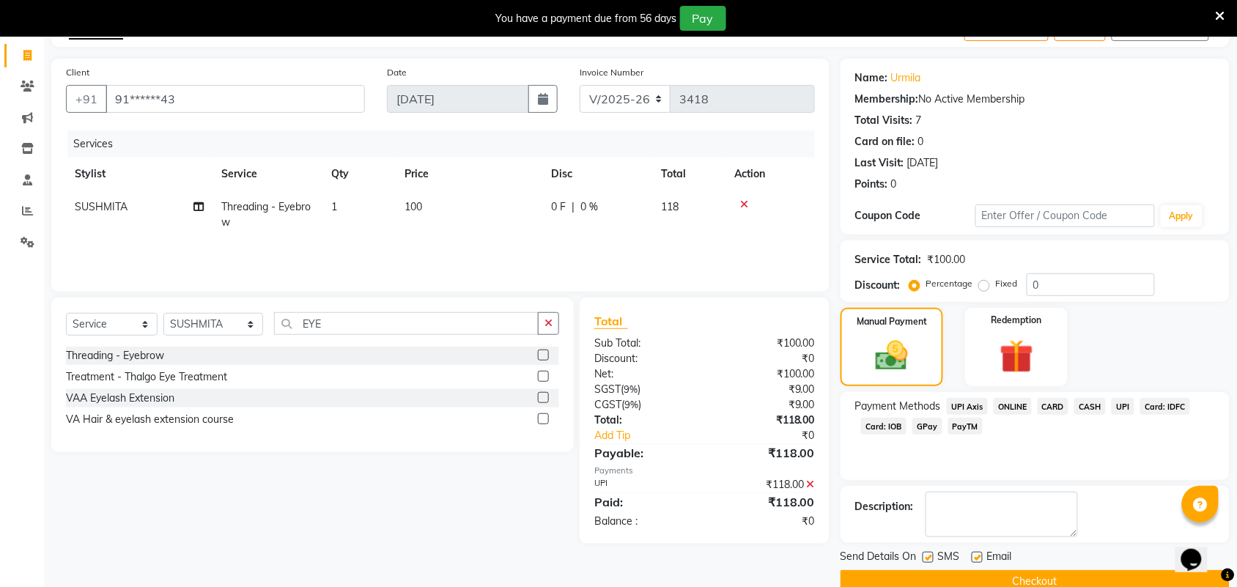
scroll to position [116, 0]
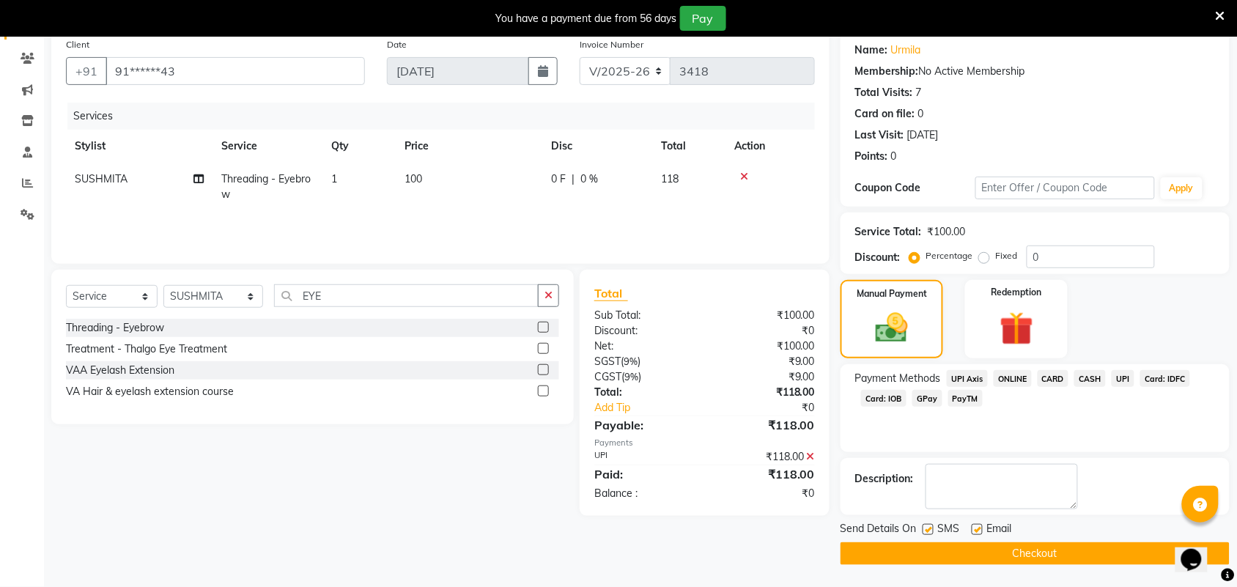
click at [1038, 561] on button "Checkout" at bounding box center [1035, 553] width 389 height 23
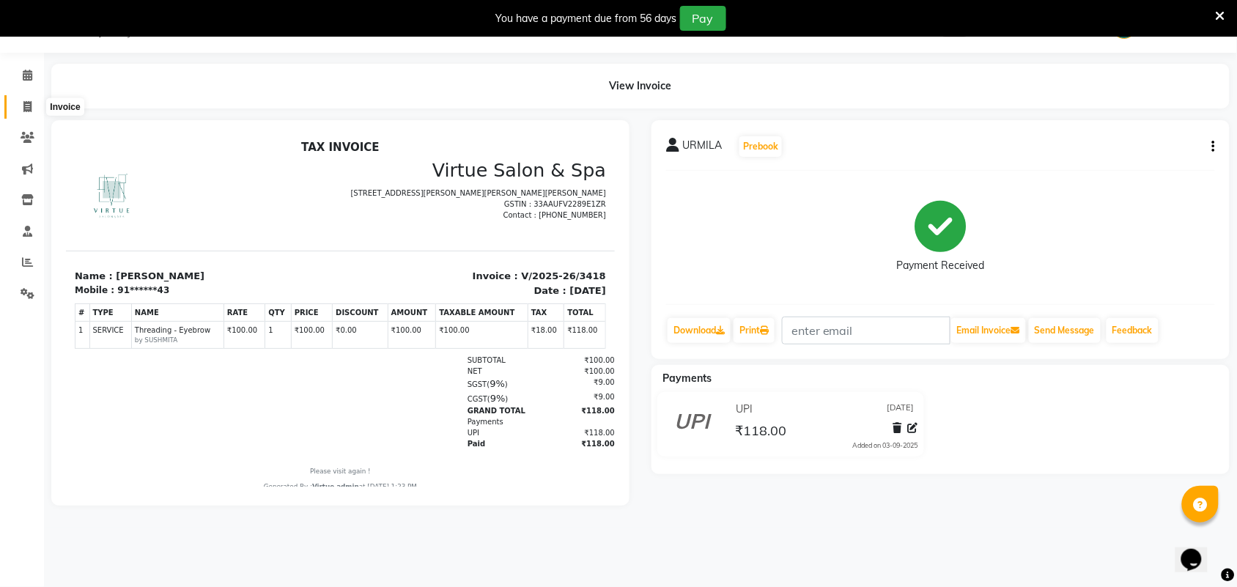
click at [26, 111] on icon at bounding box center [27, 106] width 8 height 11
select select "4466"
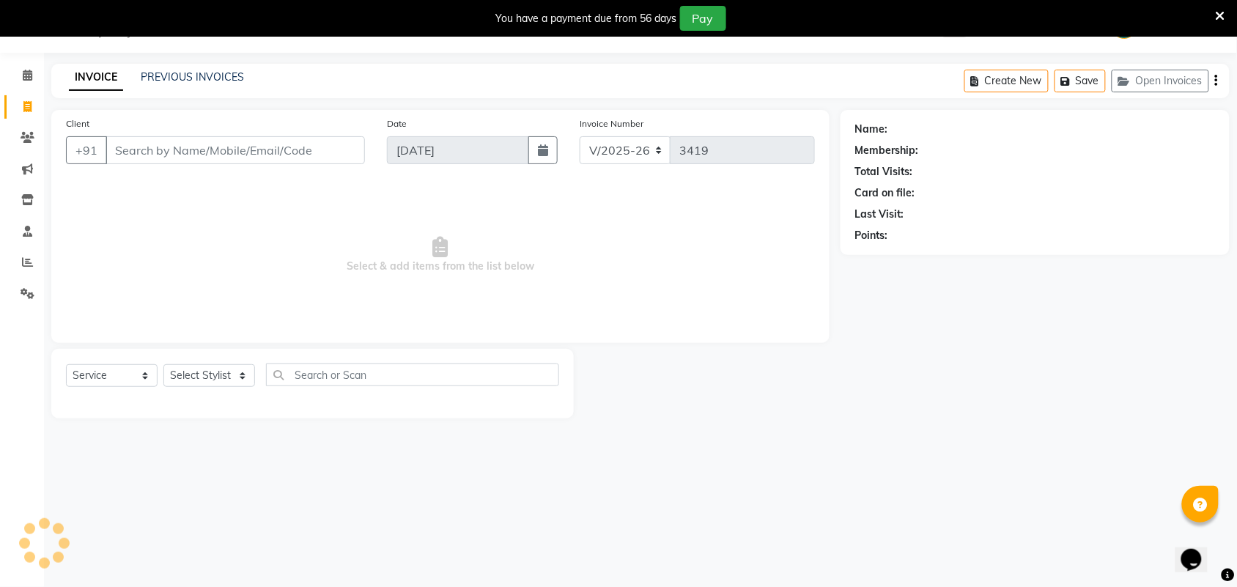
select select "V"
select select "71189"
